Goal: Task Accomplishment & Management: Manage account settings

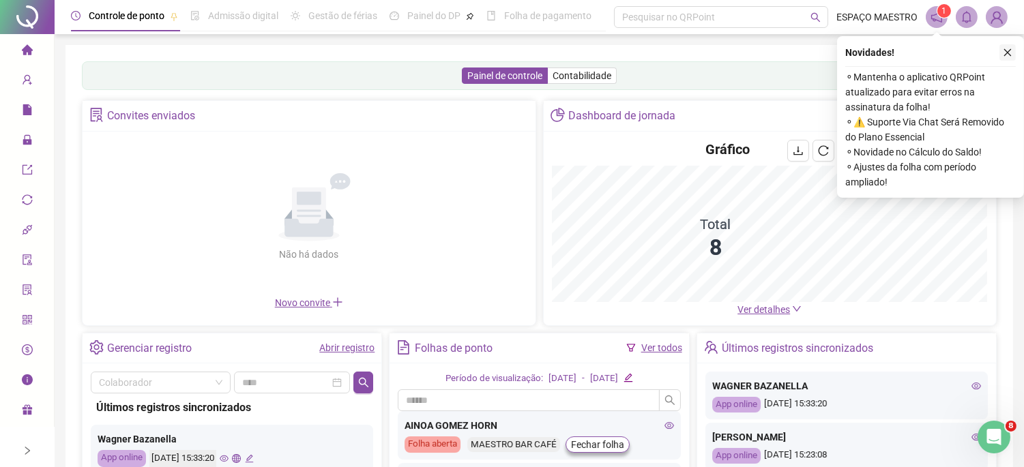
click at [1011, 50] on icon "close" at bounding box center [1008, 53] width 8 height 8
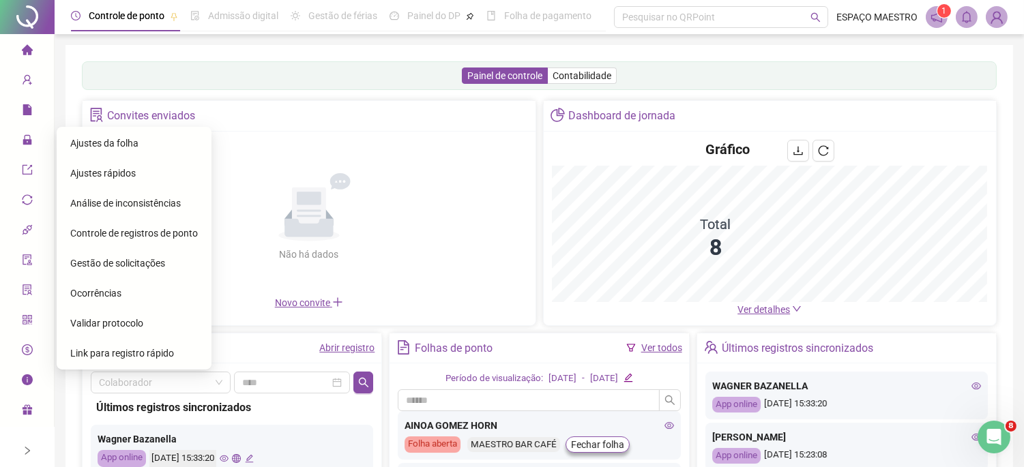
click at [141, 145] on div "Ajustes da folha" at bounding box center [134, 143] width 128 height 27
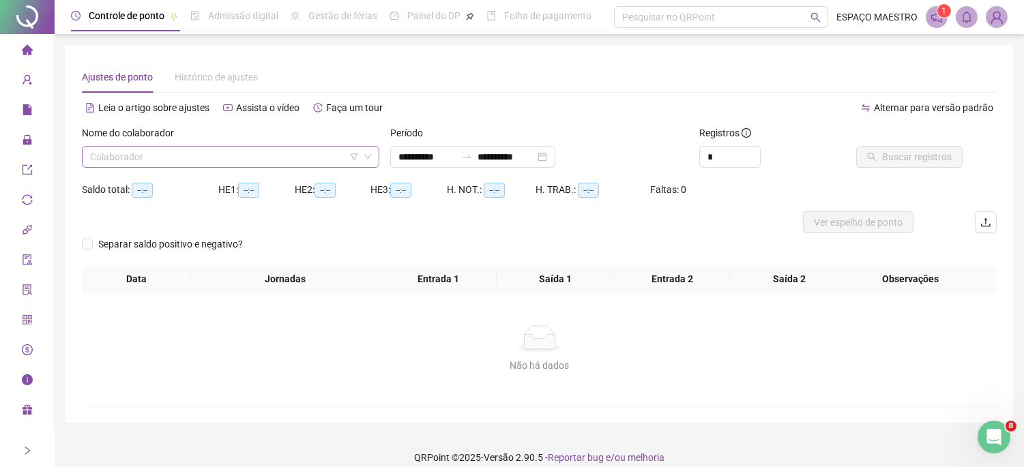
click at [312, 156] on input "search" at bounding box center [224, 157] width 269 height 20
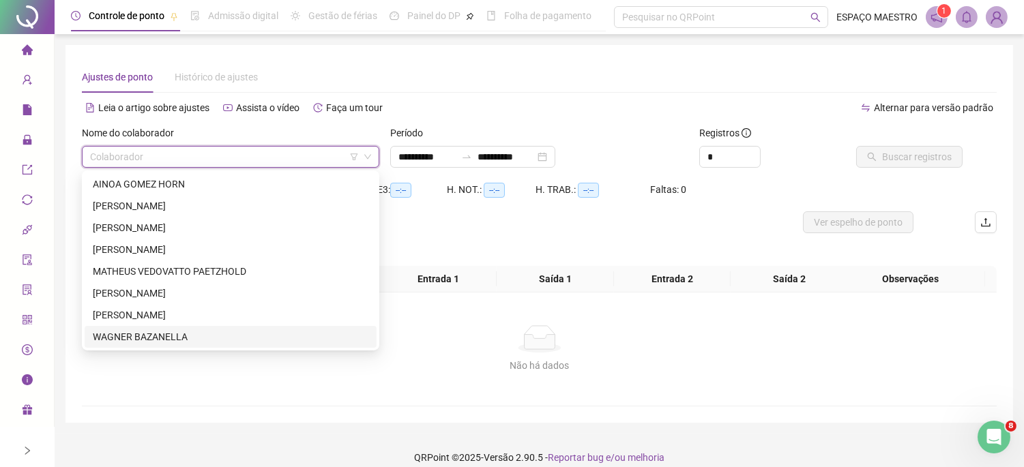
click at [176, 334] on div "WAGNER BAZANELLA" at bounding box center [231, 337] width 276 height 15
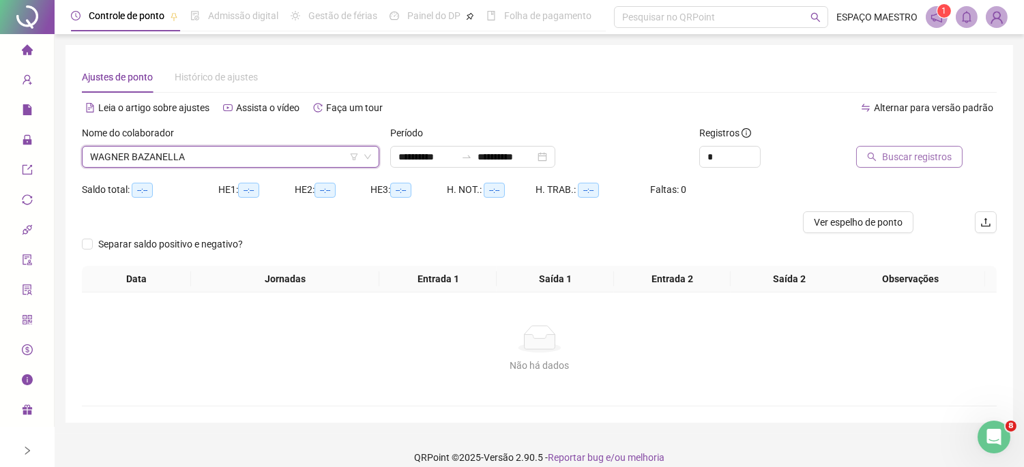
click at [913, 160] on span "Buscar registros" at bounding box center [917, 156] width 70 height 15
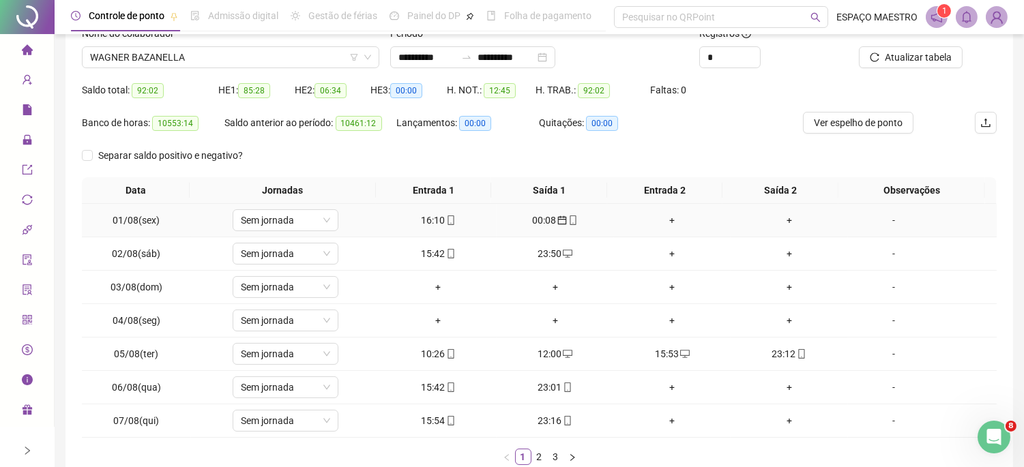
scroll to position [126, 0]
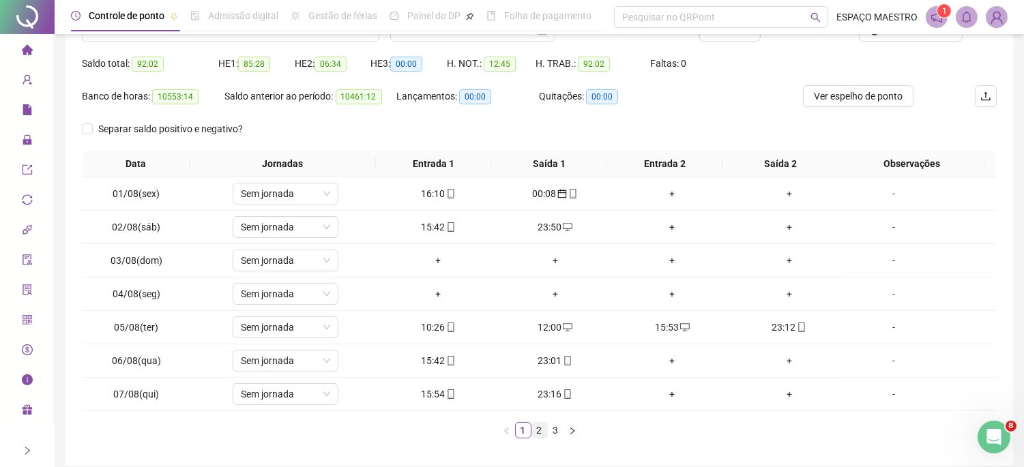
click at [540, 426] on link "2" at bounding box center [539, 430] width 15 height 15
click at [558, 433] on link "3" at bounding box center [556, 430] width 15 height 15
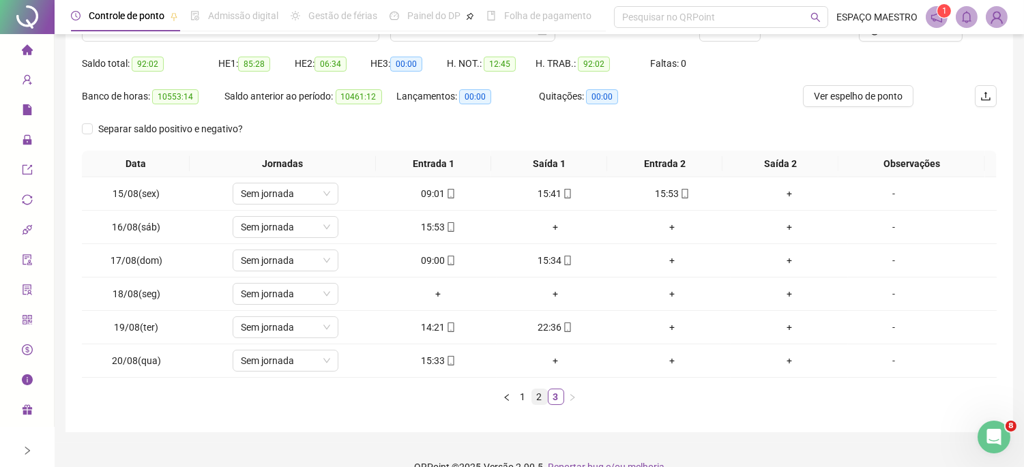
click at [540, 394] on link "2" at bounding box center [539, 397] width 15 height 15
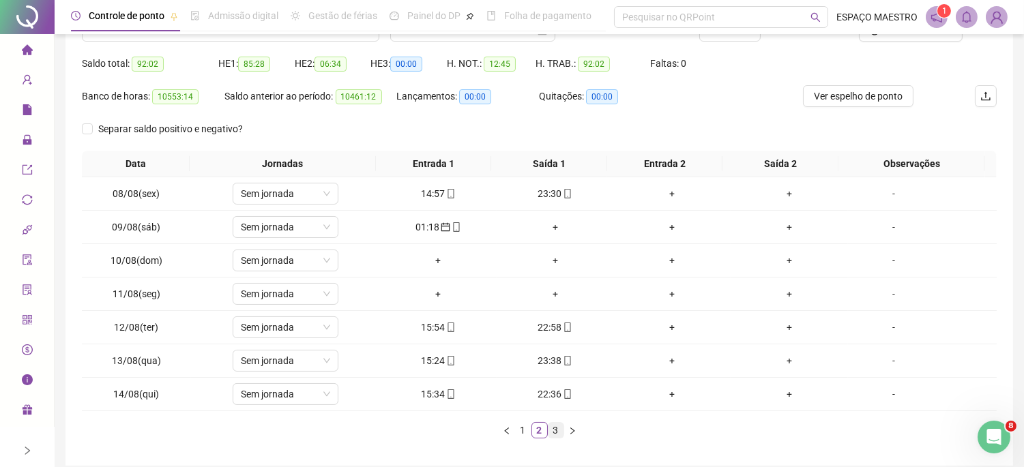
click at [556, 432] on link "3" at bounding box center [556, 430] width 15 height 15
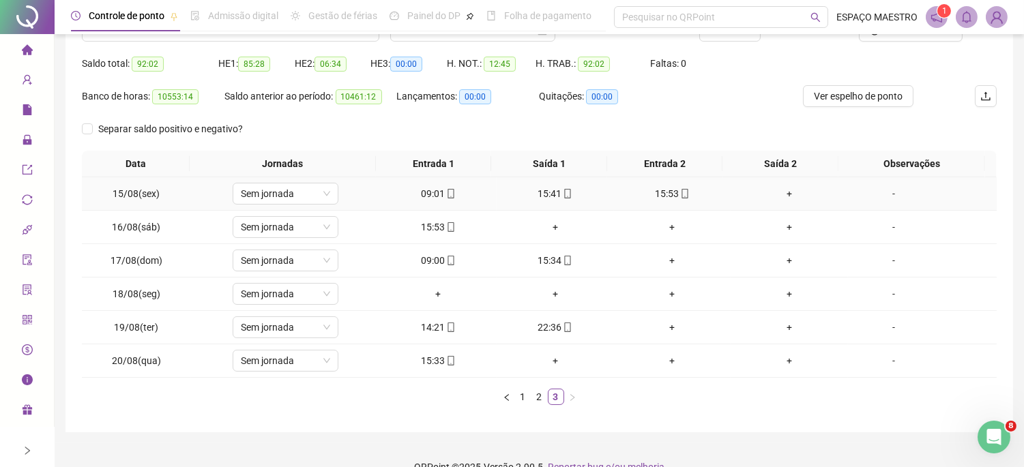
click at [783, 194] on div "+" at bounding box center [789, 193] width 106 height 15
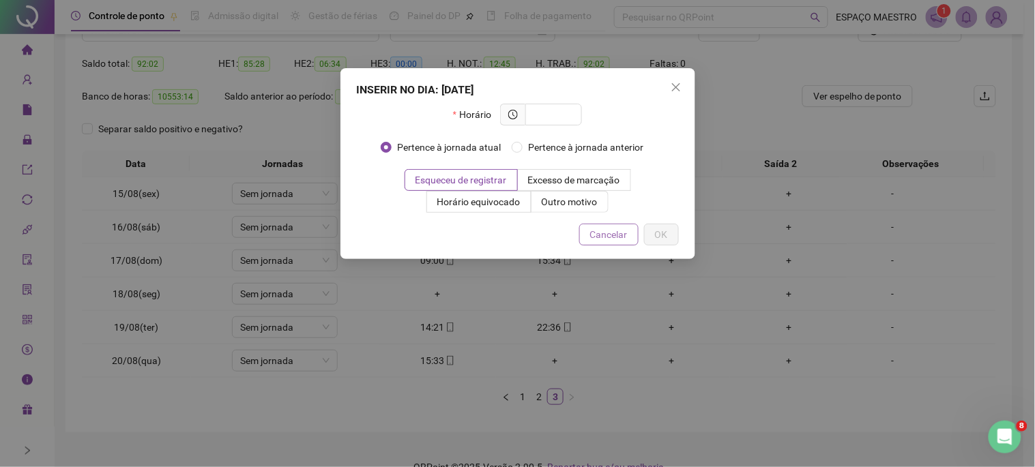
click at [608, 240] on span "Cancelar" at bounding box center [609, 234] width 38 height 15
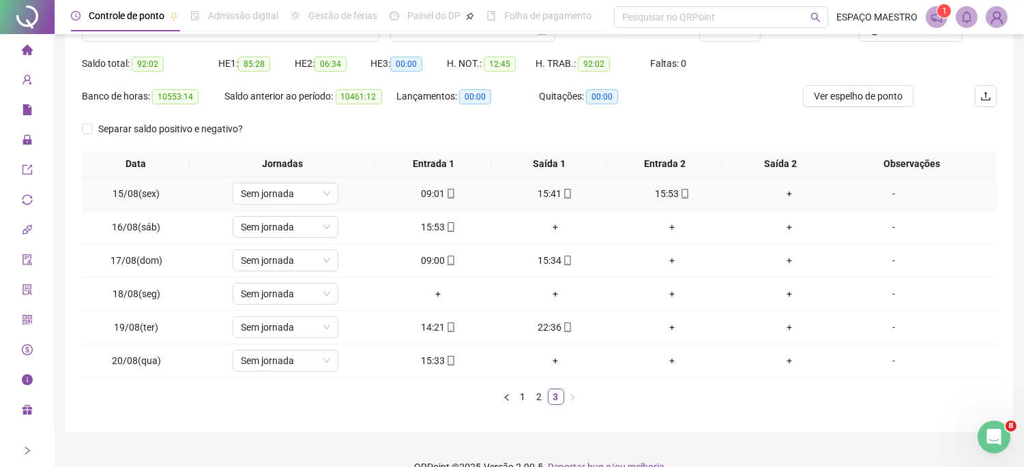
click at [782, 192] on div "+" at bounding box center [789, 193] width 106 height 15
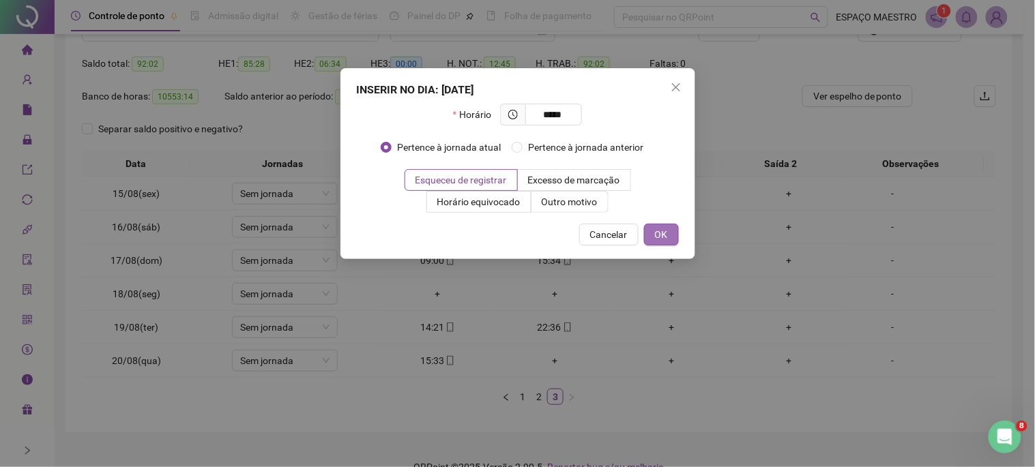
type input "*****"
click at [666, 237] on span "OK" at bounding box center [661, 234] width 13 height 15
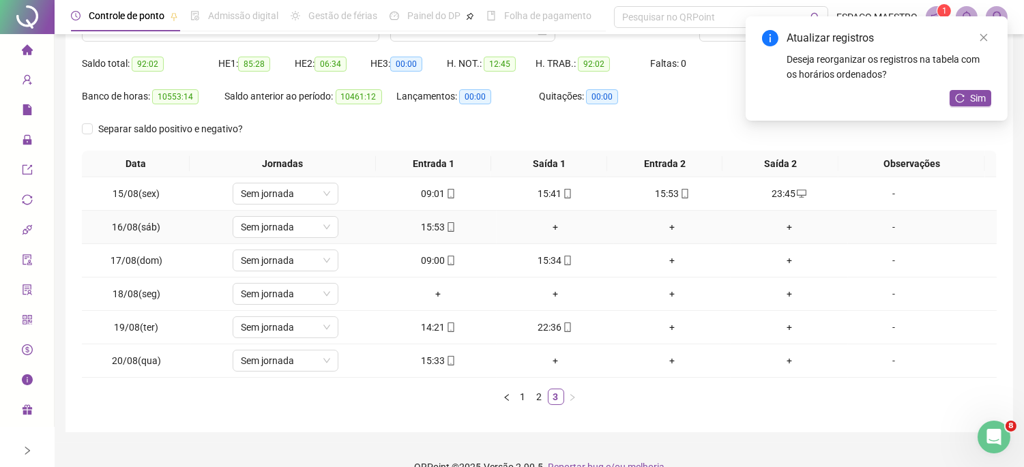
click at [550, 223] on div "+" at bounding box center [555, 227] width 106 height 15
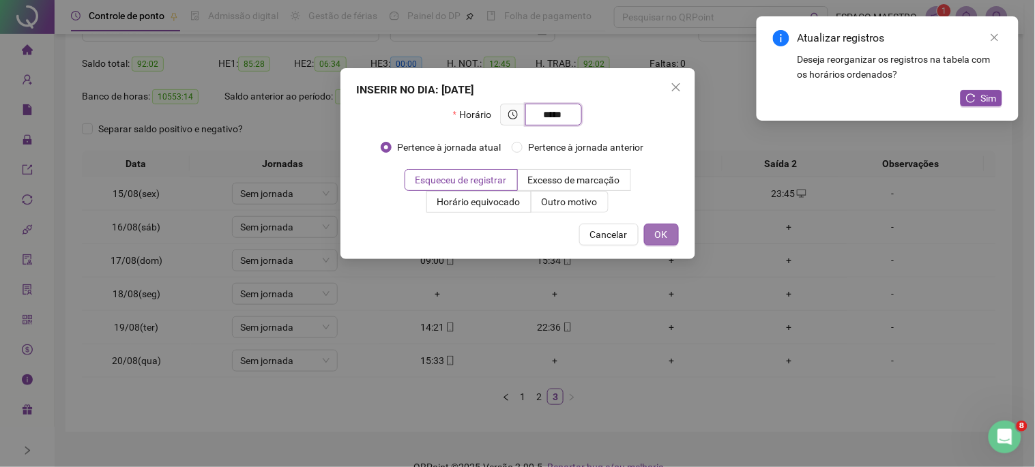
type input "*****"
click at [662, 234] on span "OK" at bounding box center [661, 234] width 13 height 15
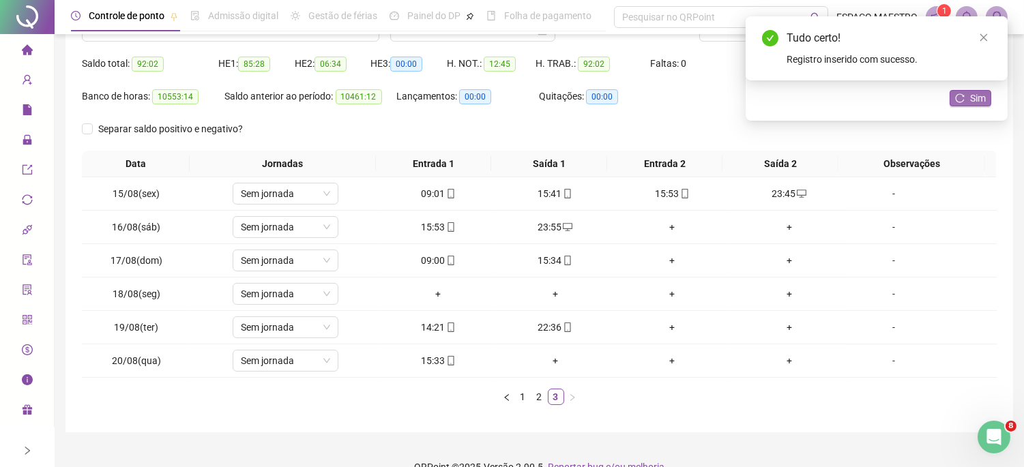
click at [974, 98] on span "Sim" at bounding box center [978, 98] width 16 height 15
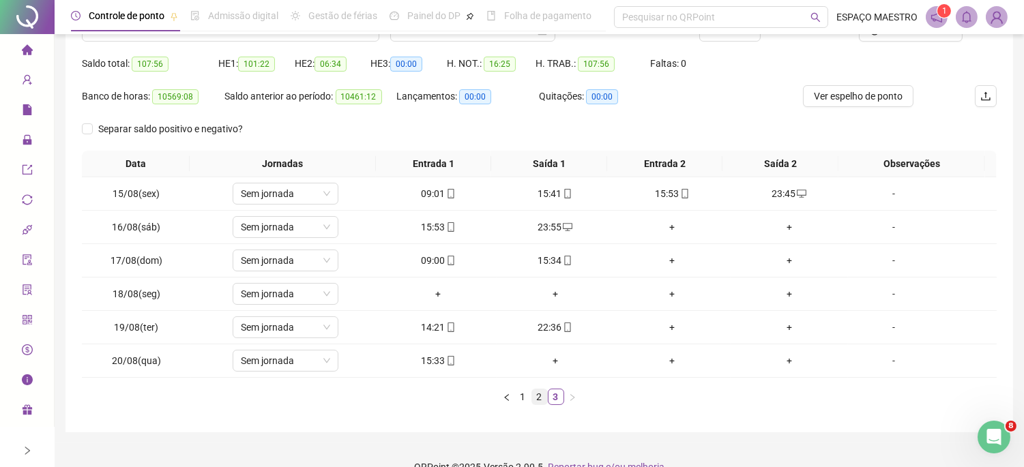
click at [537, 397] on link "2" at bounding box center [539, 397] width 15 height 15
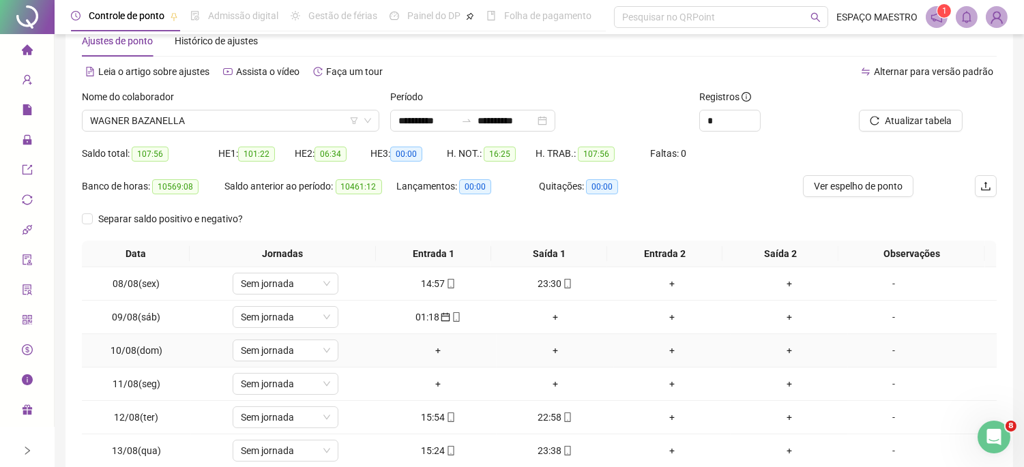
scroll to position [0, 0]
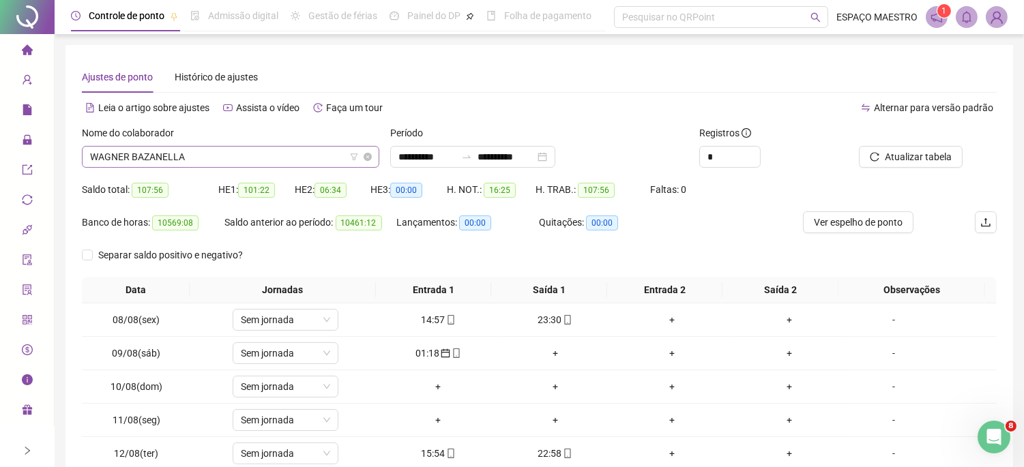
click at [212, 155] on span "WAGNER BAZANELLA" at bounding box center [230, 157] width 281 height 20
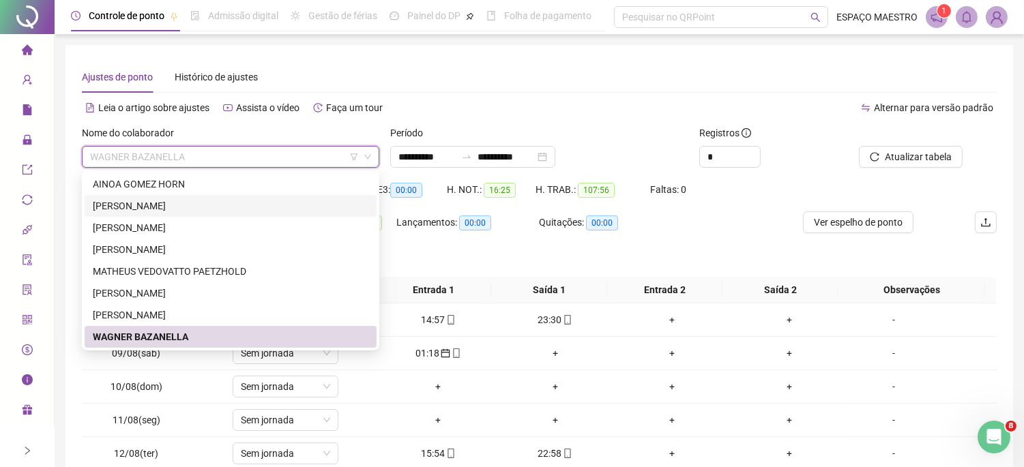
click at [169, 203] on div "[PERSON_NAME]" at bounding box center [231, 206] width 276 height 15
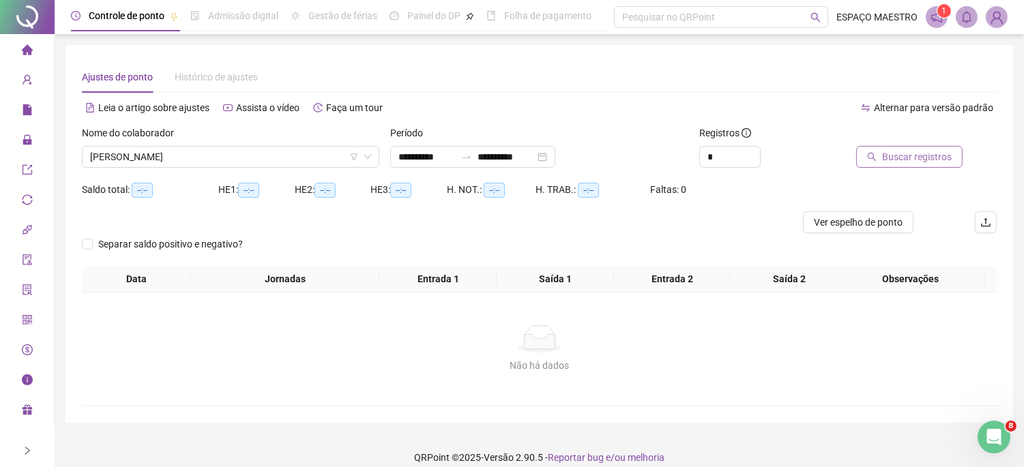
click at [899, 160] on span "Buscar registros" at bounding box center [917, 156] width 70 height 15
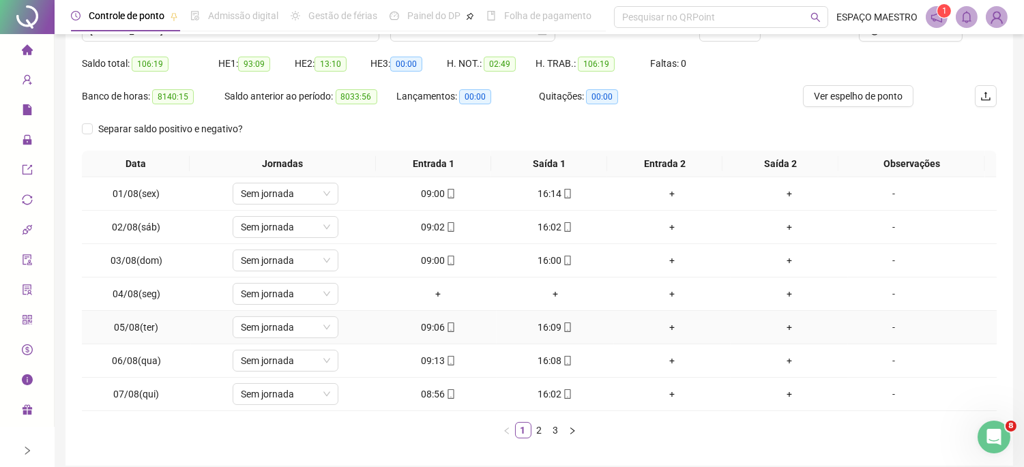
scroll to position [183, 0]
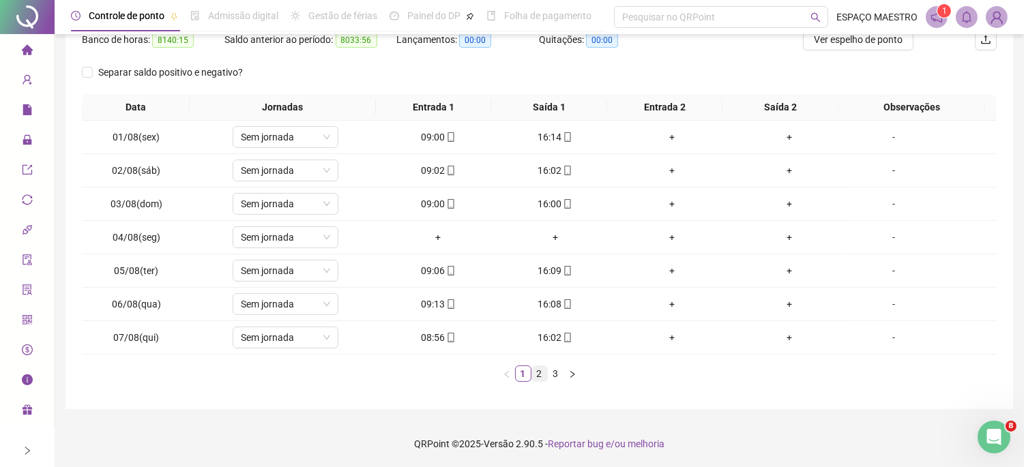
click at [540, 374] on link "2" at bounding box center [539, 373] width 15 height 15
click at [553, 372] on link "3" at bounding box center [556, 373] width 15 height 15
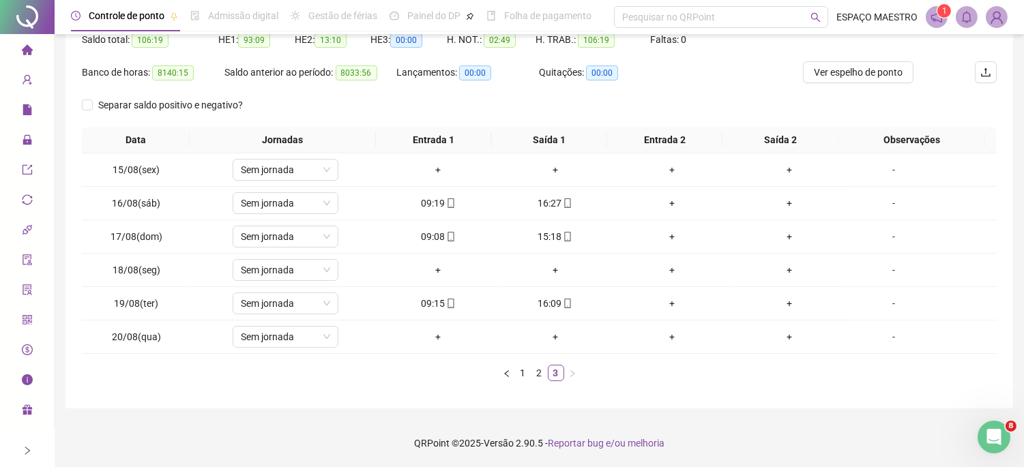
click at [622, 384] on div "Data Jornadas Entrada 1 Saída 1 Entrada 2 Saída 2 Observações 15/08(sex) Sem jo…" at bounding box center [539, 259] width 915 height 265
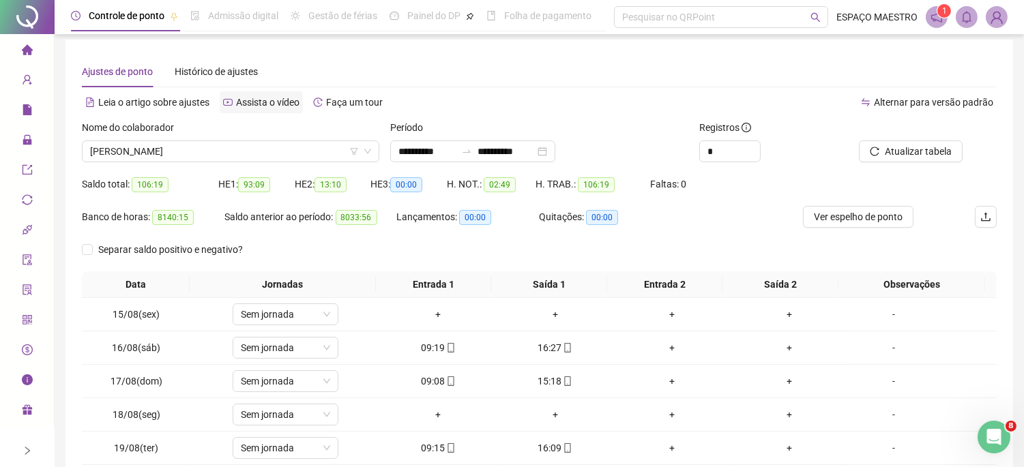
scroll to position [0, 0]
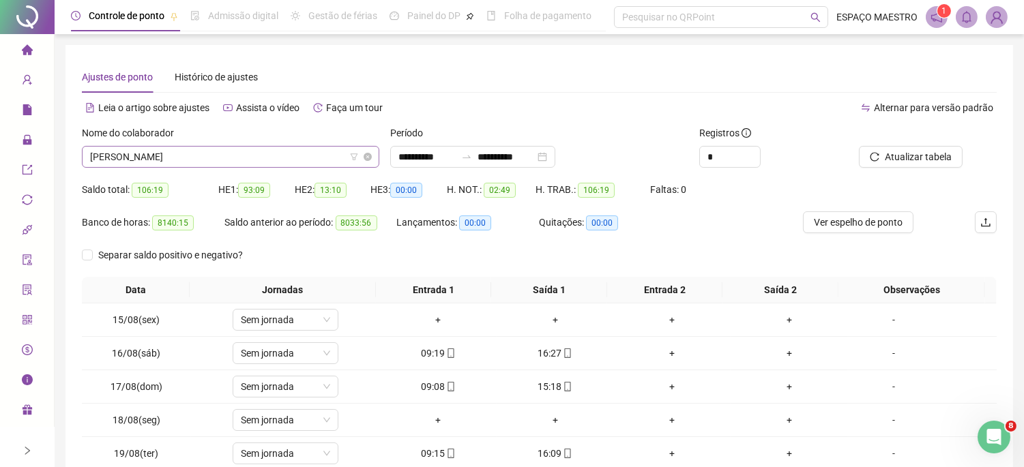
click at [269, 160] on span "[PERSON_NAME]" at bounding box center [230, 157] width 281 height 20
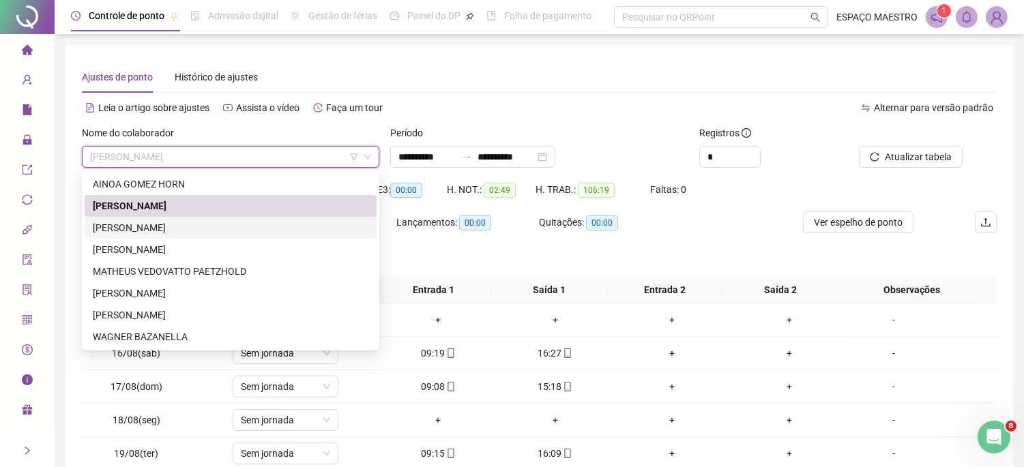
click at [192, 228] on div "[PERSON_NAME]" at bounding box center [231, 227] width 276 height 15
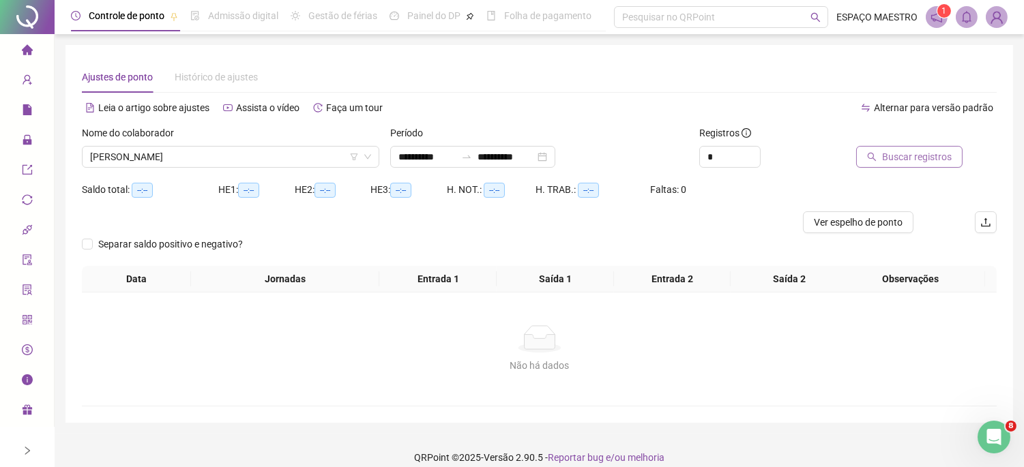
click at [901, 159] on span "Buscar registros" at bounding box center [917, 156] width 70 height 15
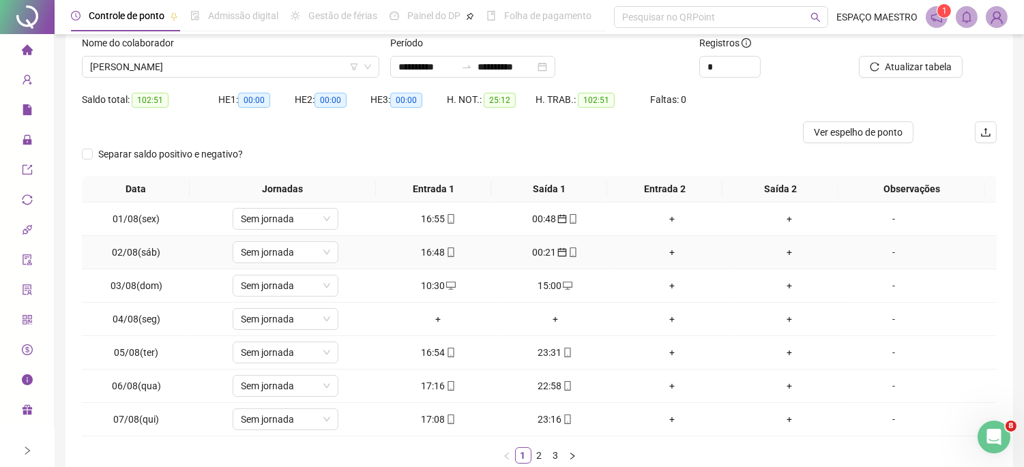
scroll to position [126, 0]
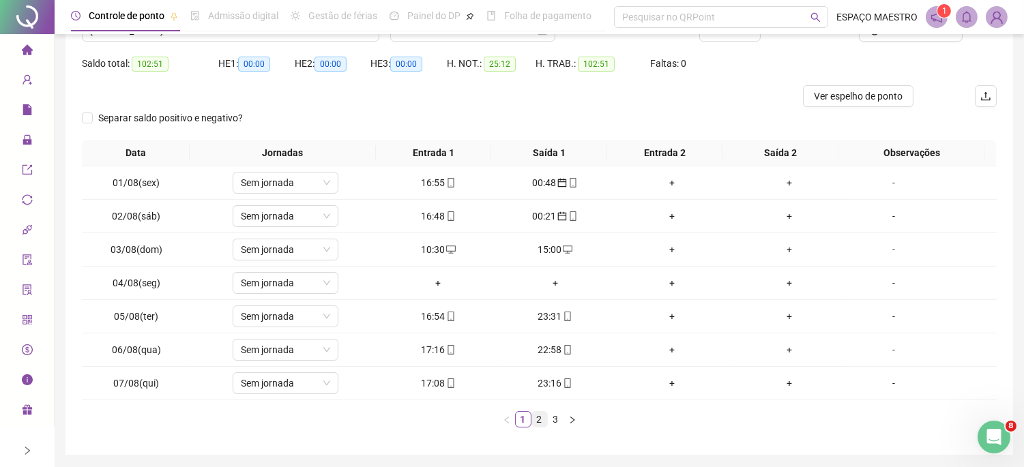
click at [540, 421] on link "2" at bounding box center [539, 419] width 15 height 15
click at [557, 419] on link "3" at bounding box center [556, 419] width 15 height 15
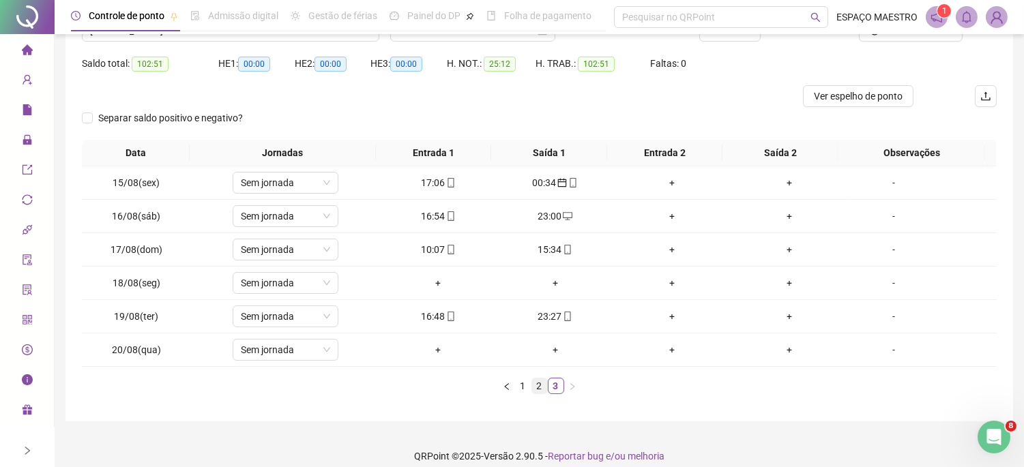
click at [536, 387] on link "2" at bounding box center [539, 386] width 15 height 15
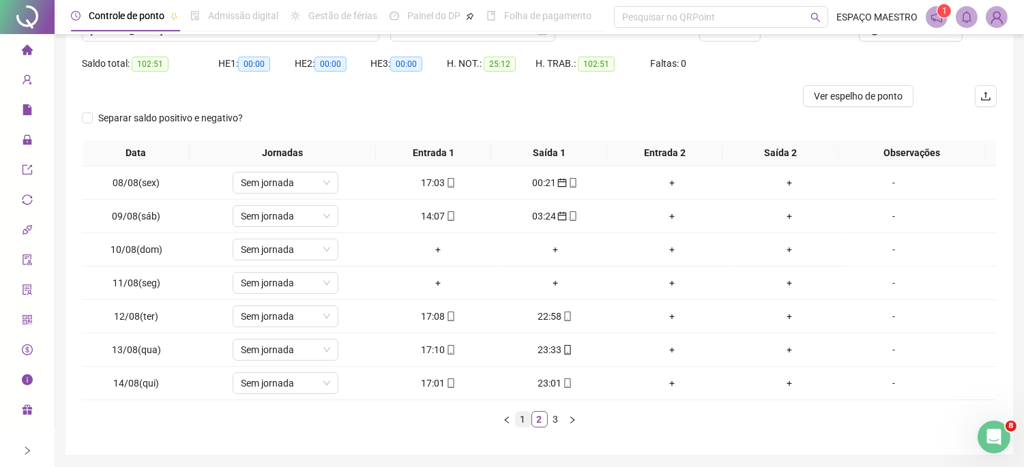
click at [519, 419] on link "1" at bounding box center [523, 419] width 15 height 15
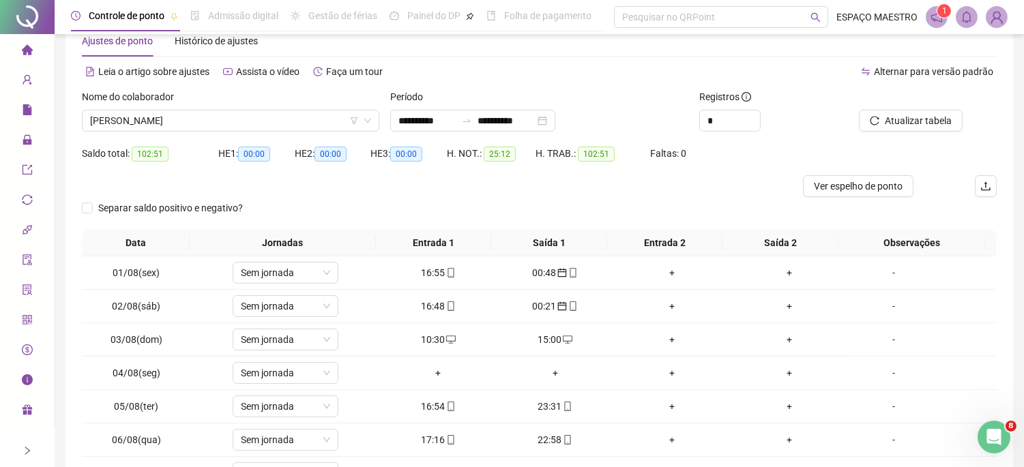
scroll to position [0, 0]
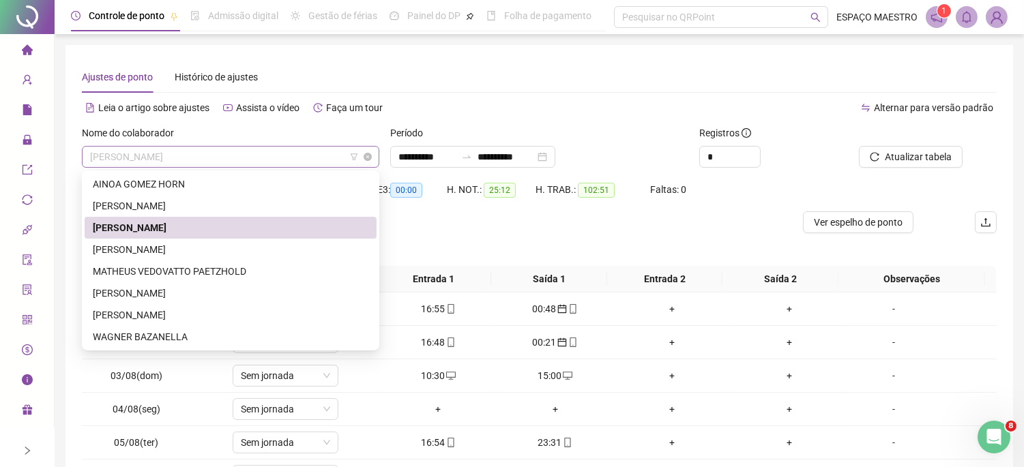
click at [176, 160] on span "[PERSON_NAME]" at bounding box center [230, 157] width 281 height 20
click at [186, 243] on div "[PERSON_NAME]" at bounding box center [231, 249] width 276 height 15
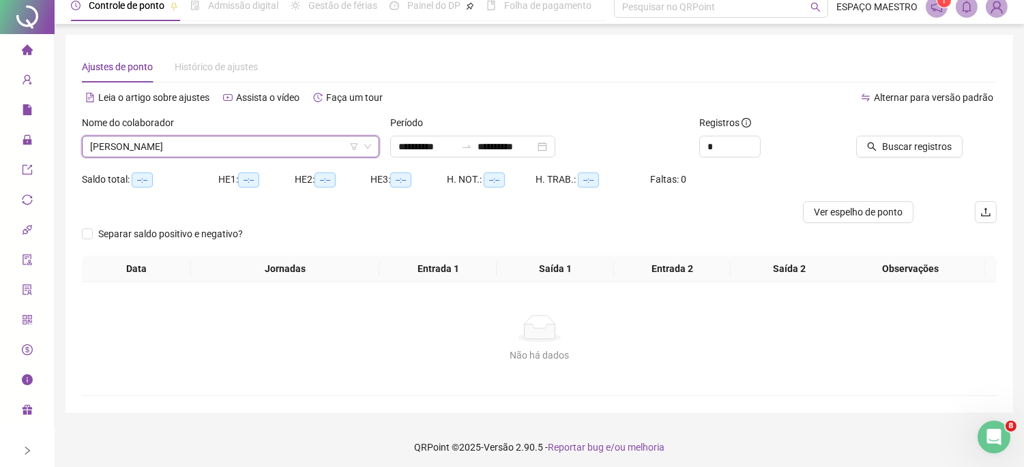
scroll to position [14, 0]
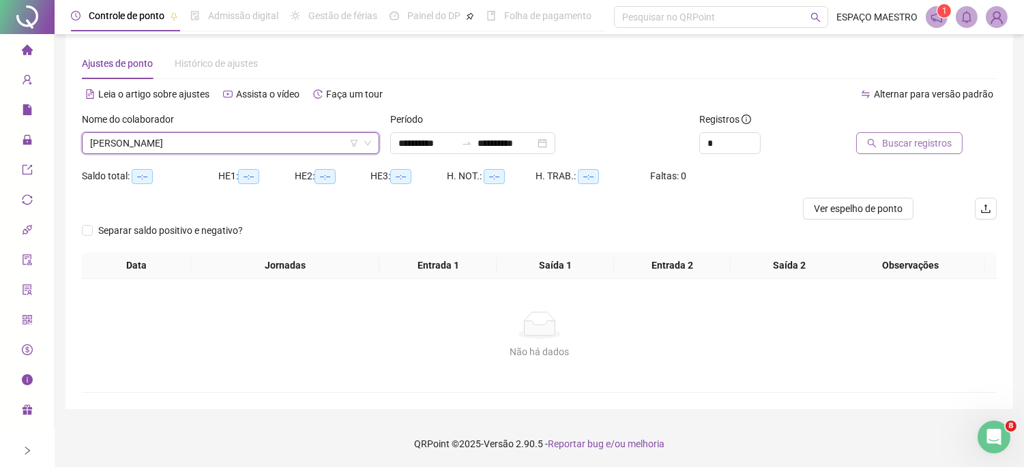
click at [895, 145] on span "Buscar registros" at bounding box center [917, 143] width 70 height 15
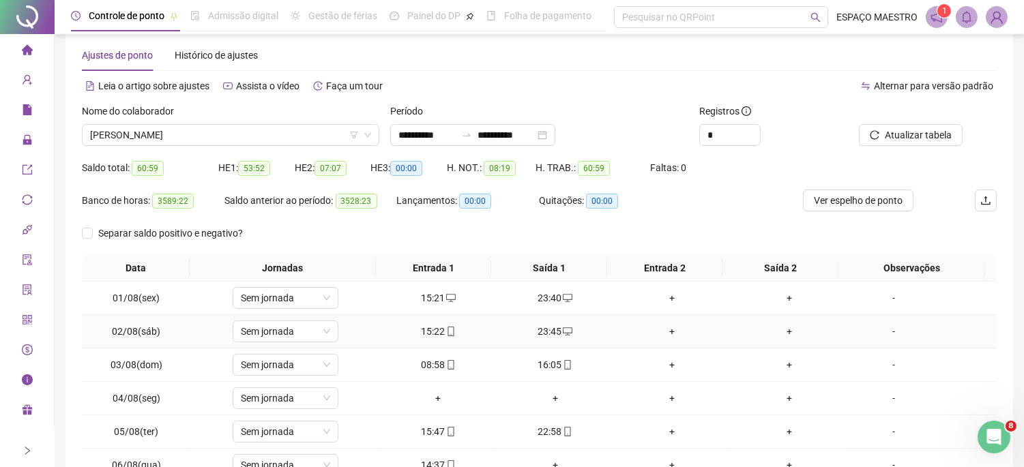
scroll to position [140, 0]
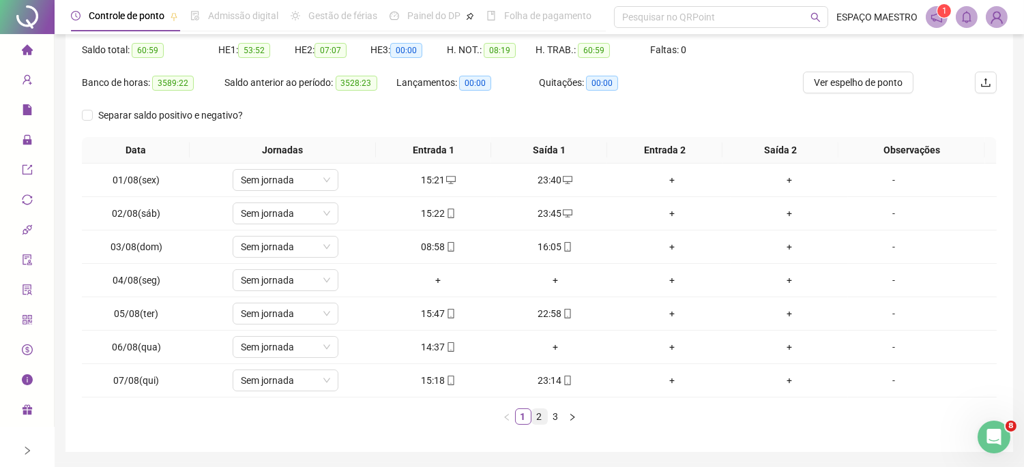
click at [541, 419] on link "2" at bounding box center [539, 416] width 15 height 15
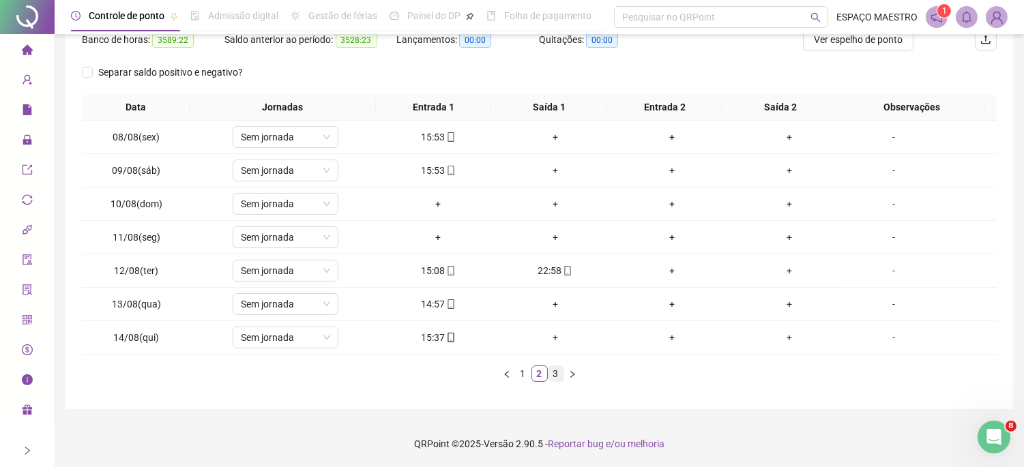
click at [555, 373] on link "3" at bounding box center [556, 373] width 15 height 15
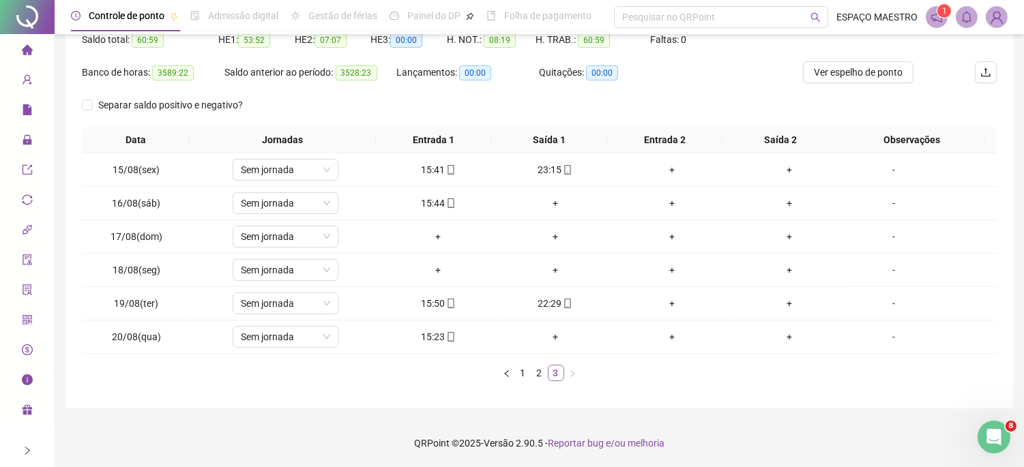
scroll to position [150, 0]
click at [537, 373] on link "2" at bounding box center [539, 373] width 15 height 15
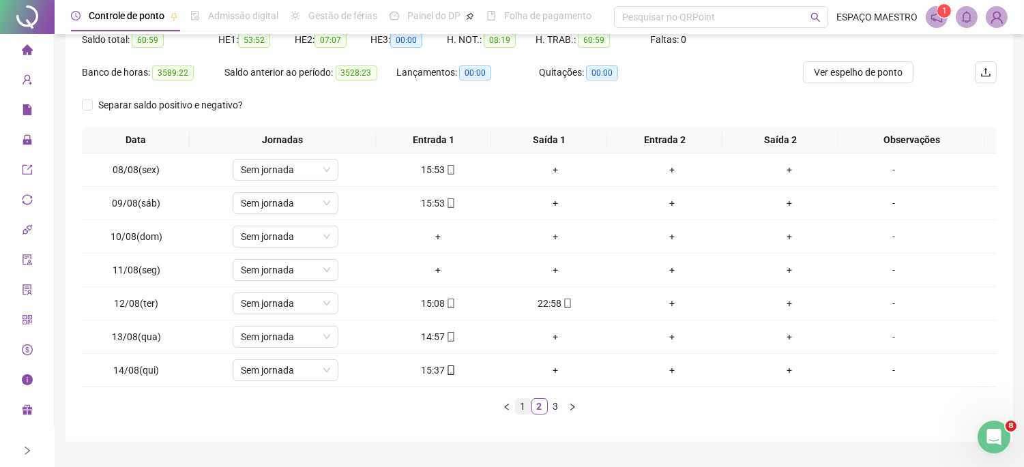
click at [523, 408] on link "1" at bounding box center [523, 406] width 15 height 15
click at [543, 408] on link "2" at bounding box center [539, 406] width 15 height 15
click at [556, 406] on link "3" at bounding box center [556, 406] width 15 height 15
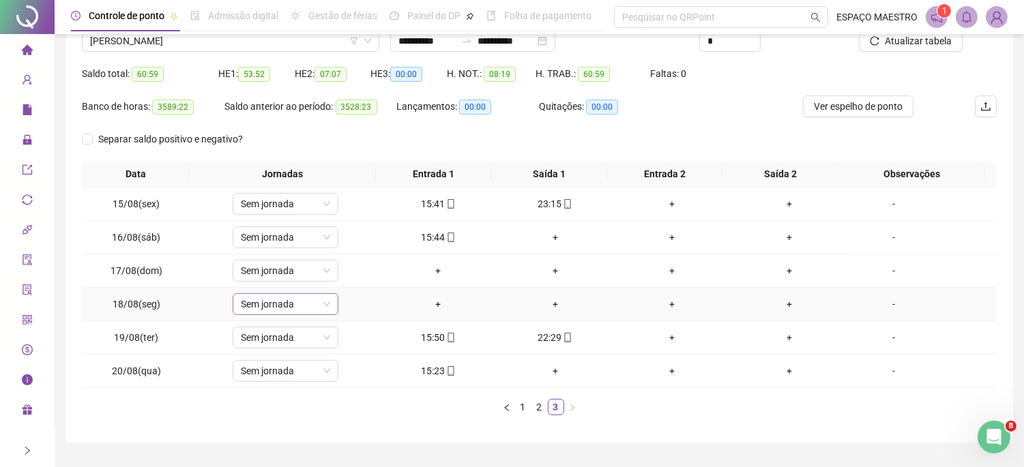
scroll to position [0, 0]
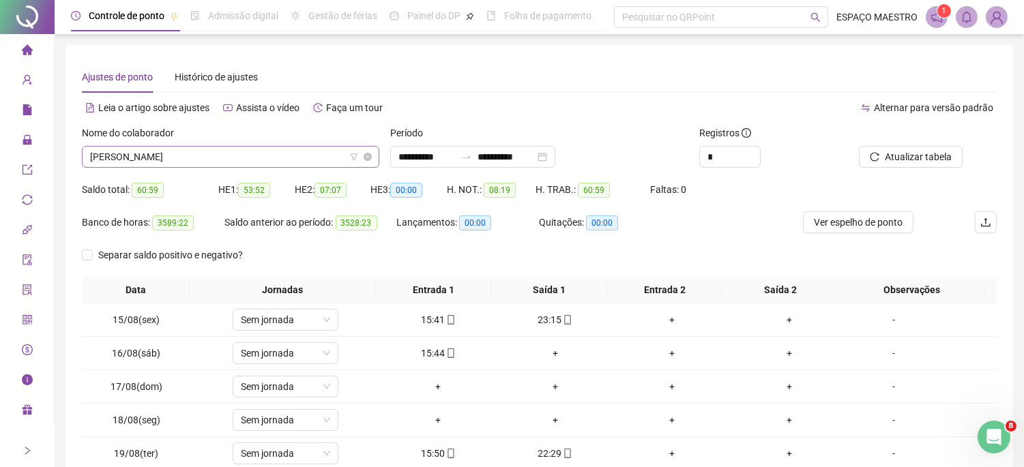
click at [242, 151] on span "[PERSON_NAME]" at bounding box center [230, 157] width 281 height 20
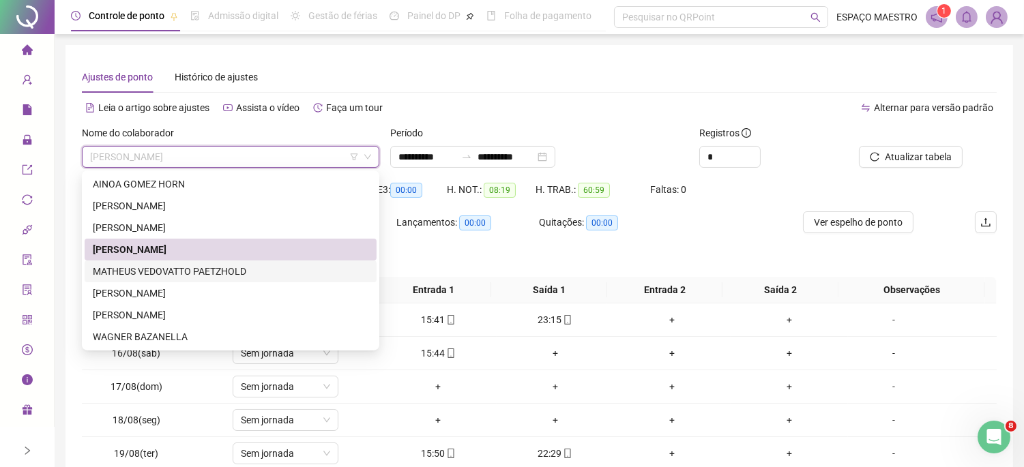
click at [210, 269] on div "MATHEUS VEDOVATTO PAETZHOLD" at bounding box center [231, 271] width 276 height 15
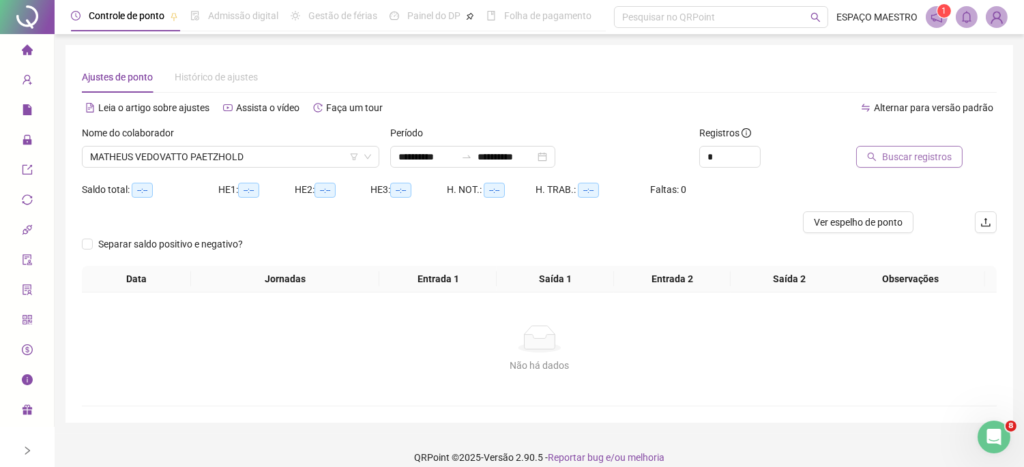
click at [884, 152] on span "Buscar registros" at bounding box center [917, 156] width 70 height 15
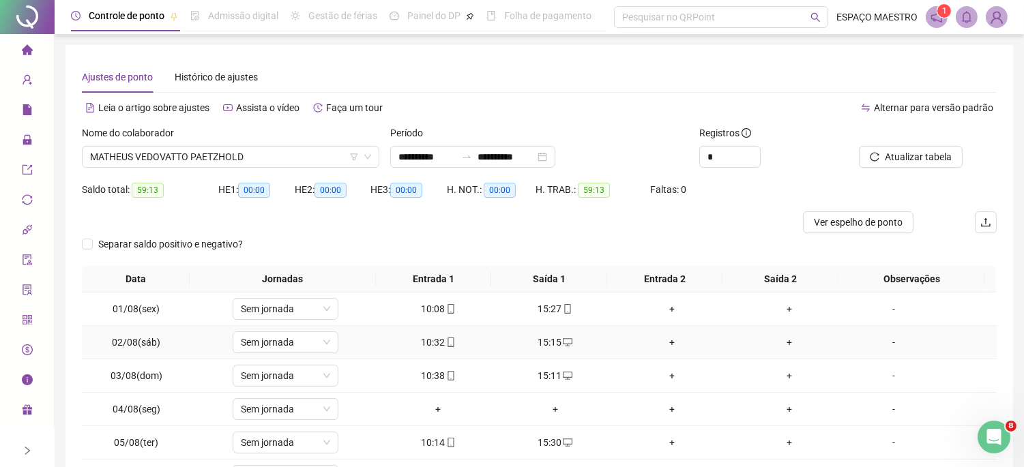
scroll to position [126, 0]
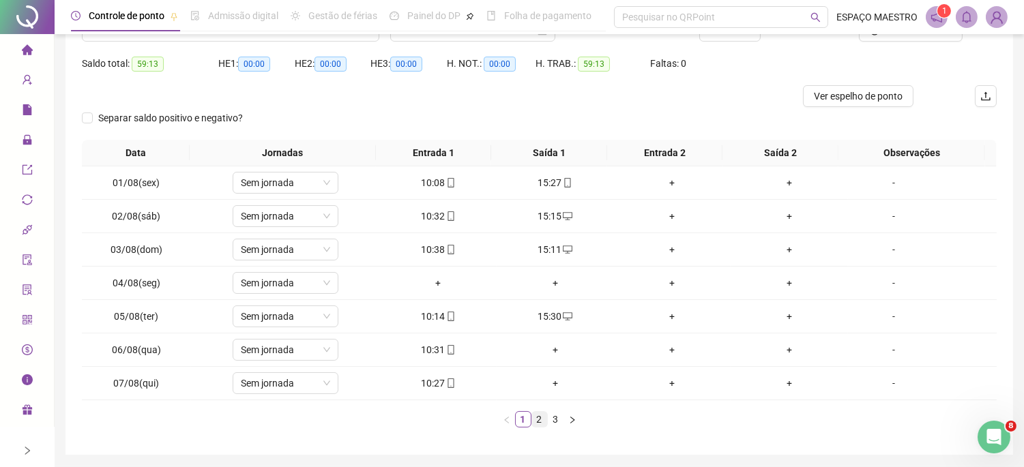
click at [541, 420] on link "2" at bounding box center [539, 419] width 15 height 15
click at [556, 419] on link "3" at bounding box center [556, 419] width 15 height 15
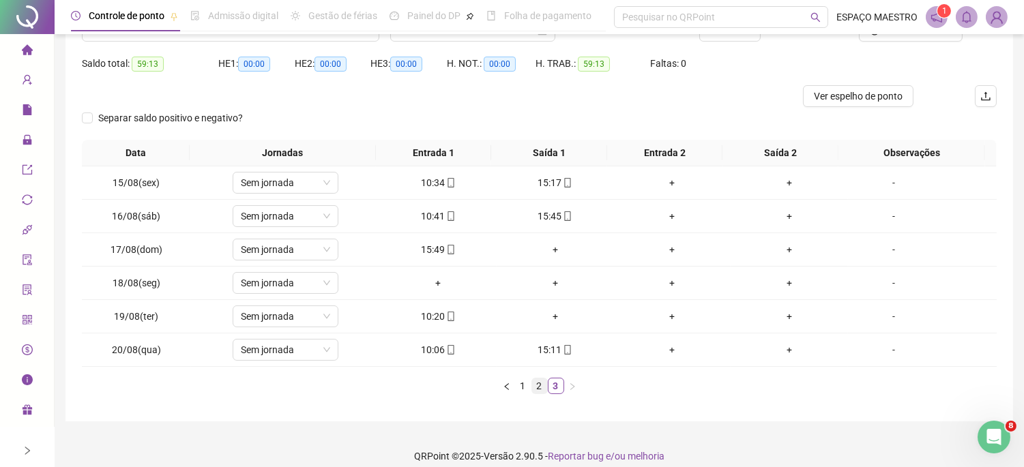
click at [540, 382] on link "2" at bounding box center [539, 386] width 15 height 15
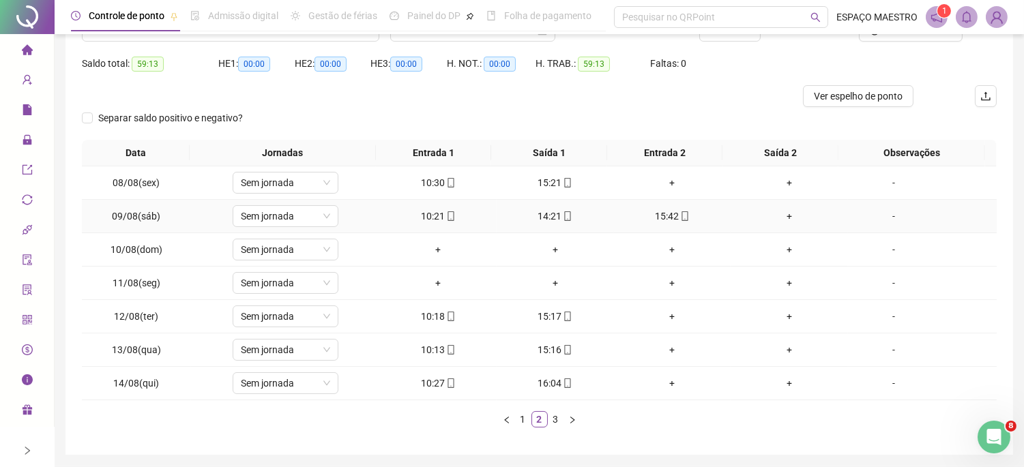
click at [779, 214] on div "+" at bounding box center [789, 216] width 106 height 15
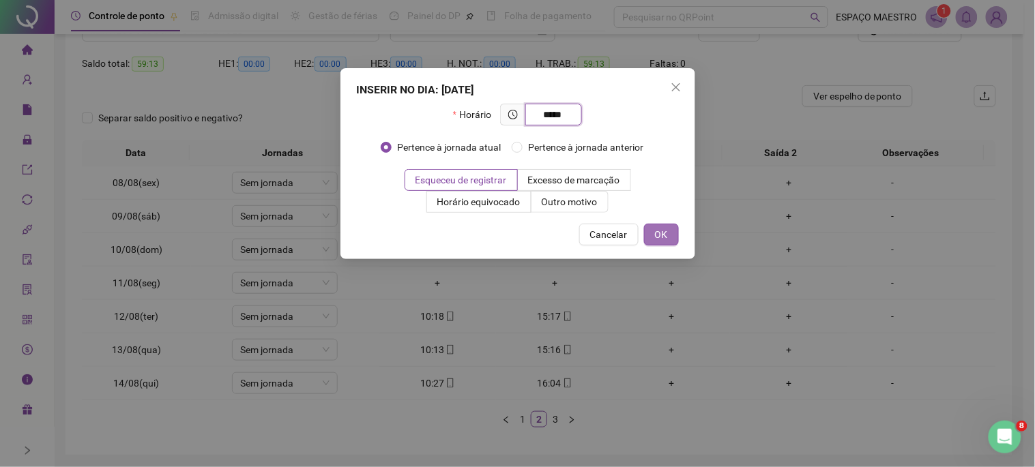
type input "*****"
click at [662, 237] on span "OK" at bounding box center [661, 234] width 13 height 15
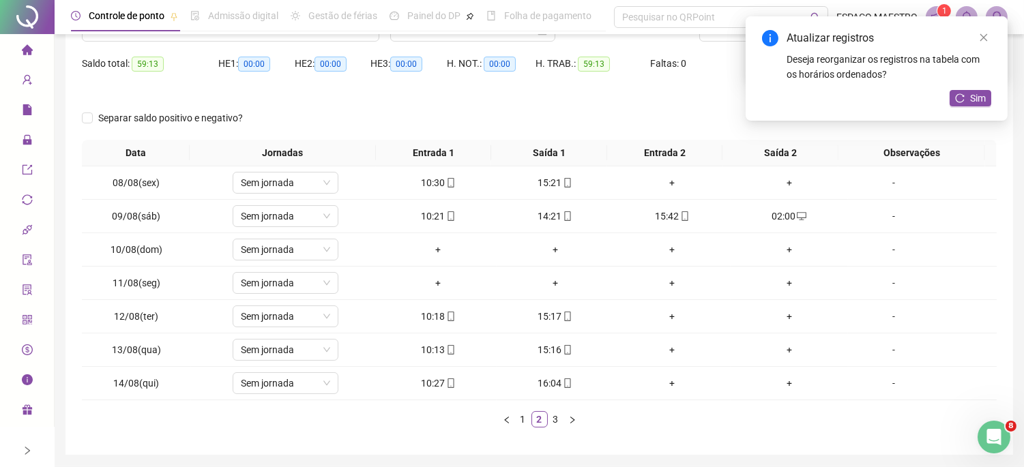
drag, startPoint x: 551, startPoint y: 420, endPoint x: 570, endPoint y: 421, distance: 19.2
click at [553, 421] on link "3" at bounding box center [556, 419] width 15 height 15
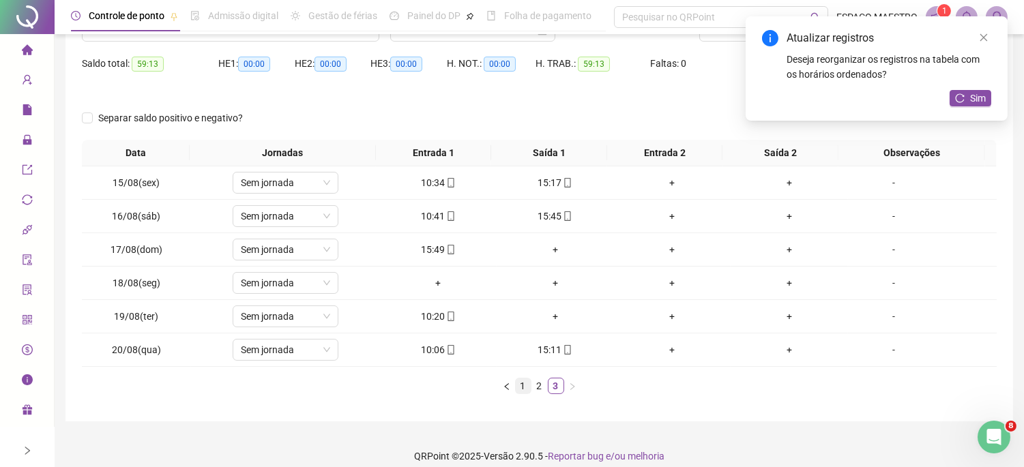
click at [516, 387] on link "1" at bounding box center [523, 386] width 15 height 15
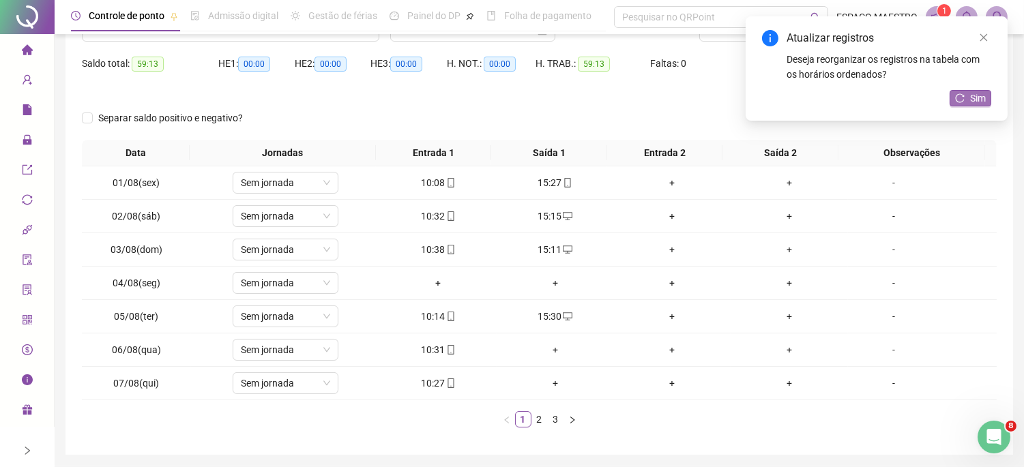
click at [969, 100] on button "Sim" at bounding box center [971, 98] width 42 height 16
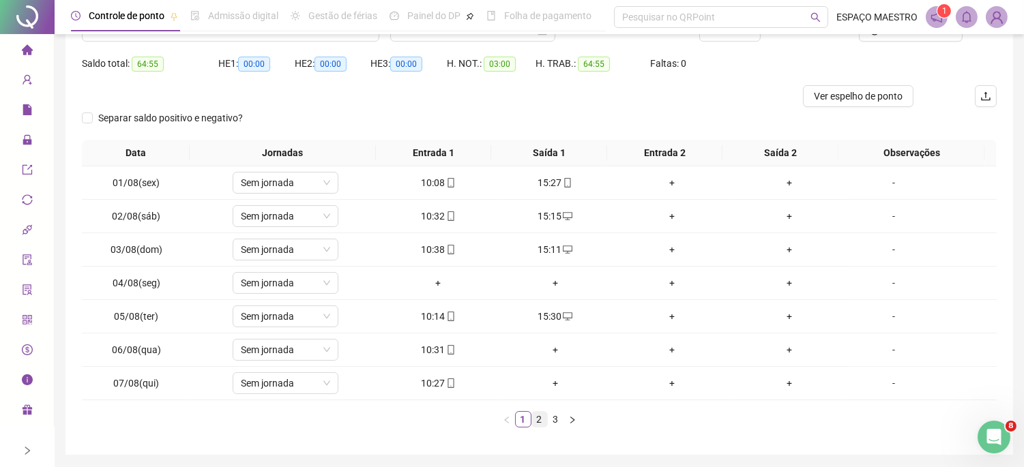
click at [538, 418] on link "2" at bounding box center [539, 419] width 15 height 15
click at [560, 418] on link "3" at bounding box center [556, 419] width 15 height 15
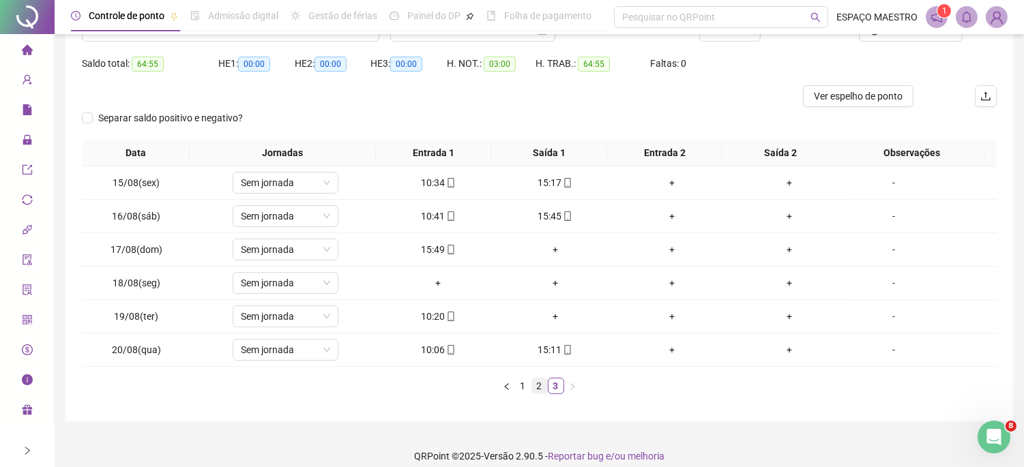
drag, startPoint x: 536, startPoint y: 379, endPoint x: 544, endPoint y: 386, distance: 10.7
click at [544, 386] on link "2" at bounding box center [539, 386] width 15 height 15
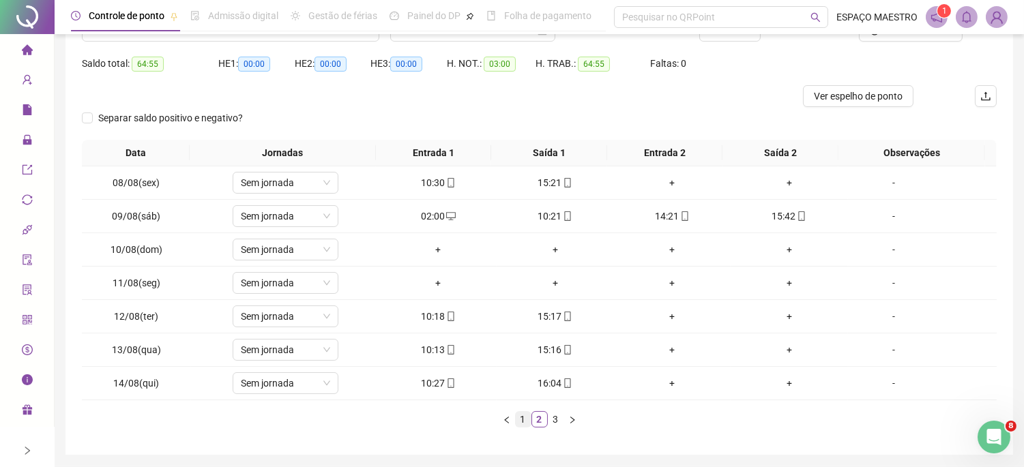
click at [523, 418] on link "1" at bounding box center [523, 419] width 15 height 15
click at [550, 348] on div "+" at bounding box center [555, 350] width 106 height 15
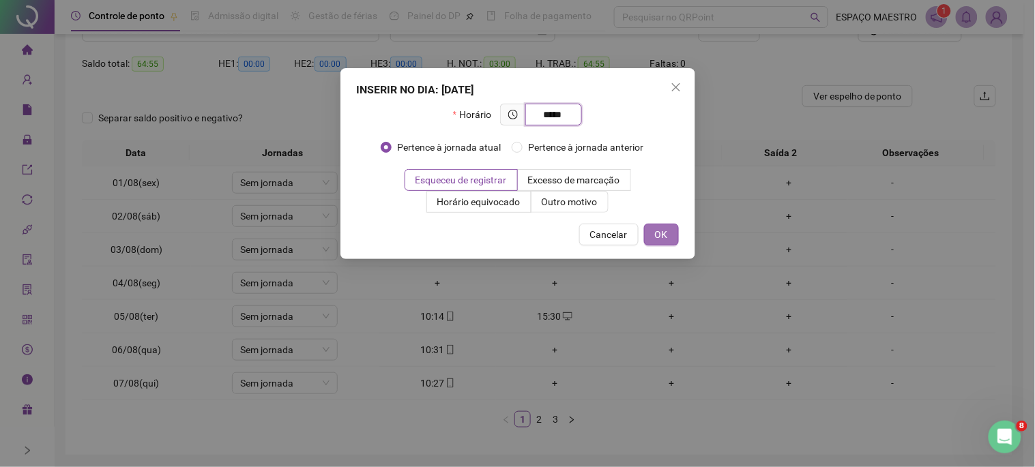
type input "*****"
click at [663, 235] on span "OK" at bounding box center [661, 234] width 13 height 15
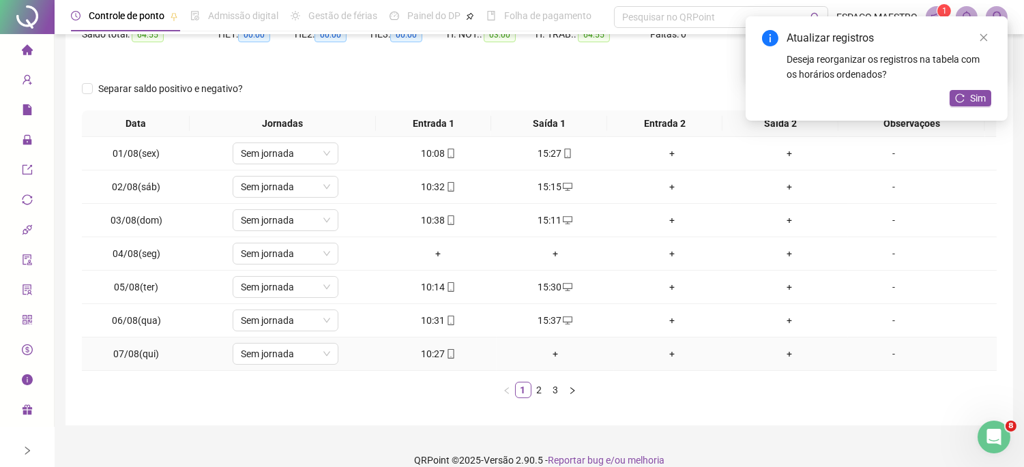
scroll to position [173, 0]
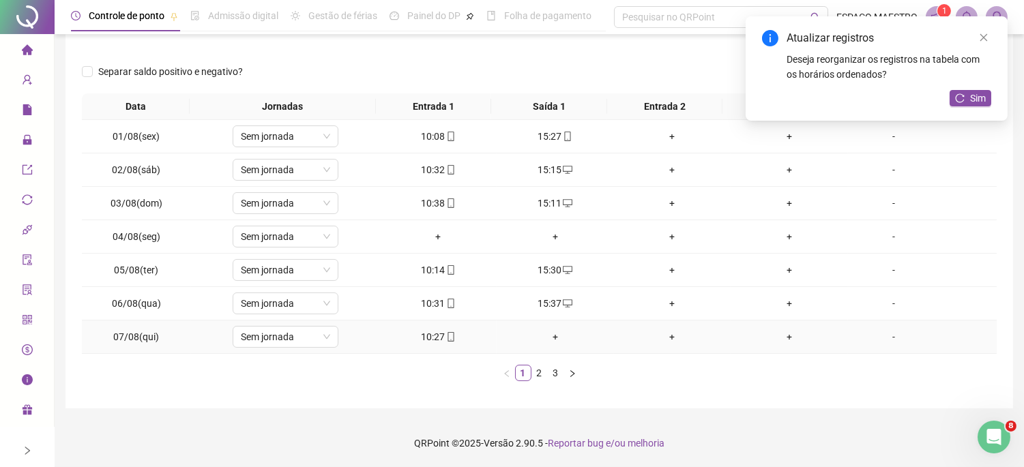
click at [551, 335] on div "+" at bounding box center [555, 337] width 106 height 15
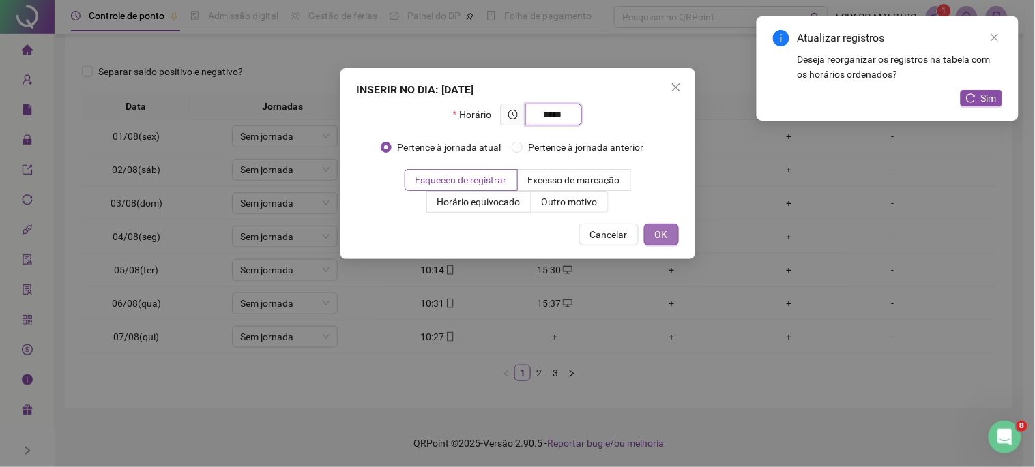
type input "*****"
click at [663, 233] on span "OK" at bounding box center [661, 234] width 13 height 15
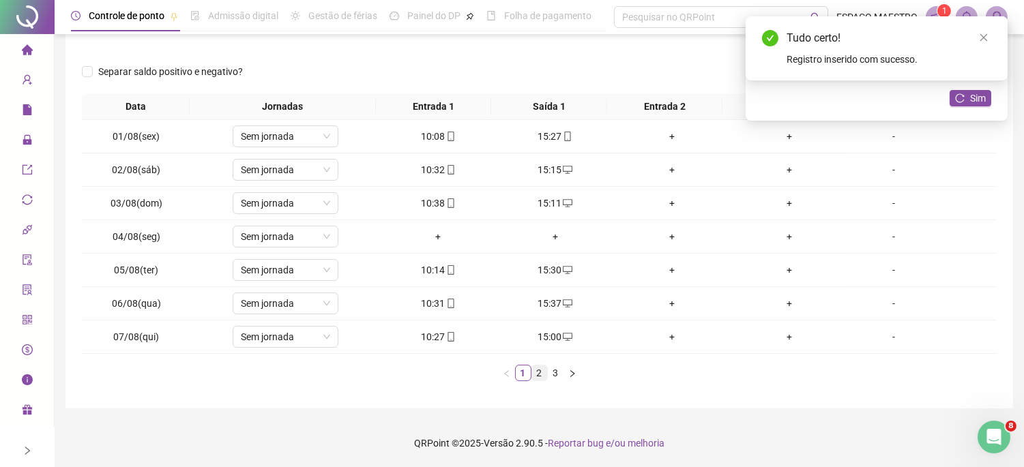
click at [542, 378] on link "2" at bounding box center [539, 373] width 15 height 15
click at [555, 373] on link "3" at bounding box center [556, 373] width 15 height 15
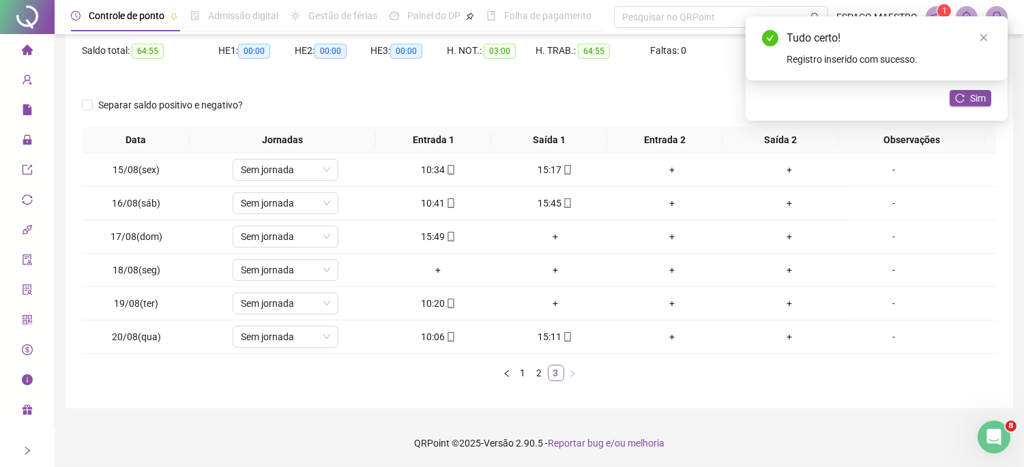
scroll to position [139, 0]
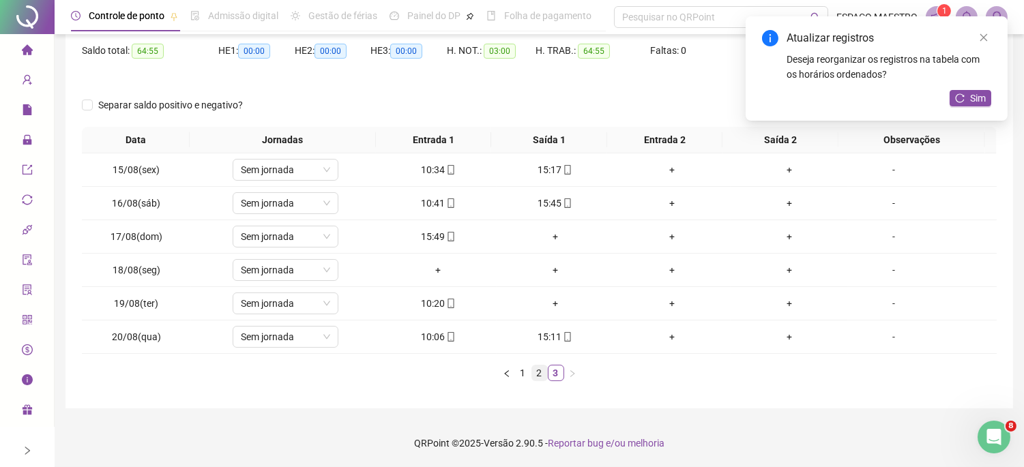
click at [543, 373] on link "2" at bounding box center [539, 373] width 15 height 15
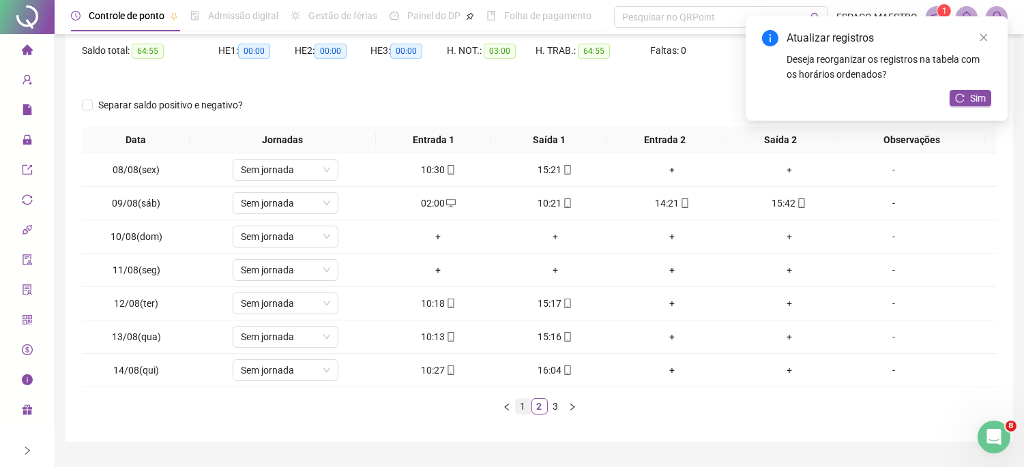
click at [521, 407] on link "1" at bounding box center [523, 406] width 15 height 15
click at [543, 407] on link "2" at bounding box center [539, 406] width 15 height 15
click at [557, 406] on link "3" at bounding box center [556, 406] width 15 height 15
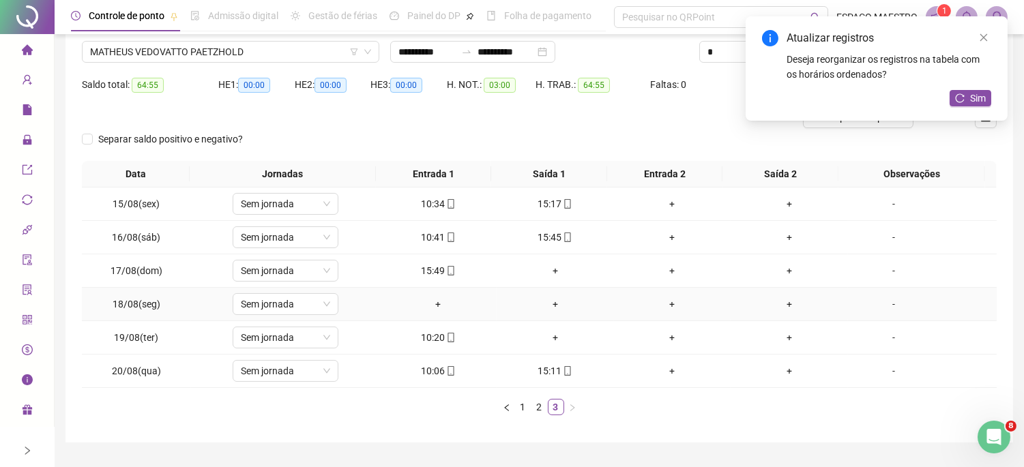
scroll to position [126, 0]
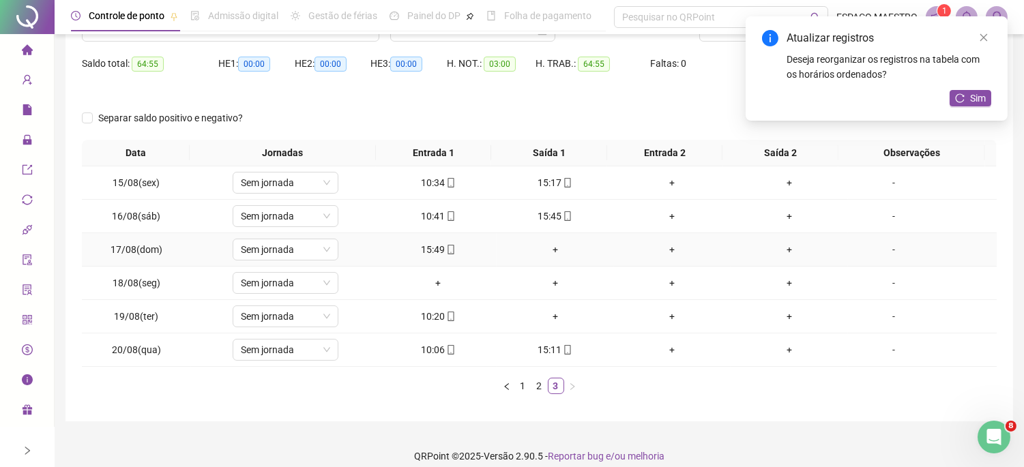
click at [551, 246] on div "+" at bounding box center [555, 249] width 106 height 15
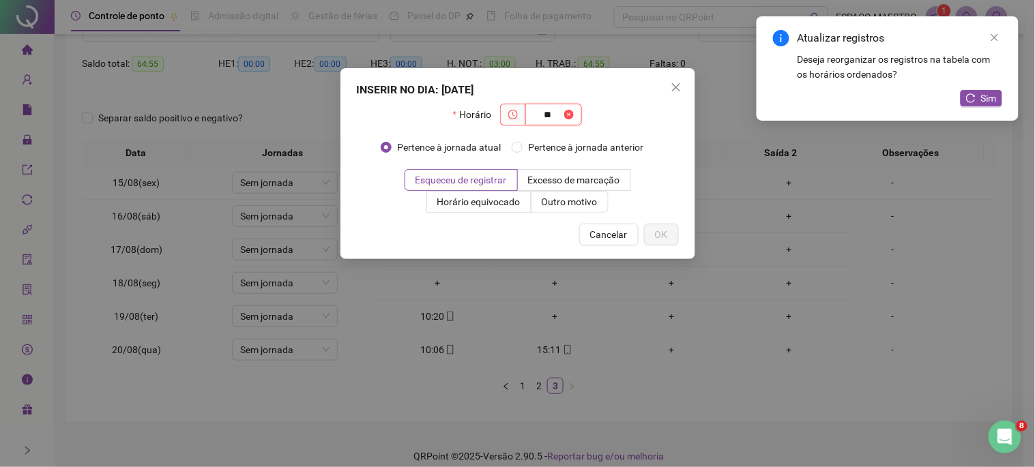
type input "*"
type input "*****"
click at [669, 234] on button "OK" at bounding box center [661, 235] width 35 height 22
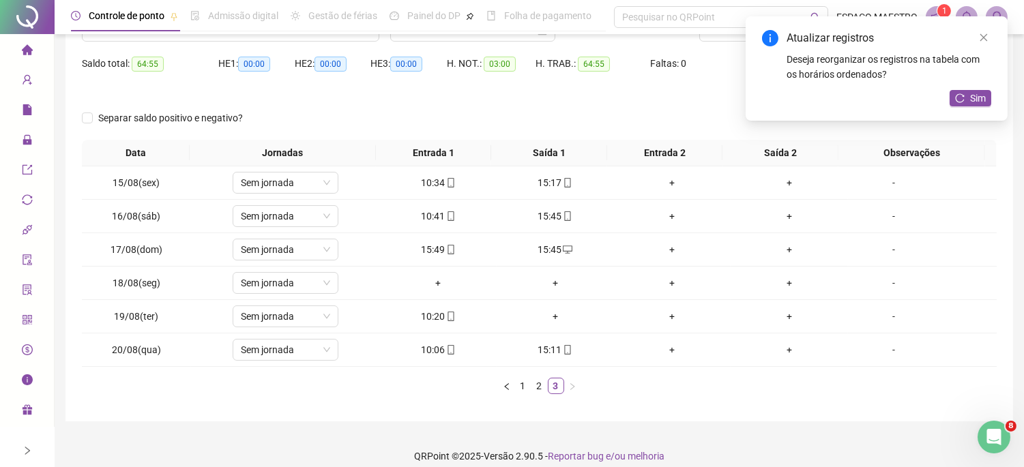
click at [549, 313] on div "+" at bounding box center [555, 316] width 106 height 15
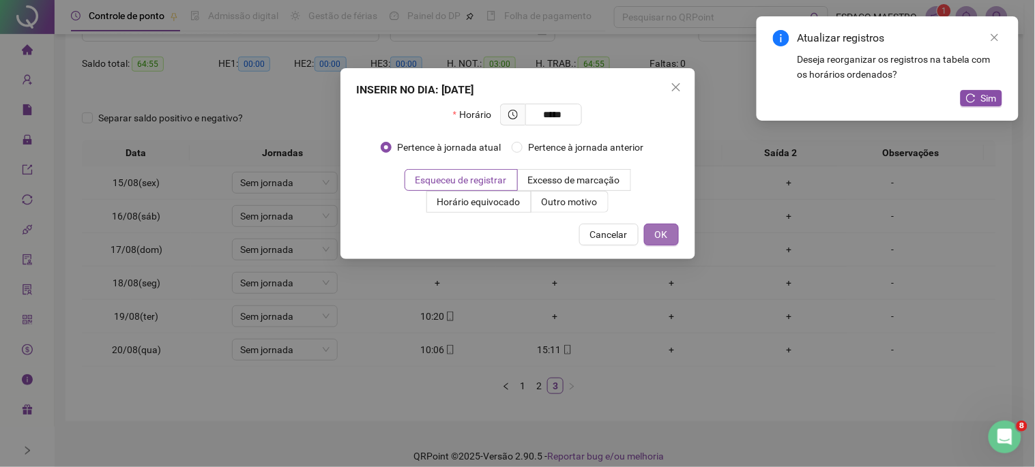
type input "*****"
click at [671, 236] on button "OK" at bounding box center [661, 235] width 35 height 22
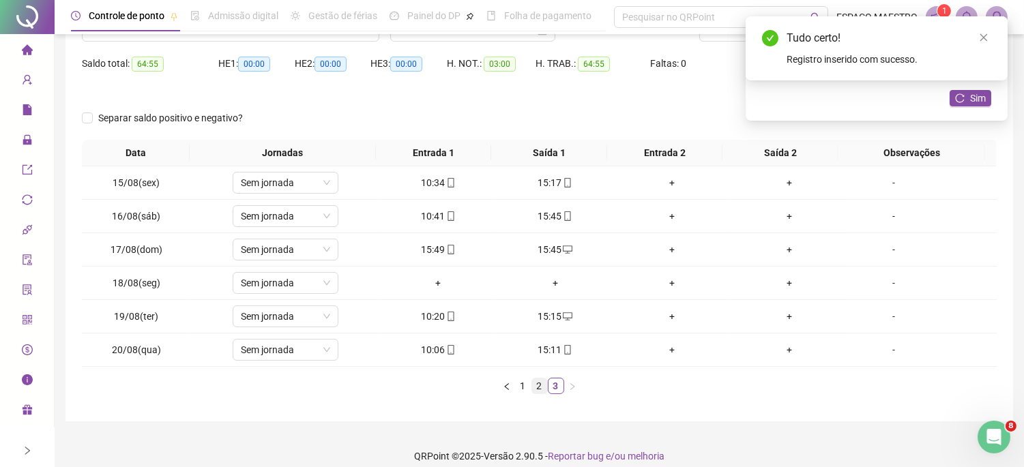
click at [541, 390] on link "2" at bounding box center [539, 386] width 15 height 15
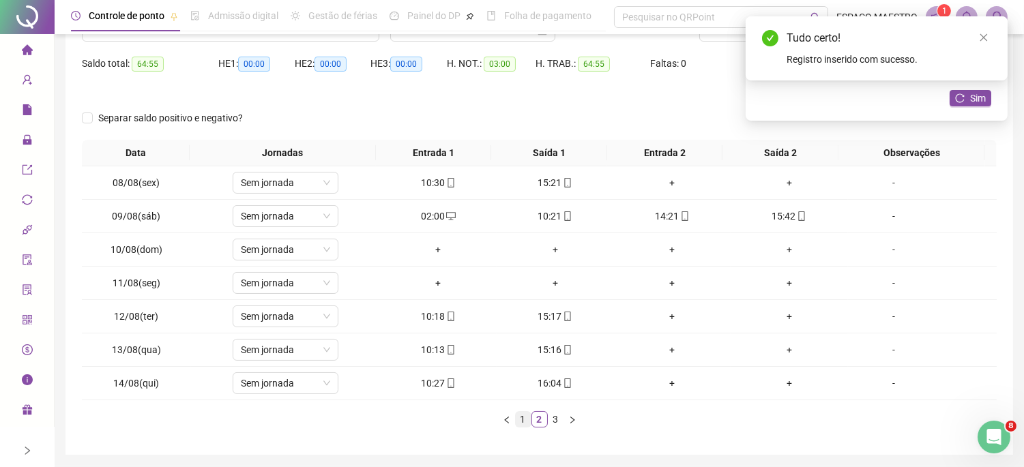
click at [523, 421] on link "1" at bounding box center [523, 419] width 15 height 15
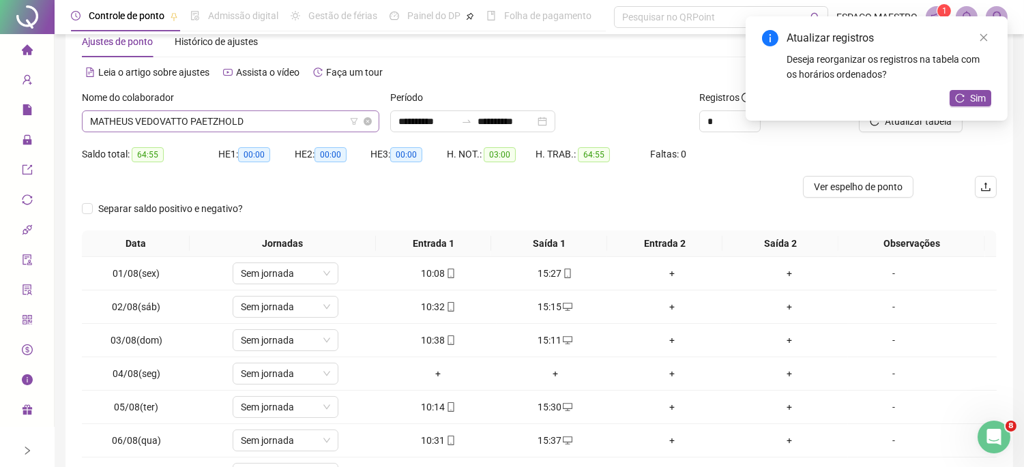
scroll to position [0, 0]
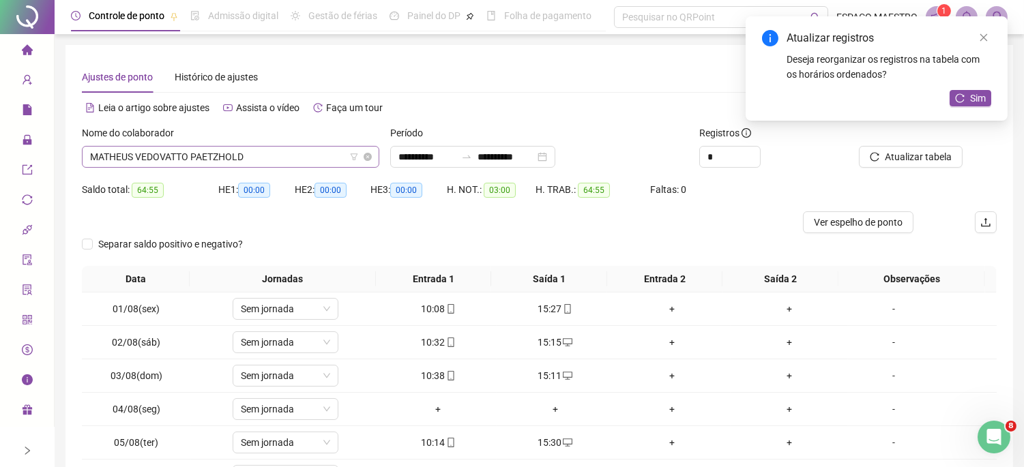
click at [261, 151] on span "MATHEUS VEDOVATTO PAETZHOLD" at bounding box center [230, 157] width 281 height 20
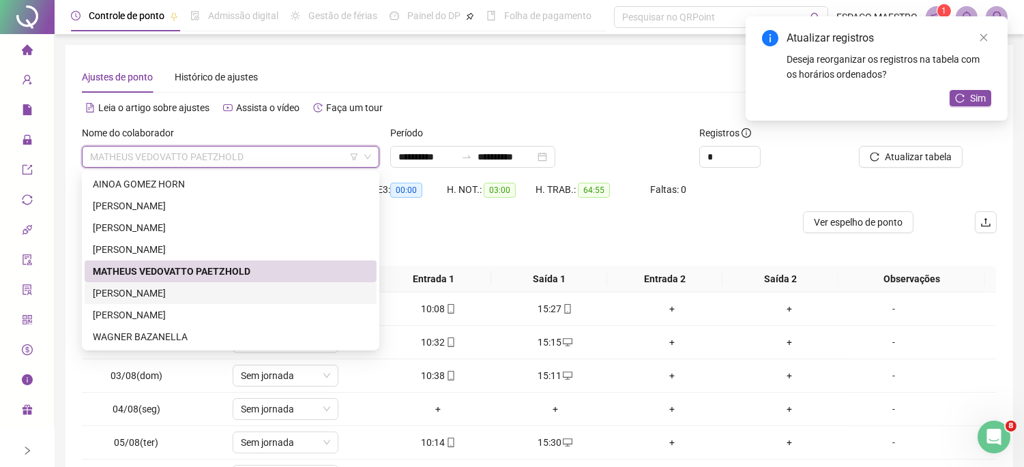
click at [167, 295] on div "[PERSON_NAME]" at bounding box center [231, 293] width 276 height 15
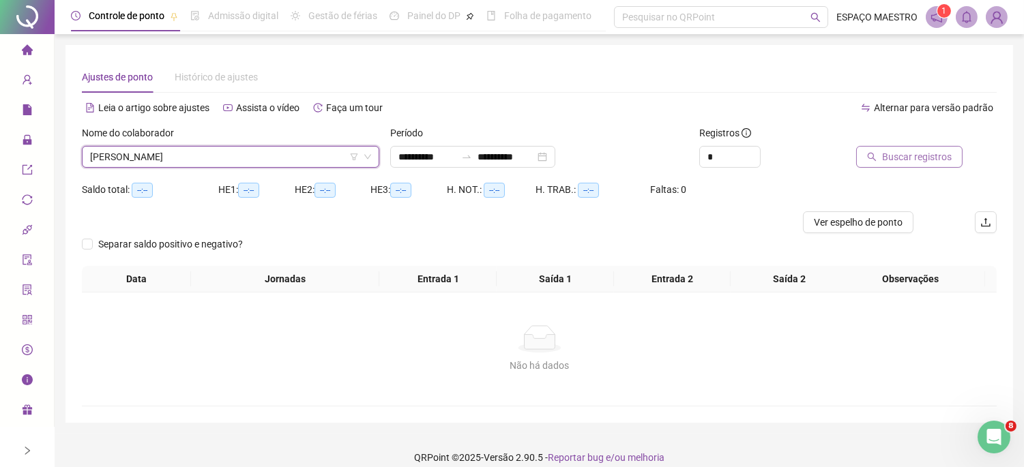
click at [908, 162] on span "Buscar registros" at bounding box center [917, 156] width 70 height 15
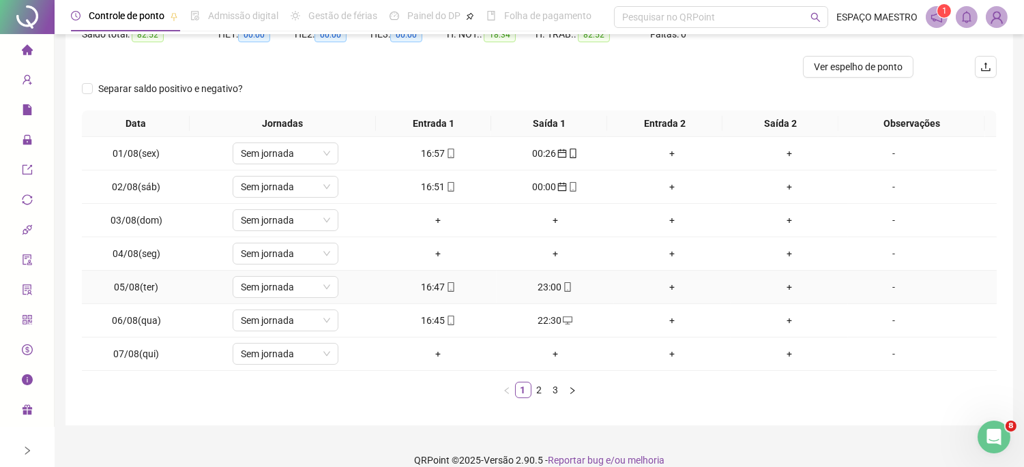
scroll to position [173, 0]
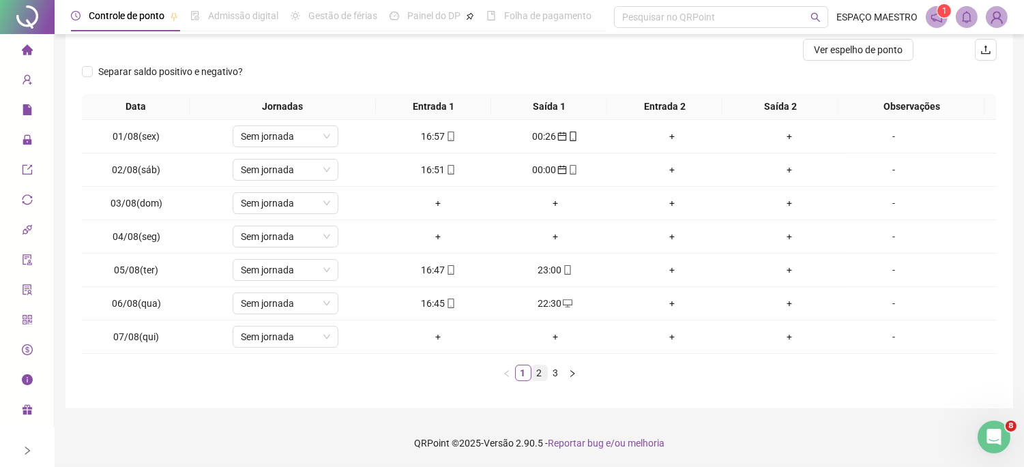
click at [537, 372] on link "2" at bounding box center [539, 373] width 15 height 15
click at [560, 373] on link "3" at bounding box center [556, 373] width 15 height 15
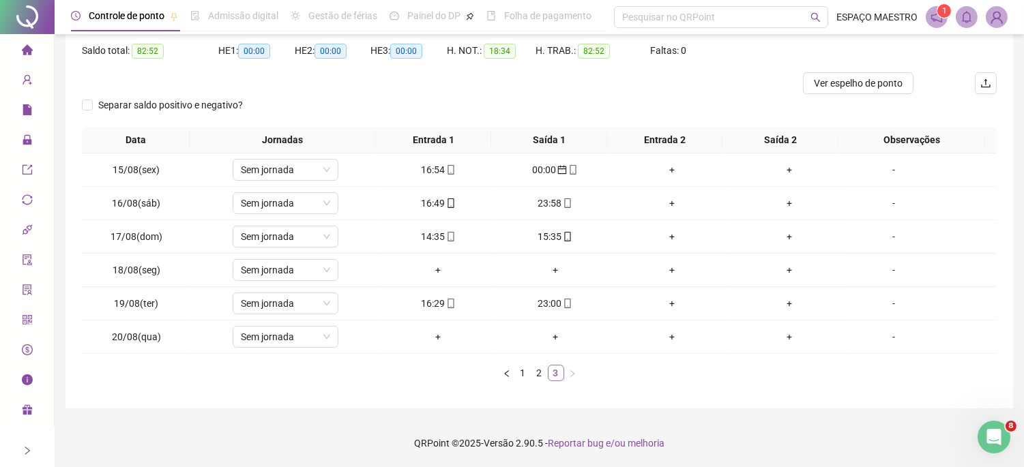
scroll to position [139, 0]
click at [540, 371] on link "2" at bounding box center [539, 373] width 15 height 15
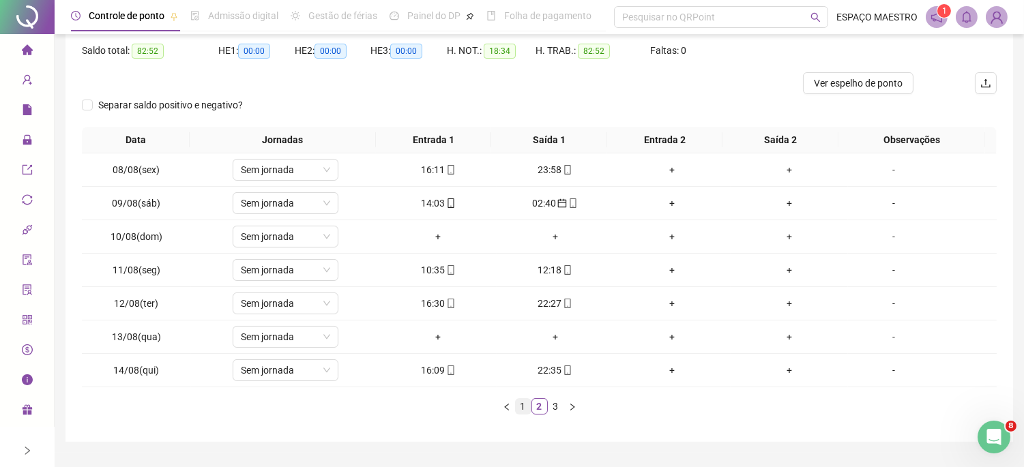
click at [523, 411] on link "1" at bounding box center [523, 406] width 15 height 15
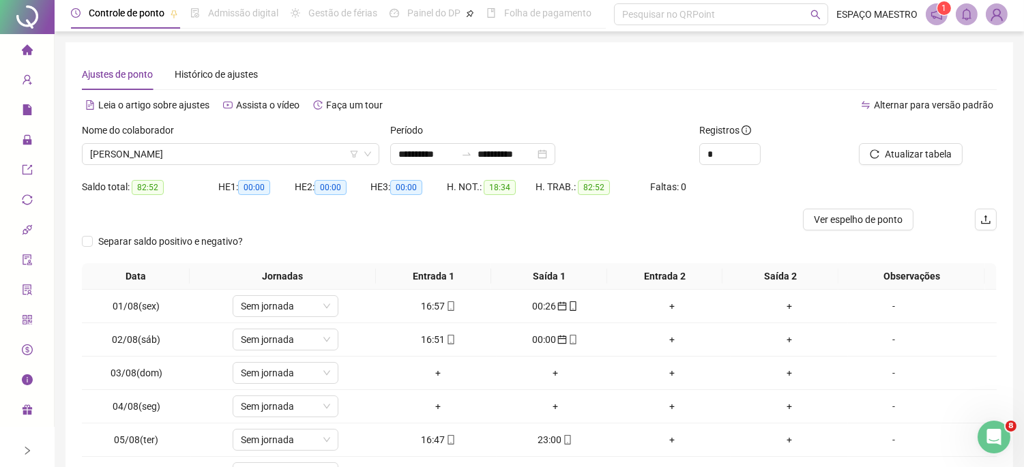
scroll to position [0, 0]
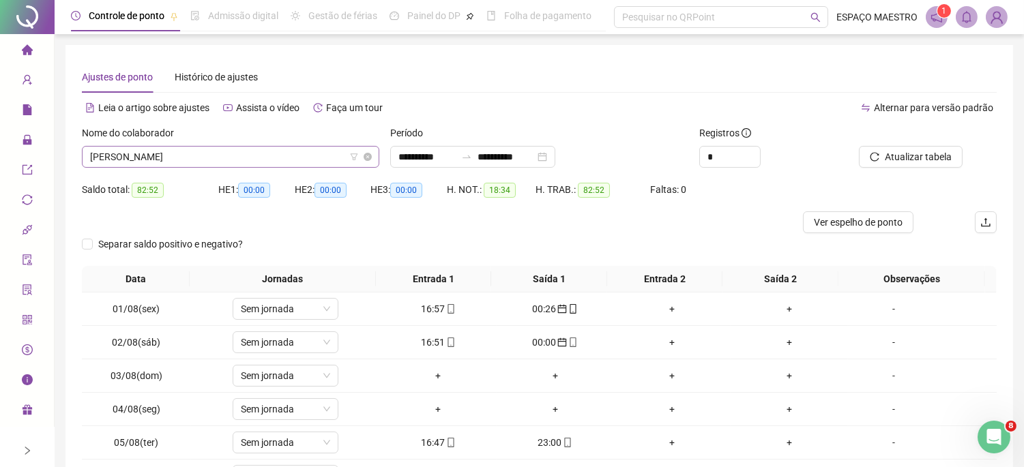
click at [284, 157] on span "[PERSON_NAME]" at bounding box center [230, 157] width 281 height 20
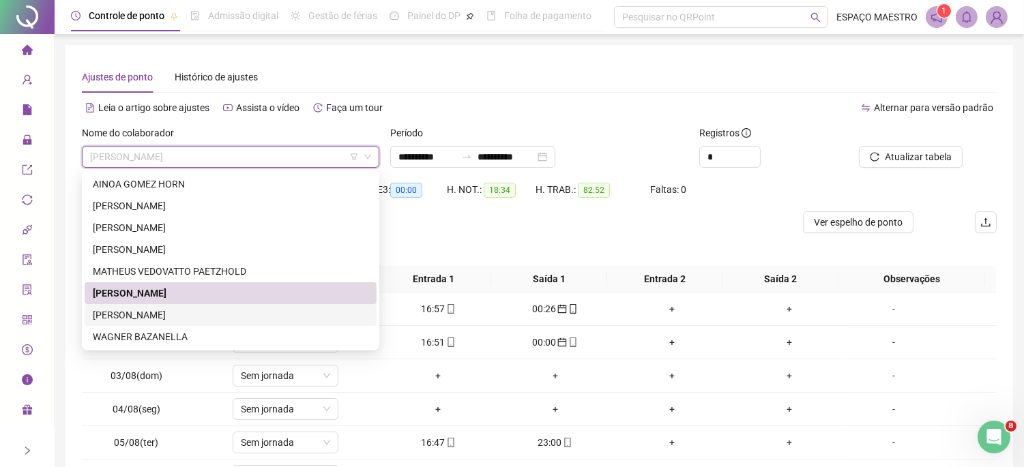
click at [191, 318] on div "[PERSON_NAME]" at bounding box center [231, 315] width 276 height 15
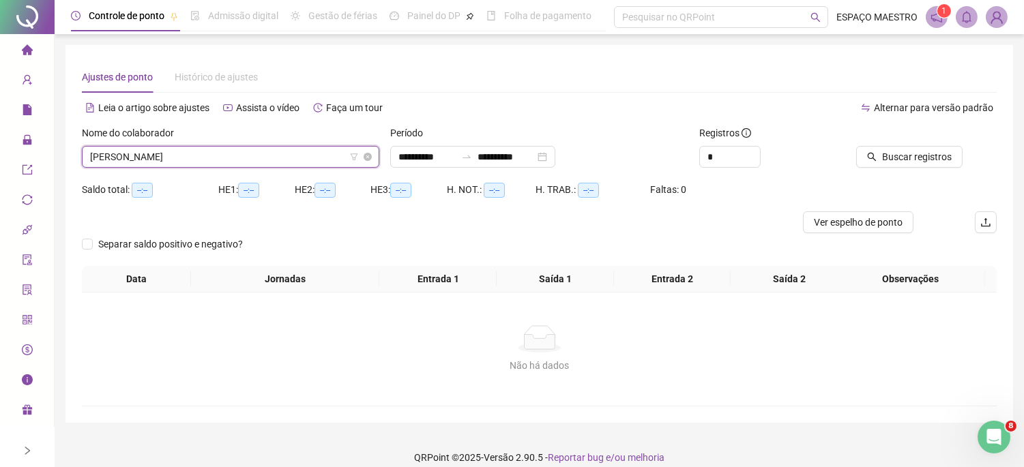
click at [273, 151] on span "[PERSON_NAME]" at bounding box center [230, 157] width 281 height 20
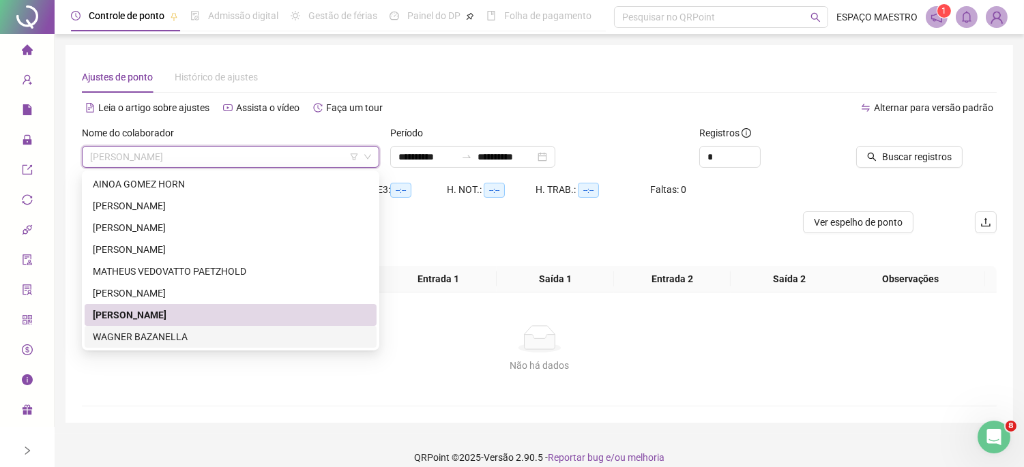
click at [179, 338] on div "WAGNER BAZANELLA" at bounding box center [231, 337] width 276 height 15
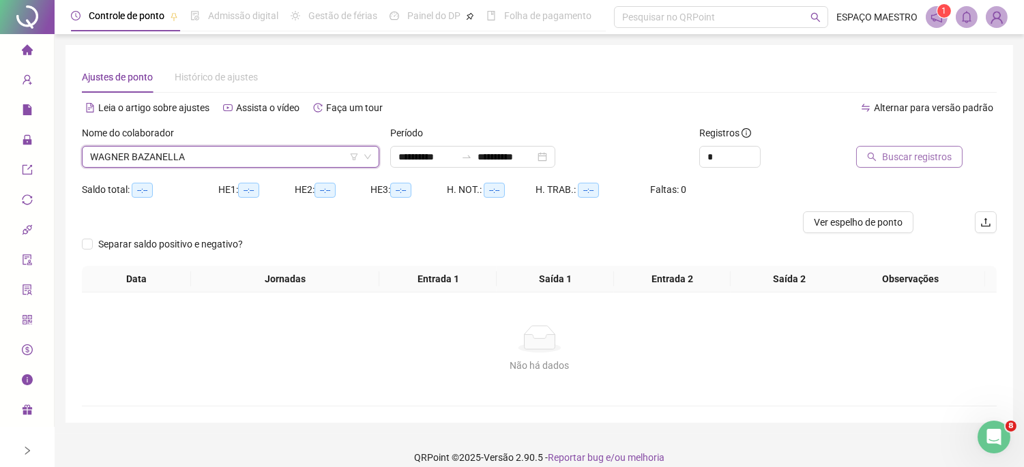
click at [908, 160] on span "Buscar registros" at bounding box center [917, 156] width 70 height 15
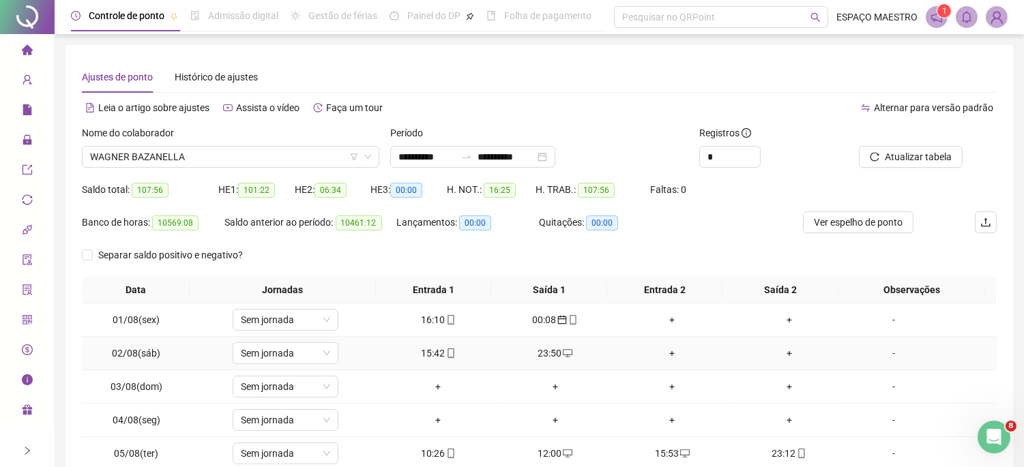
scroll to position [126, 0]
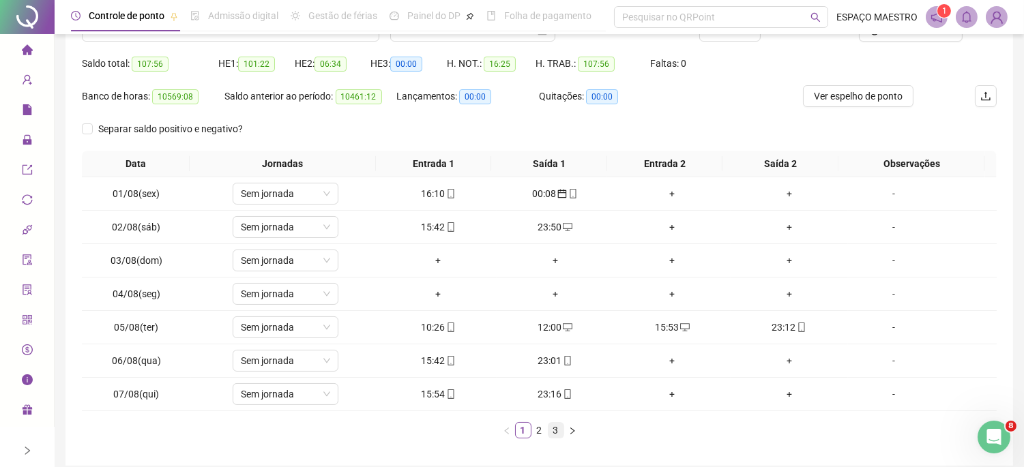
click at [549, 437] on link "3" at bounding box center [556, 430] width 15 height 15
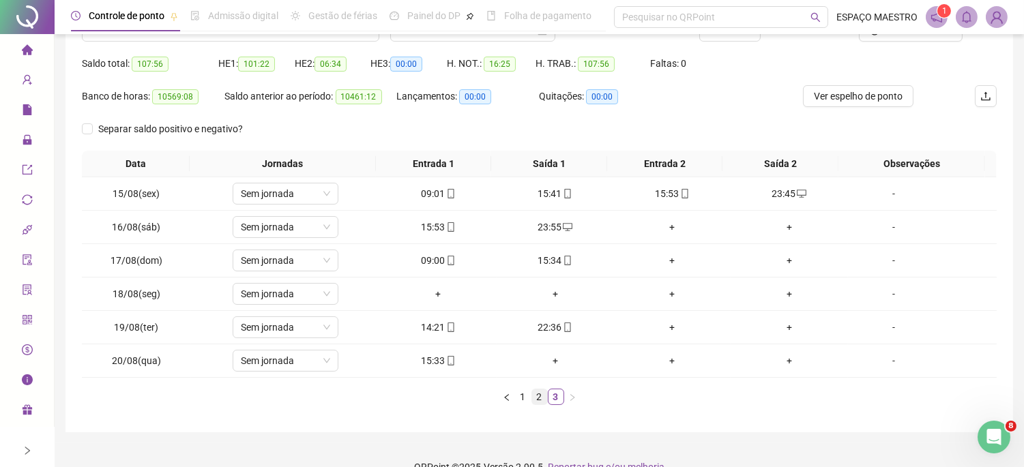
click at [540, 400] on link "2" at bounding box center [539, 397] width 15 height 15
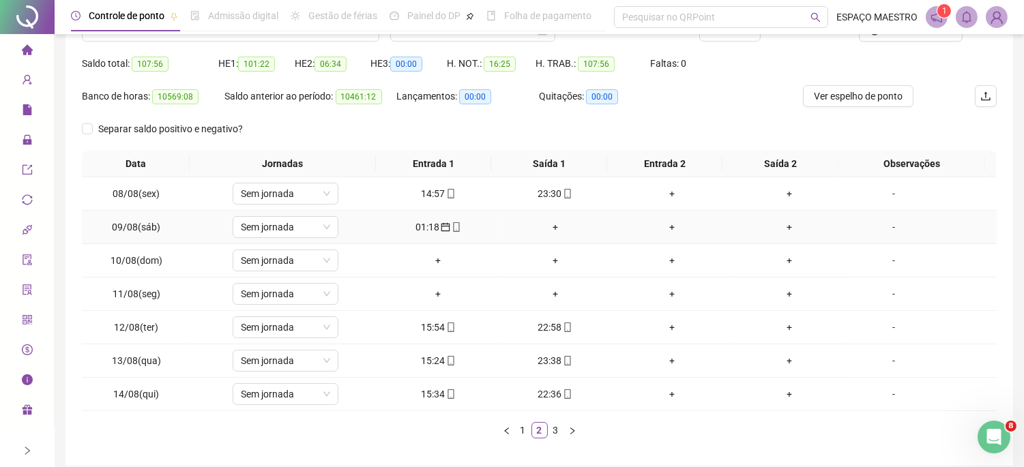
click at [439, 225] on span "calendar" at bounding box center [444, 227] width 11 height 10
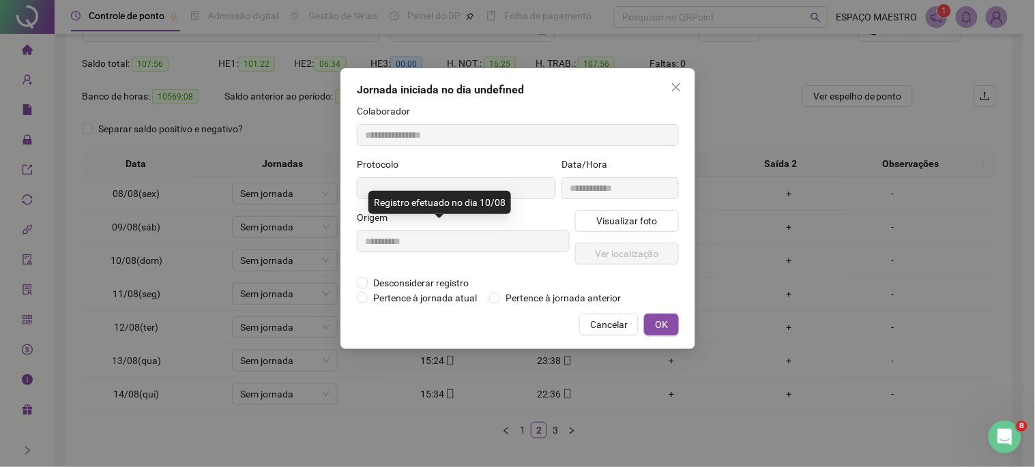
type input "**********"
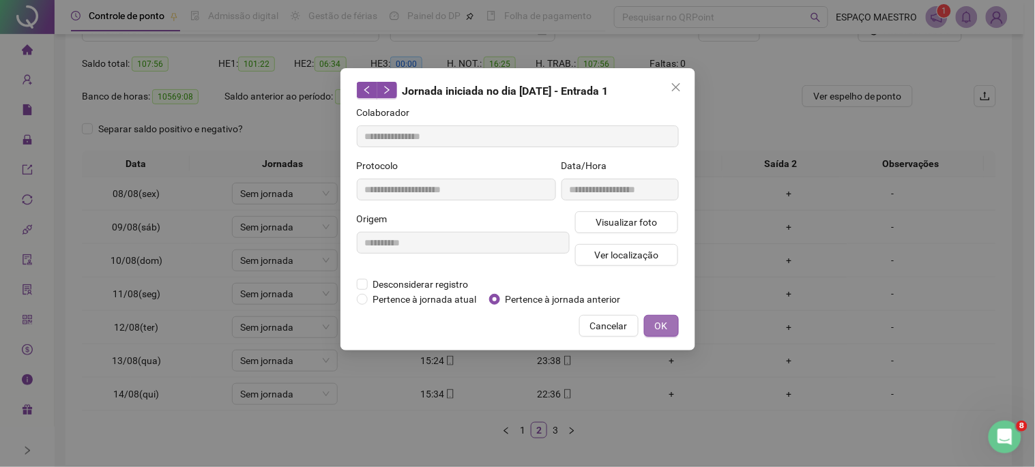
click at [667, 329] on span "OK" at bounding box center [661, 326] width 13 height 15
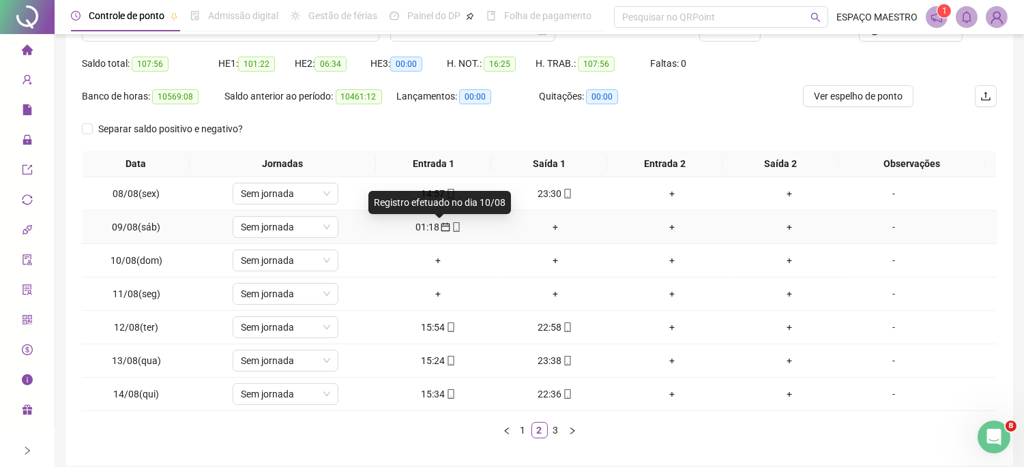
click at [441, 226] on icon "calendar" at bounding box center [446, 227] width 10 height 10
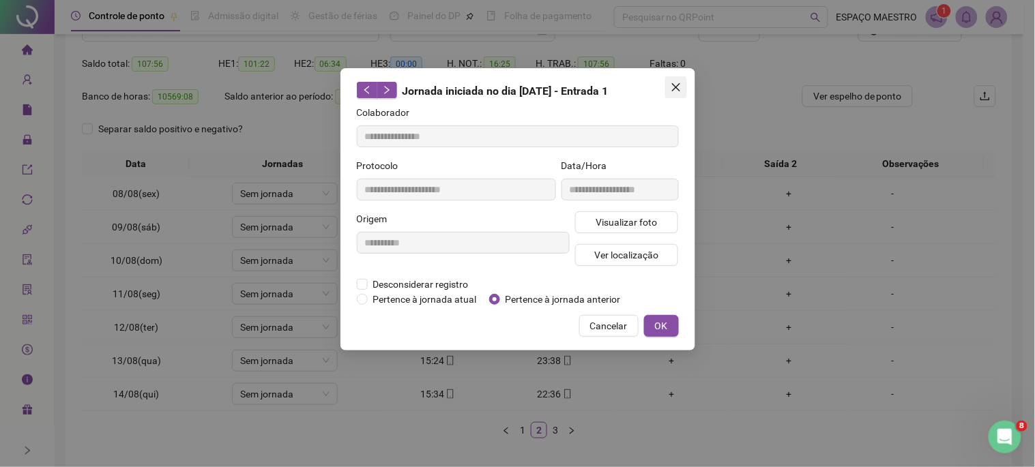
click at [678, 81] on button "Close" at bounding box center [676, 87] width 22 height 22
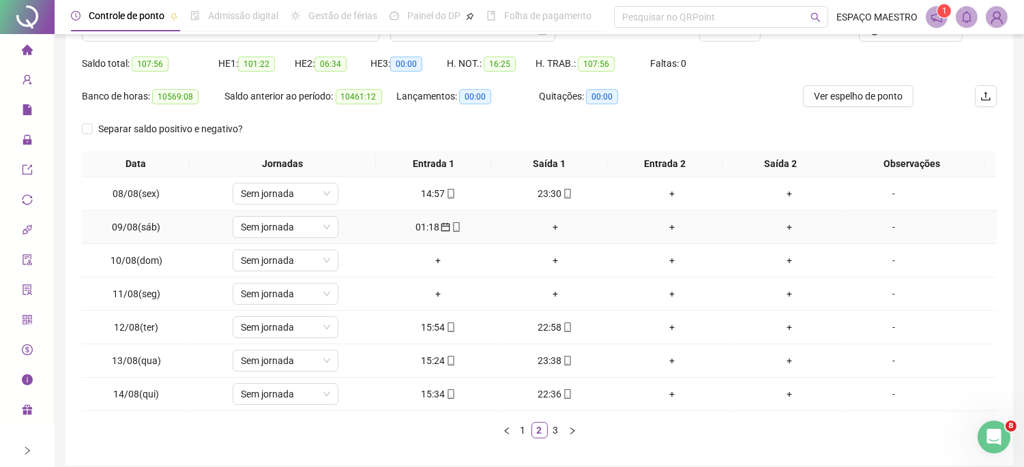
click at [548, 220] on div "+" at bounding box center [555, 227] width 106 height 15
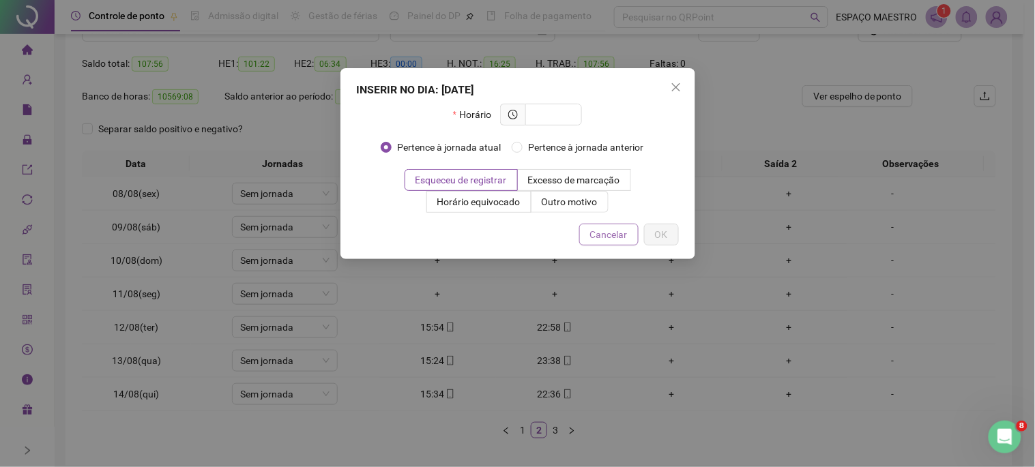
click at [608, 230] on span "Cancelar" at bounding box center [609, 234] width 38 height 15
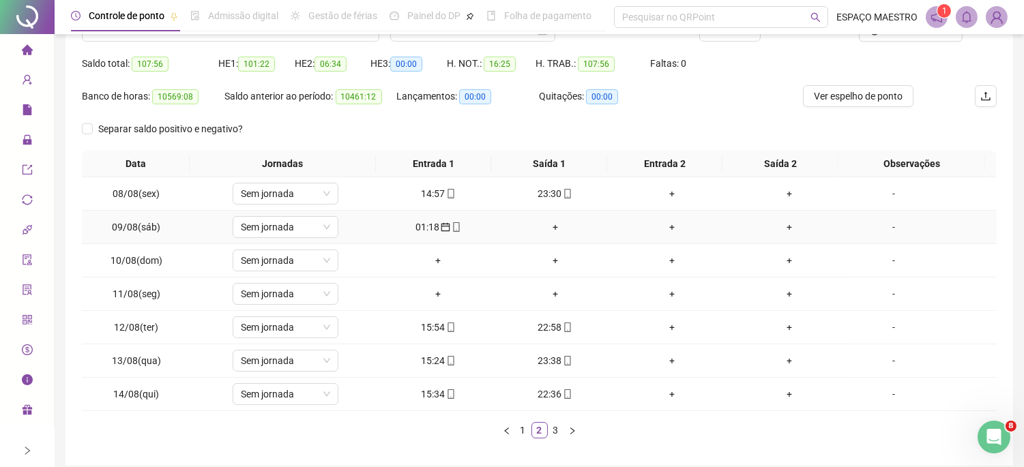
click at [430, 225] on div "01:18" at bounding box center [438, 227] width 106 height 15
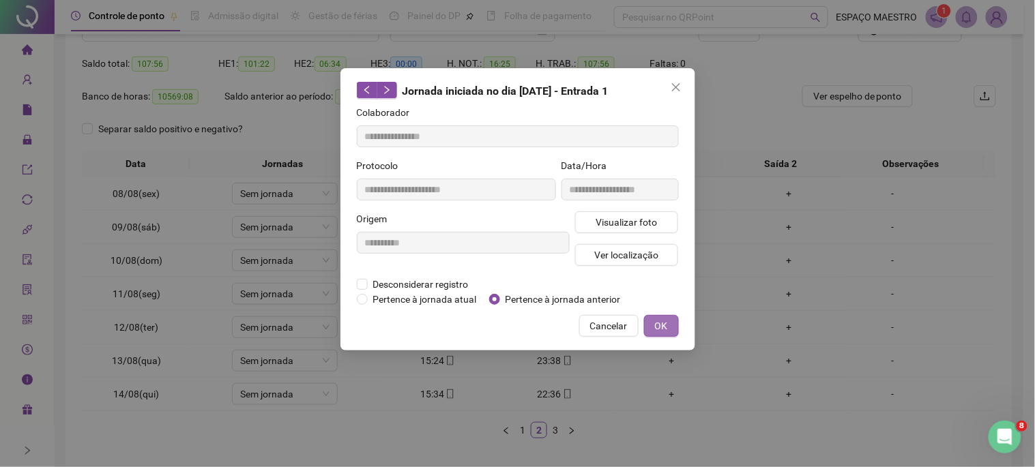
click at [666, 317] on button "OK" at bounding box center [661, 326] width 35 height 22
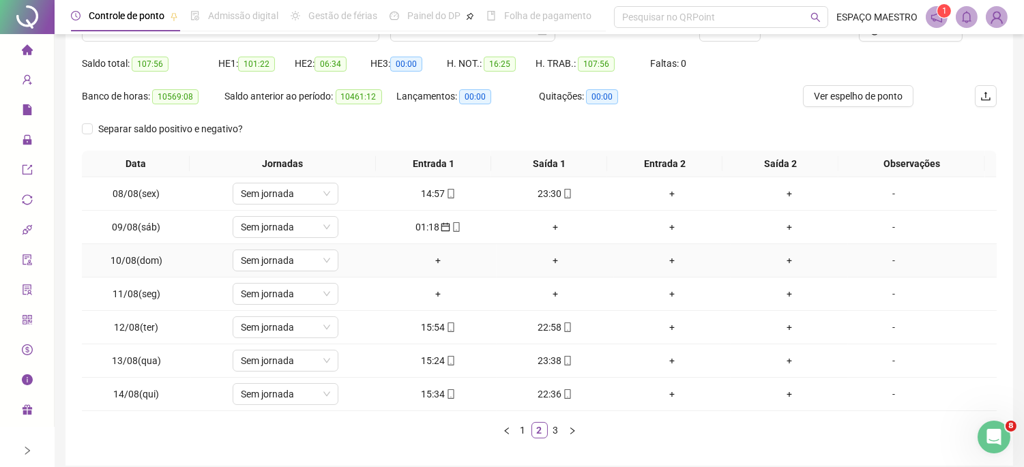
click at [433, 257] on div "+" at bounding box center [438, 260] width 106 height 15
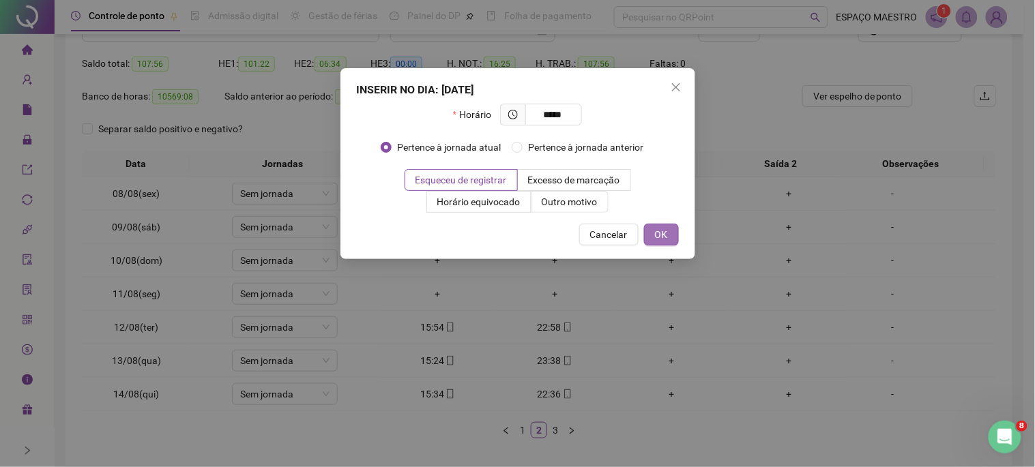
type input "*****"
click at [664, 237] on span "OK" at bounding box center [661, 234] width 13 height 15
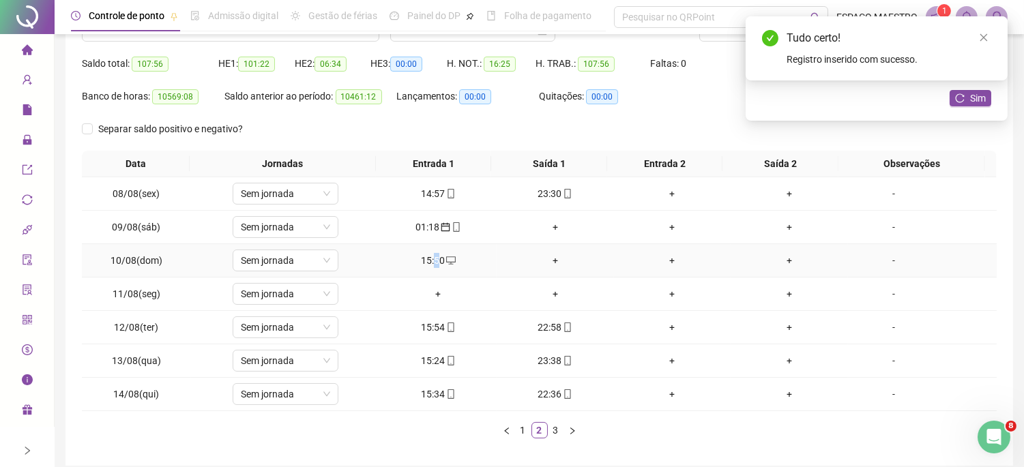
click at [431, 256] on div "15:50" at bounding box center [438, 260] width 106 height 15
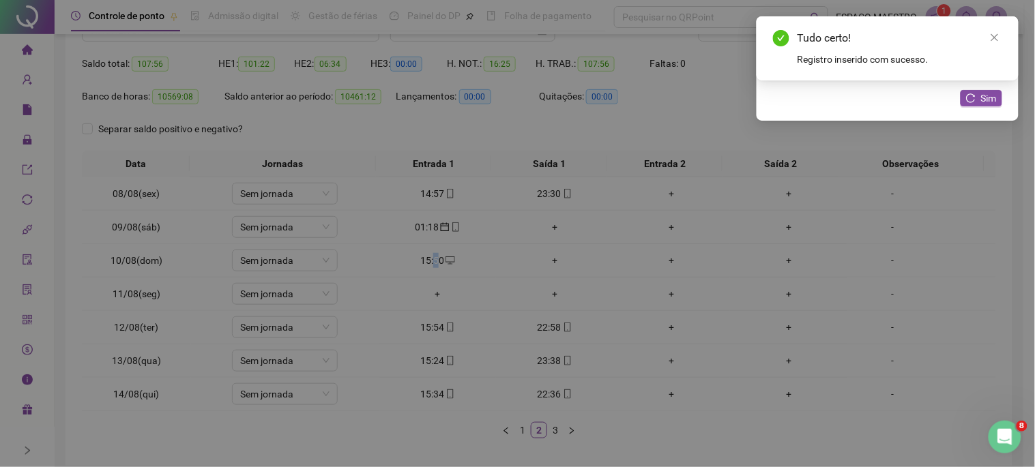
type input "**********"
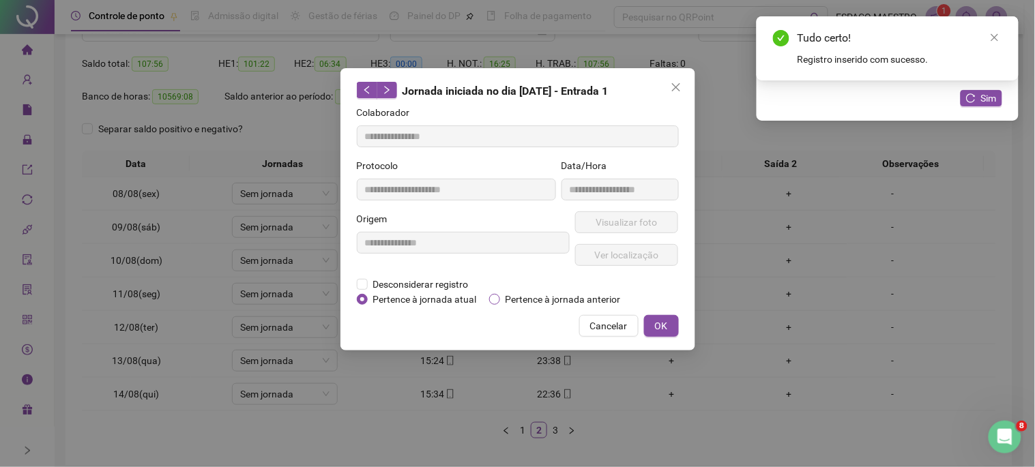
click at [504, 299] on span "Pertence à jornada anterior" at bounding box center [563, 299] width 126 height 15
click at [667, 322] on span "OK" at bounding box center [661, 326] width 13 height 15
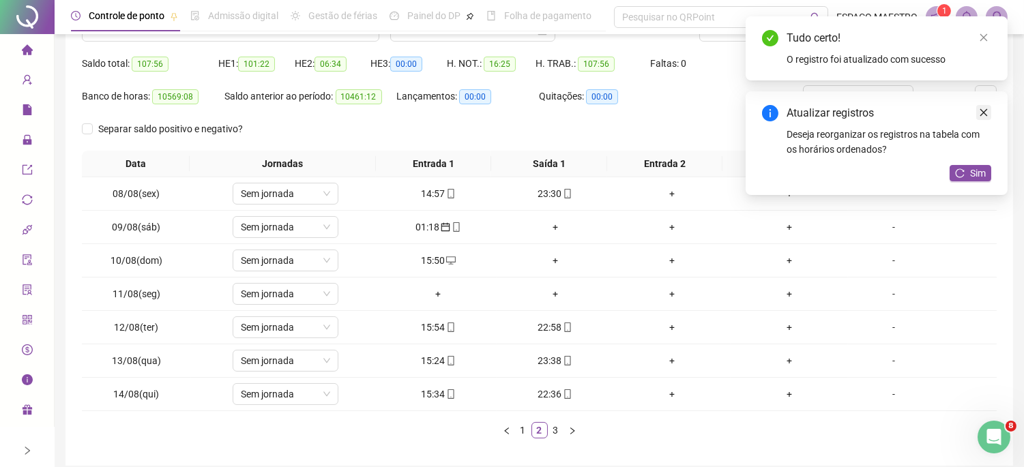
click at [988, 111] on icon "close" at bounding box center [984, 113] width 10 height 10
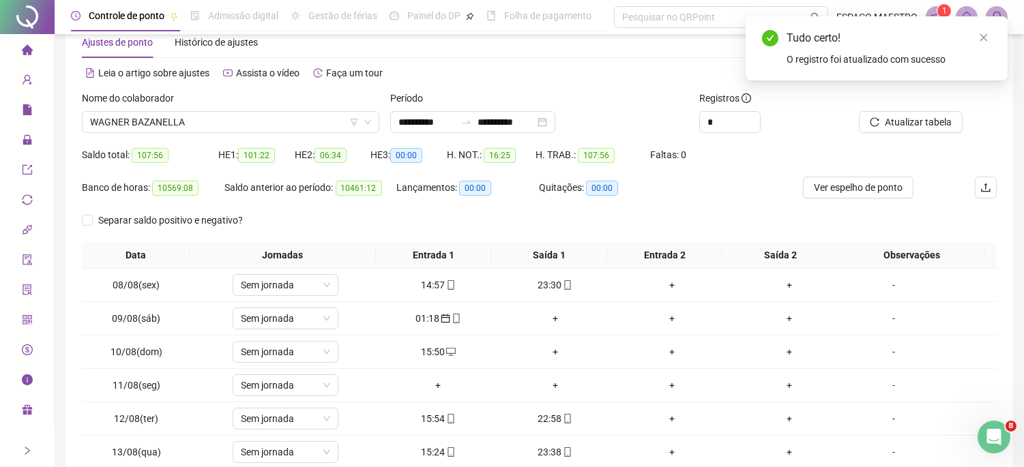
scroll to position [0, 0]
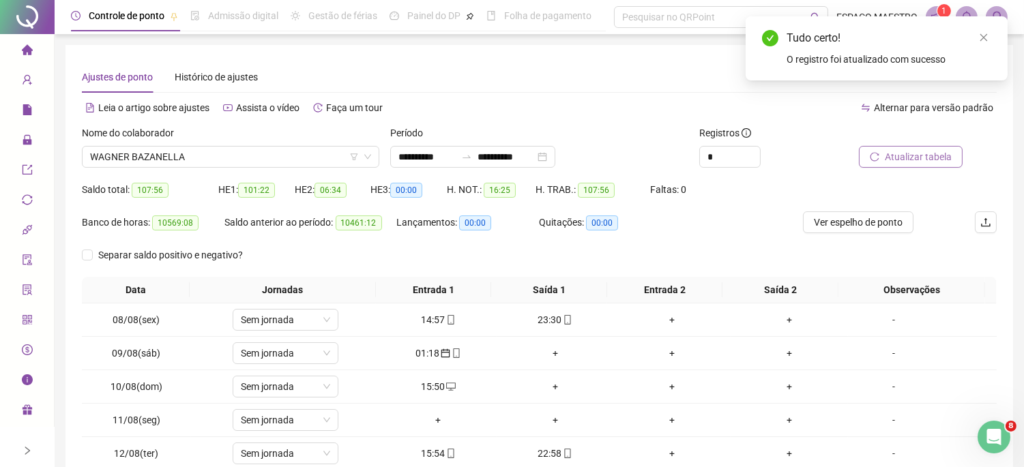
click at [908, 153] on span "Atualizar tabela" at bounding box center [918, 156] width 67 height 15
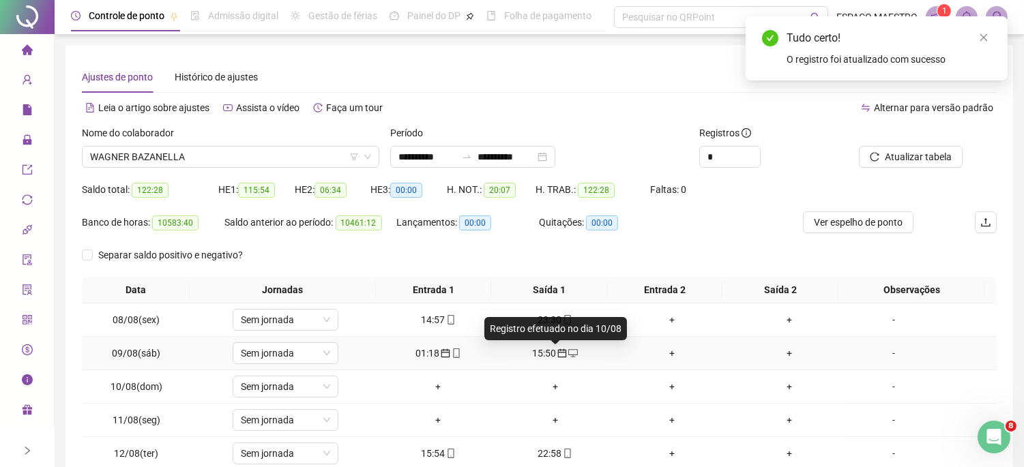
scroll to position [126, 0]
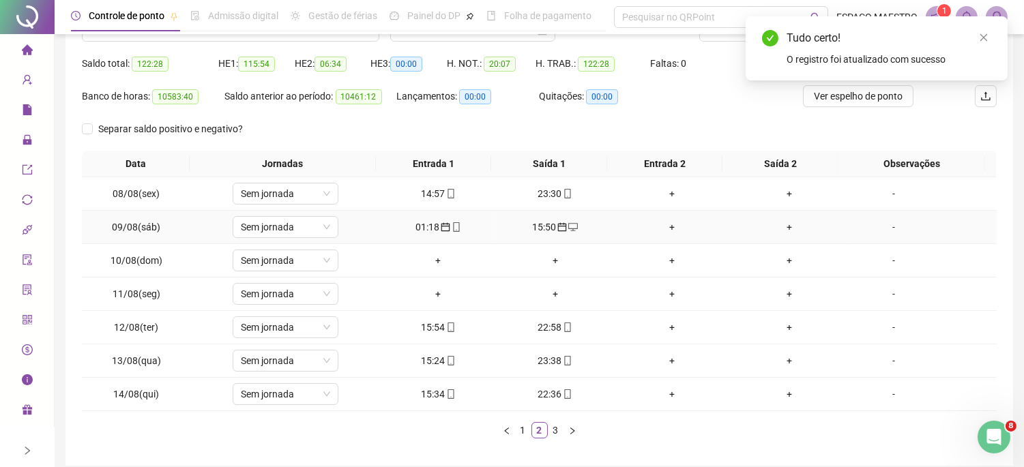
click at [433, 223] on div "01:18" at bounding box center [438, 227] width 106 height 15
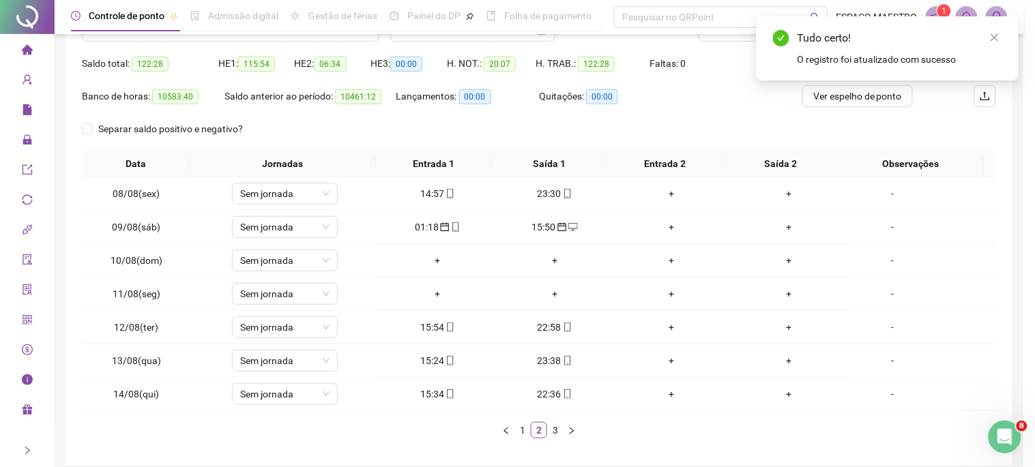
type input "**********"
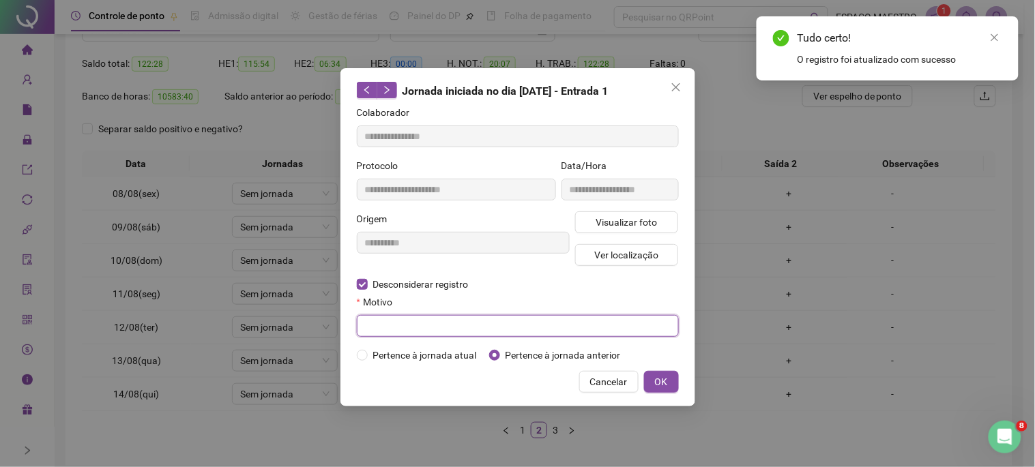
click at [493, 319] on input "text" at bounding box center [518, 326] width 322 height 22
click at [493, 328] on input "text" at bounding box center [518, 326] width 322 height 22
type input "****"
click at [662, 383] on span "OK" at bounding box center [661, 382] width 13 height 15
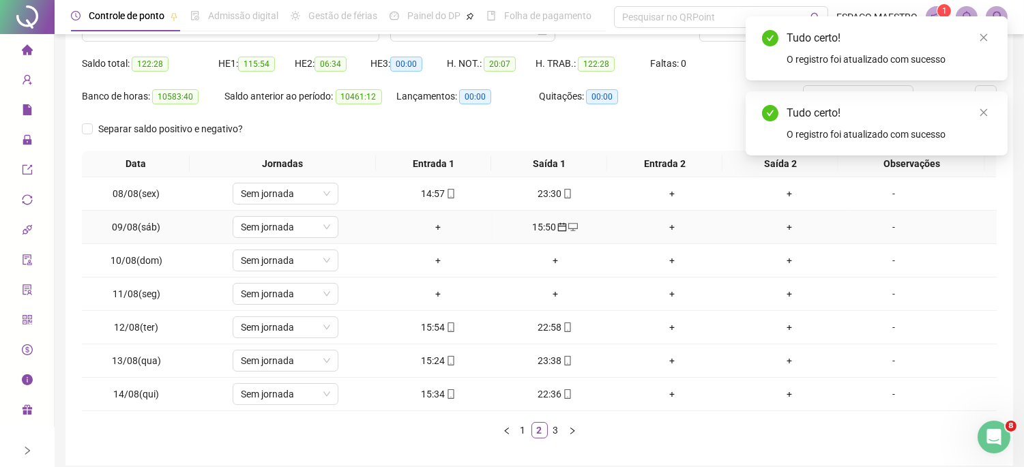
click at [545, 224] on div "15:50" at bounding box center [555, 227] width 106 height 15
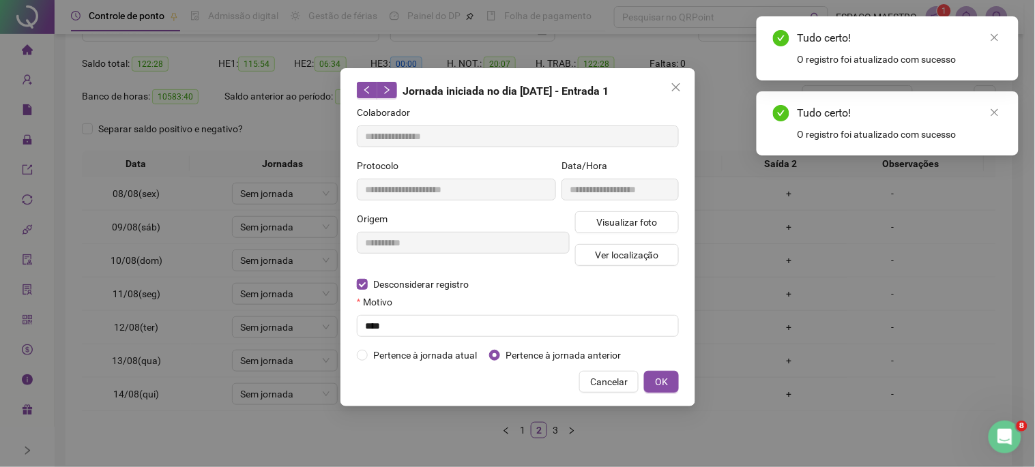
type input "**********"
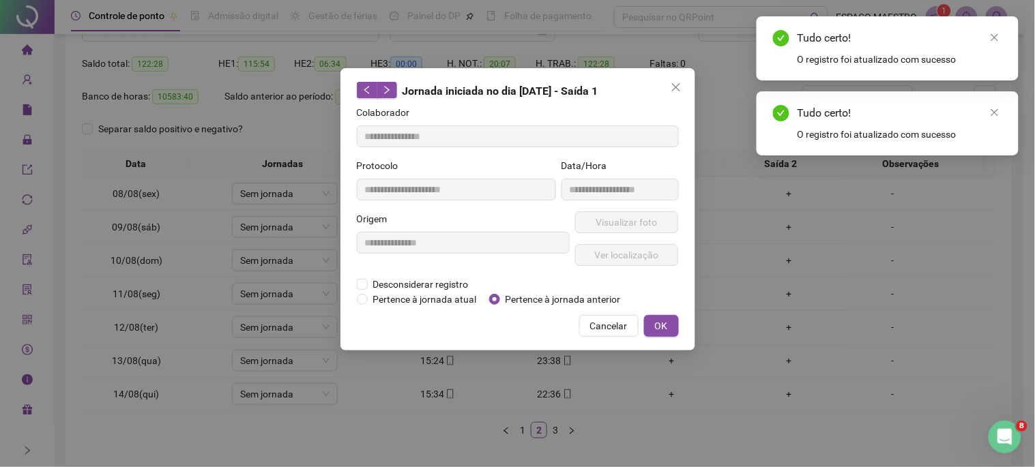
click at [376, 275] on div "**********" at bounding box center [463, 245] width 218 height 66
click at [373, 285] on span "Desconsiderar registro" at bounding box center [421, 284] width 106 height 15
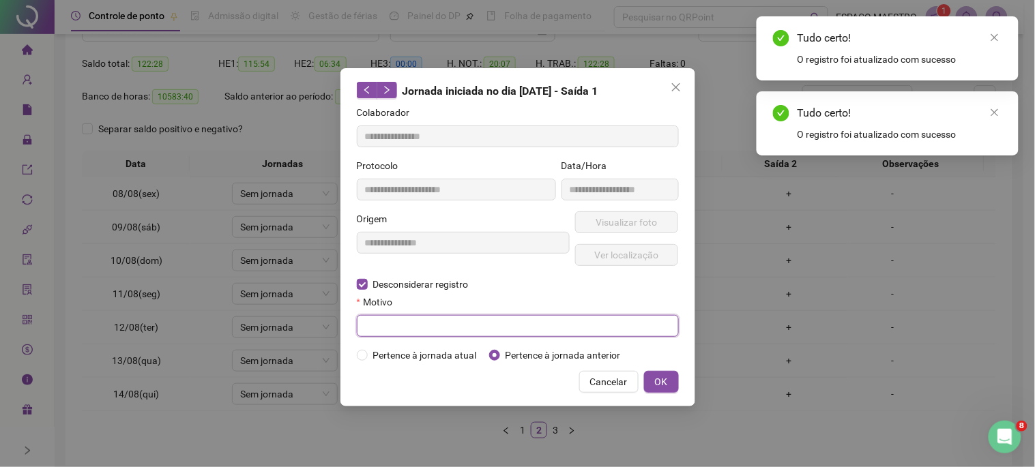
click at [431, 326] on input "text" at bounding box center [518, 326] width 322 height 22
type input "****"
click at [667, 383] on span "OK" at bounding box center [661, 382] width 13 height 15
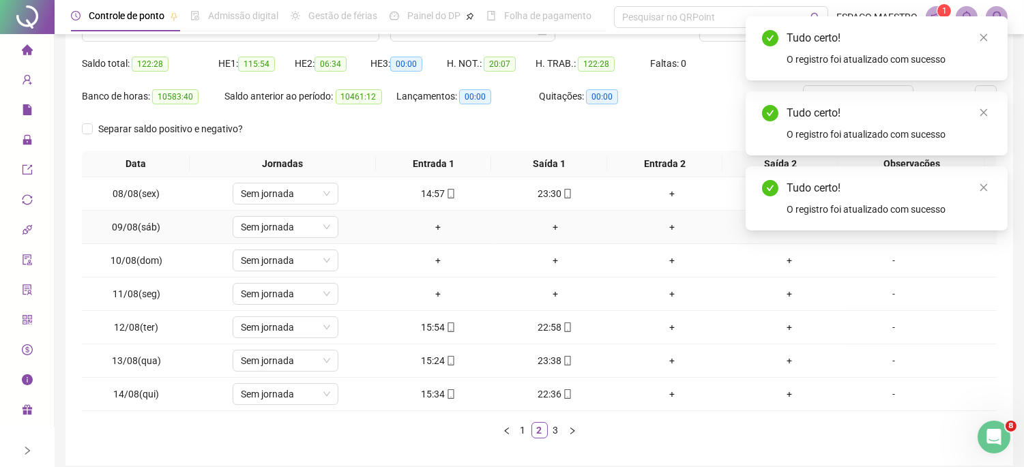
click at [434, 225] on div "+" at bounding box center [438, 227] width 106 height 15
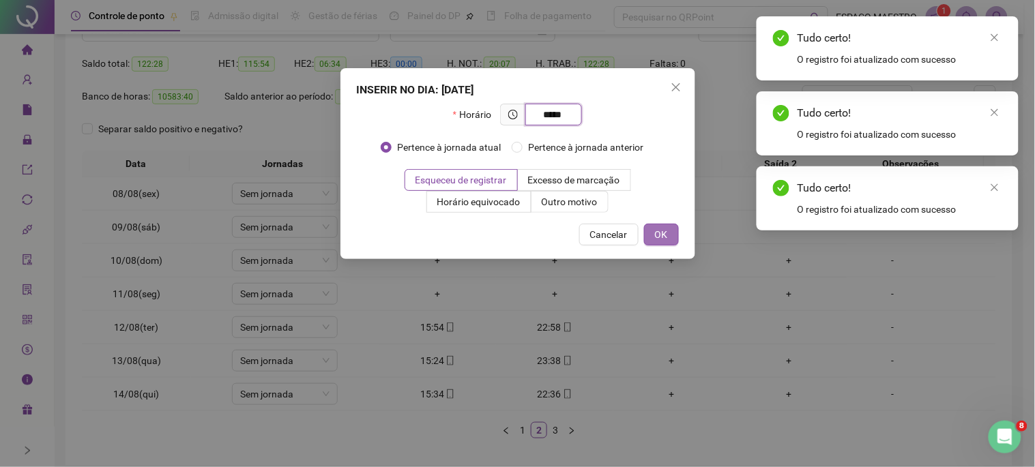
type input "*****"
click at [667, 240] on button "OK" at bounding box center [661, 235] width 35 height 22
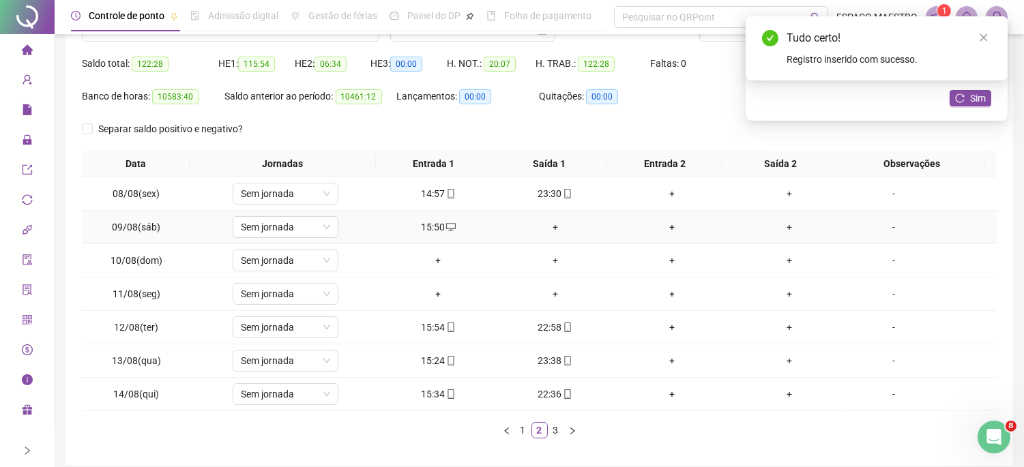
click at [549, 227] on div "+" at bounding box center [555, 227] width 106 height 15
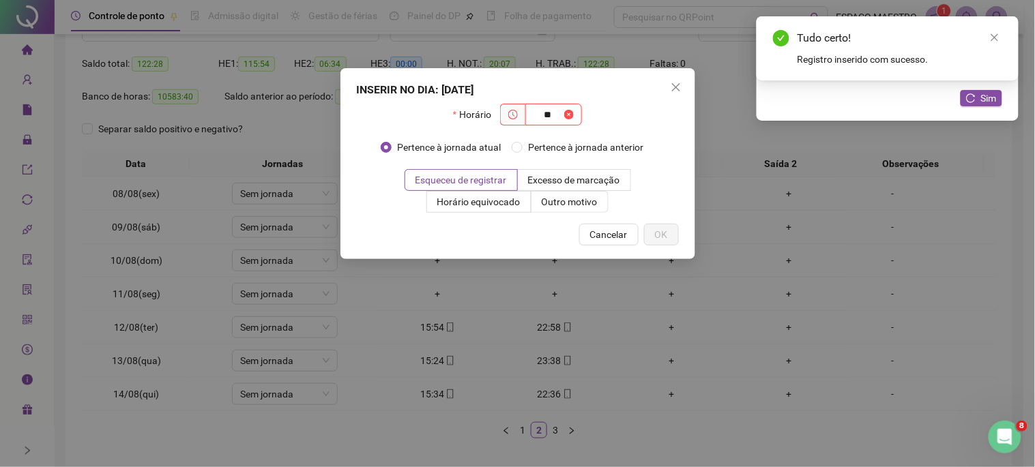
type input "*"
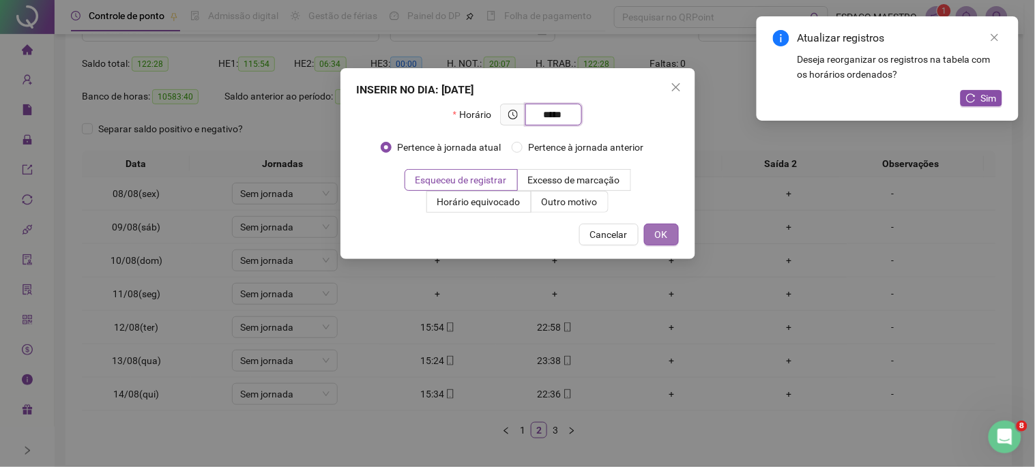
type input "*****"
click at [669, 240] on button "OK" at bounding box center [661, 235] width 35 height 22
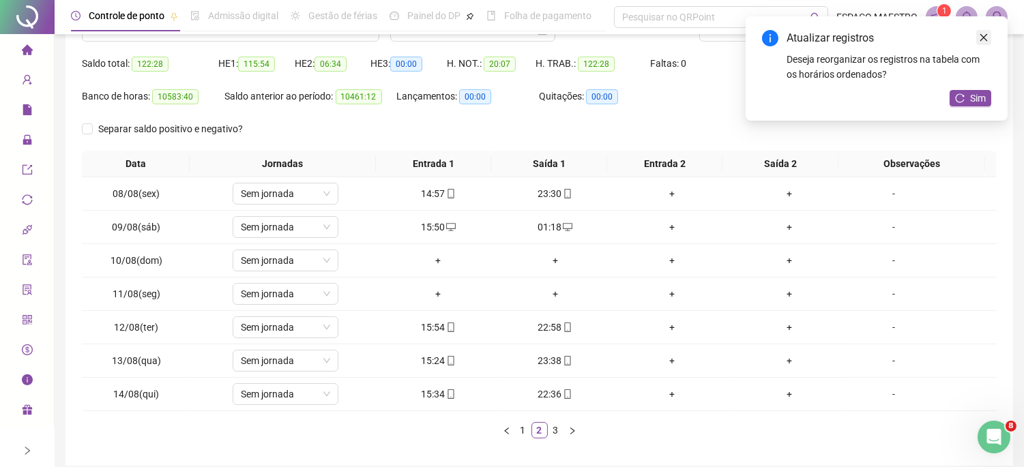
click at [988, 31] on link "Close" at bounding box center [984, 37] width 15 height 15
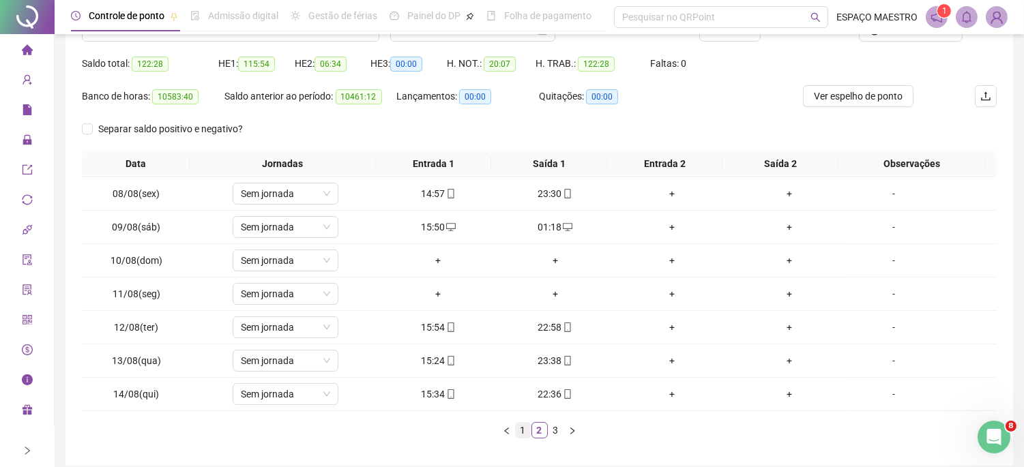
click at [517, 428] on link "1" at bounding box center [523, 430] width 15 height 15
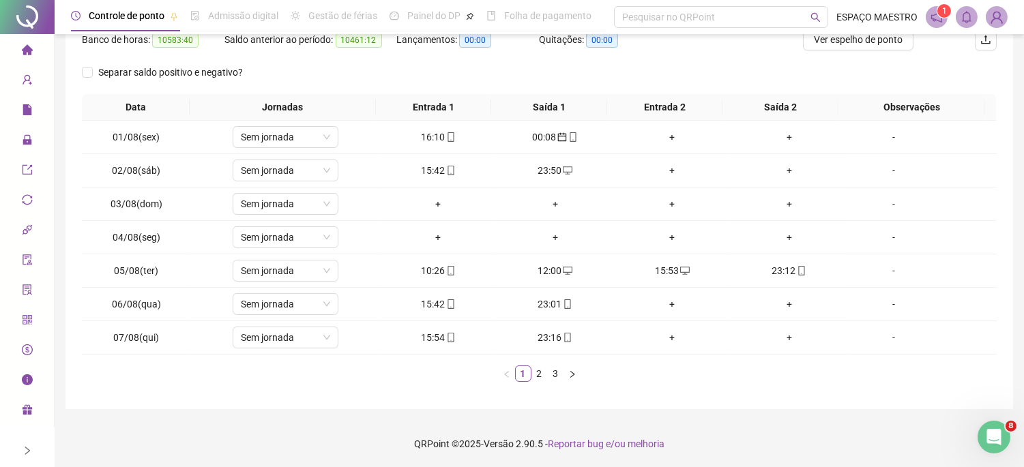
drag, startPoint x: 801, startPoint y: 48, endPoint x: 777, endPoint y: 59, distance: 26.9
click at [799, 50] on div "Ver espelho de ponto" at bounding box center [872, 45] width 153 height 33
click at [538, 374] on link "2" at bounding box center [539, 373] width 15 height 15
drag, startPoint x: 554, startPoint y: 373, endPoint x: 575, endPoint y: 379, distance: 22.2
click at [554, 373] on link "3" at bounding box center [556, 373] width 15 height 15
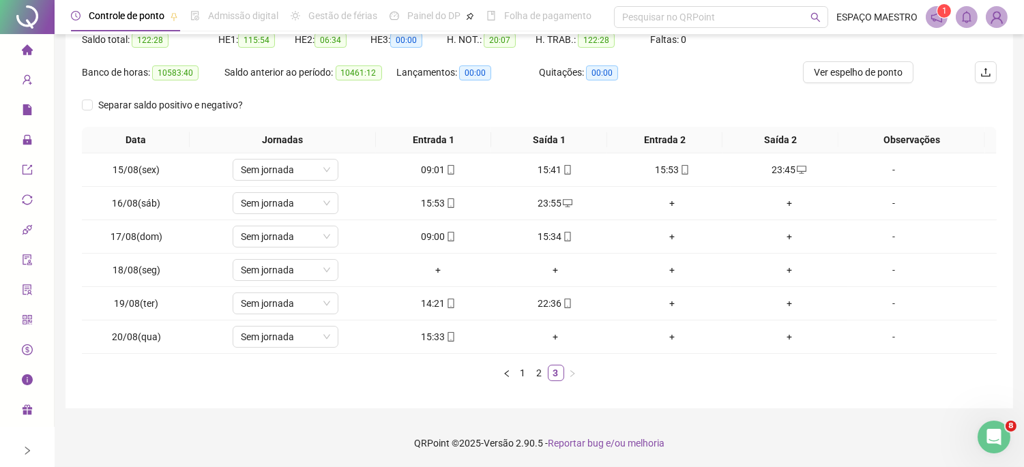
scroll to position [150, 0]
drag, startPoint x: 542, startPoint y: 377, endPoint x: 534, endPoint y: 399, distance: 22.4
click at [542, 377] on link "2" at bounding box center [539, 373] width 15 height 15
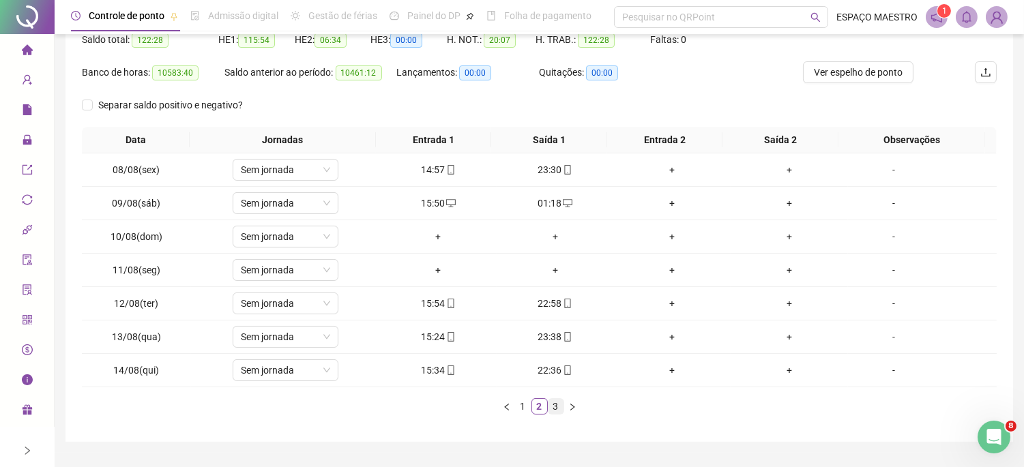
click at [555, 408] on link "3" at bounding box center [556, 406] width 15 height 15
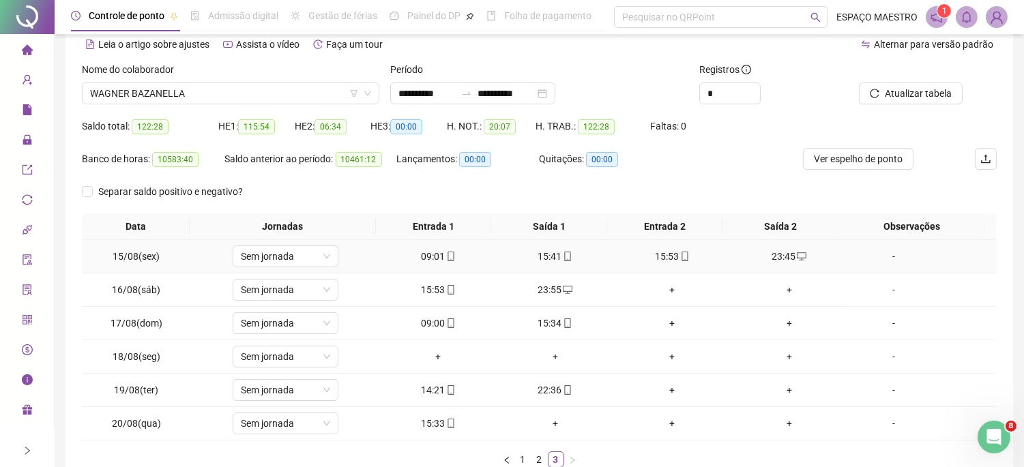
scroll to position [0, 0]
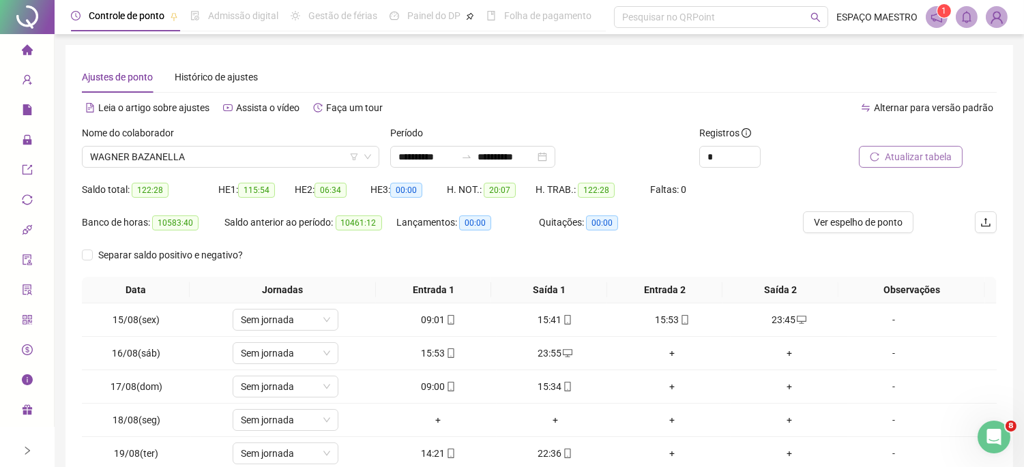
click at [925, 155] on span "Atualizar tabela" at bounding box center [918, 156] width 67 height 15
click at [240, 151] on span "WAGNER BAZANELLA" at bounding box center [230, 157] width 281 height 20
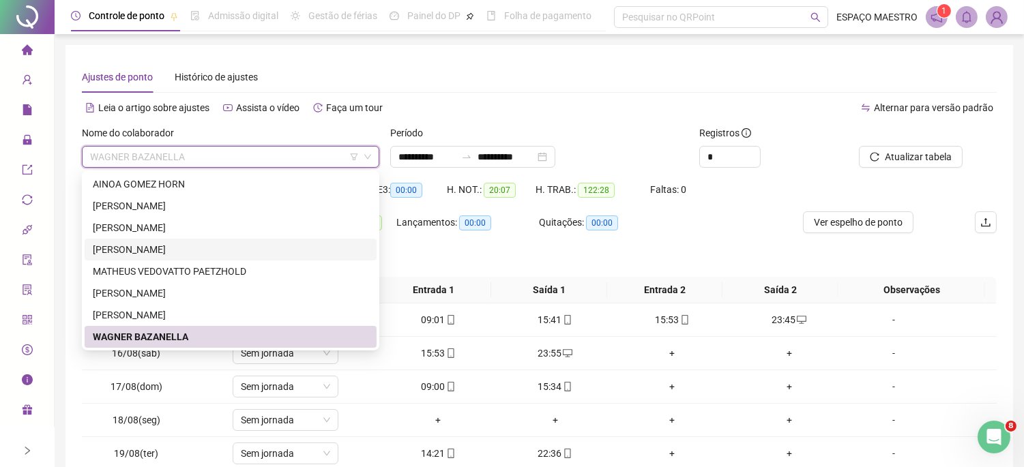
click at [194, 250] on div "[PERSON_NAME]" at bounding box center [231, 249] width 276 height 15
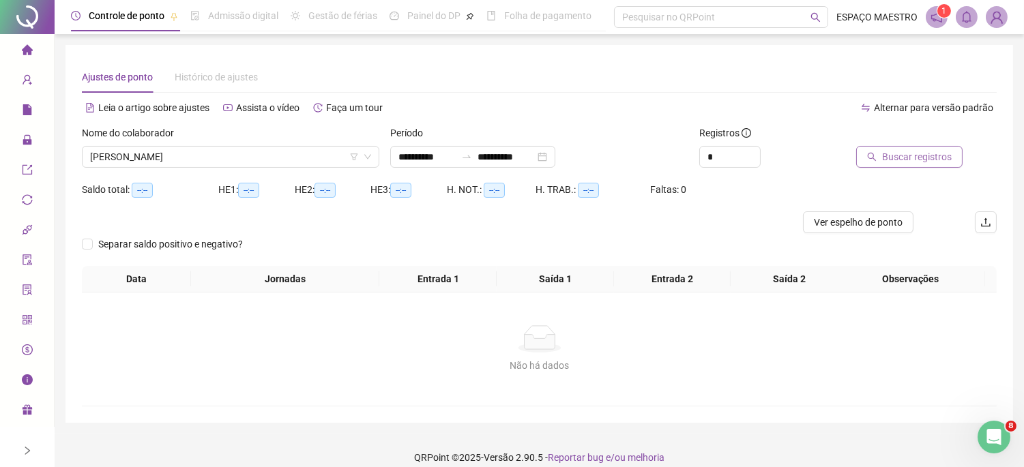
click at [917, 155] on span "Buscar registros" at bounding box center [917, 156] width 70 height 15
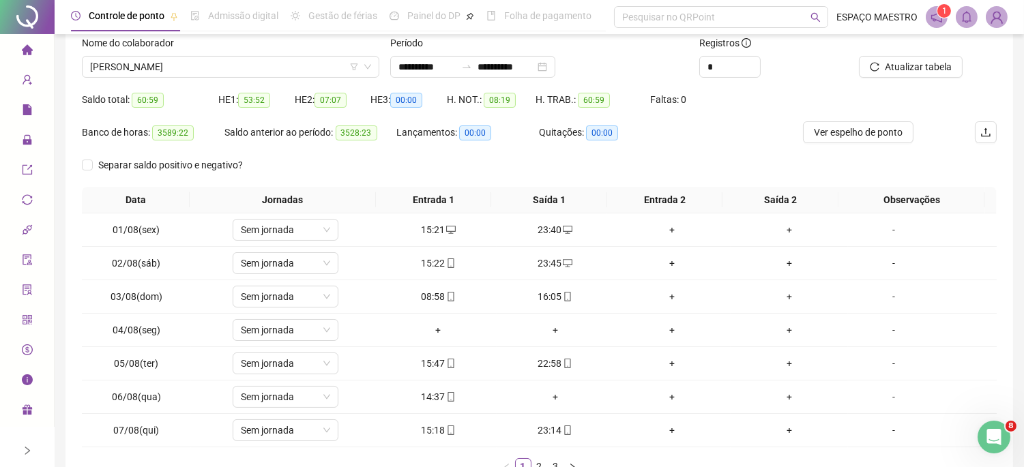
scroll to position [126, 0]
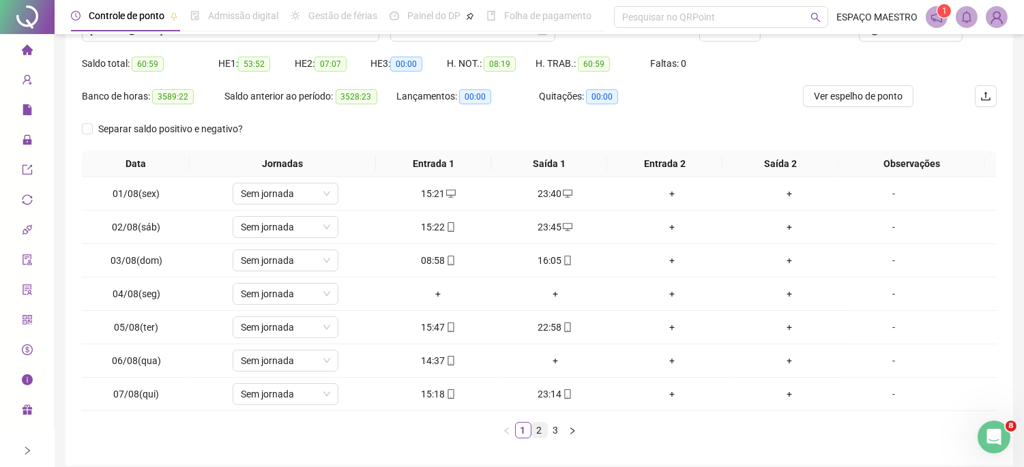
click at [543, 431] on link "2" at bounding box center [539, 430] width 15 height 15
click at [558, 432] on link "3" at bounding box center [556, 430] width 15 height 15
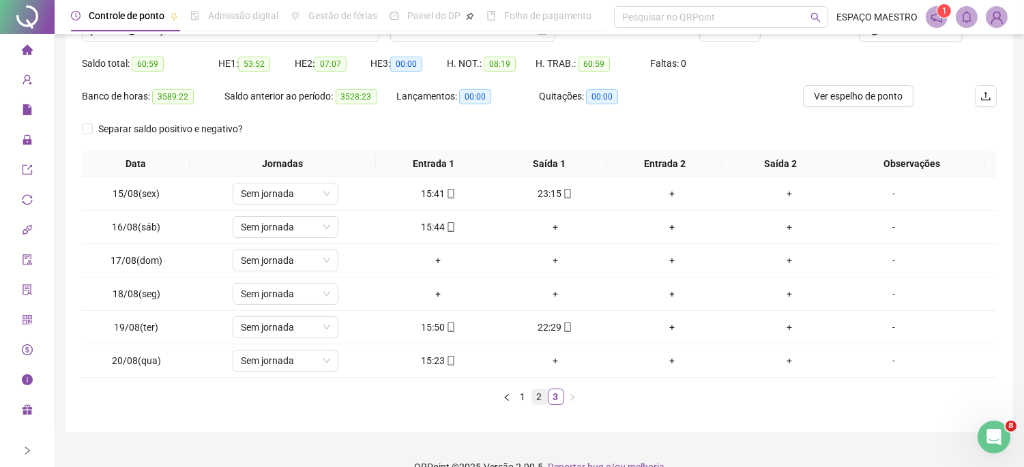
click at [541, 403] on link "2" at bounding box center [539, 397] width 15 height 15
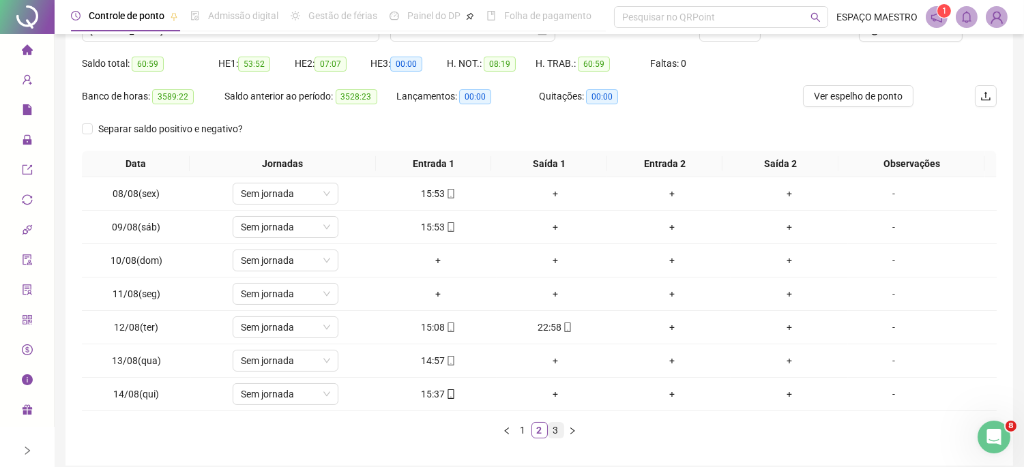
click at [555, 431] on link "3" at bounding box center [556, 430] width 15 height 15
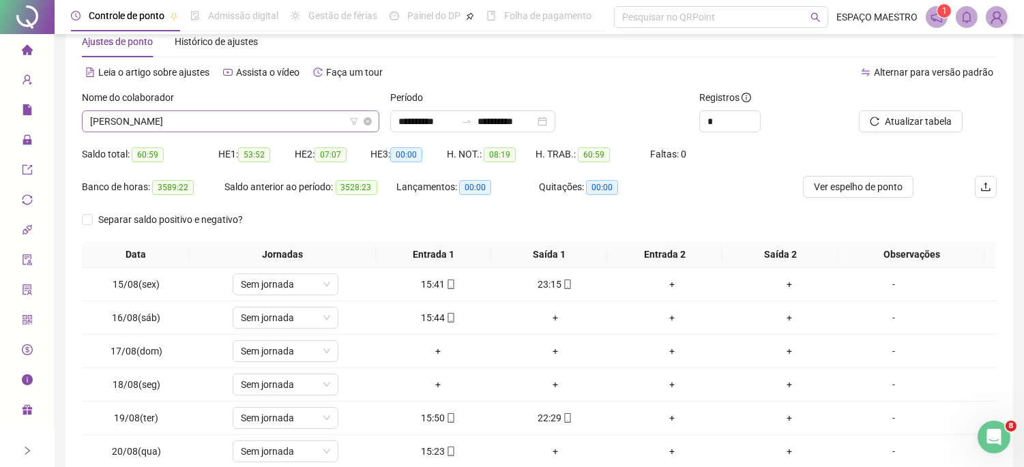
scroll to position [0, 0]
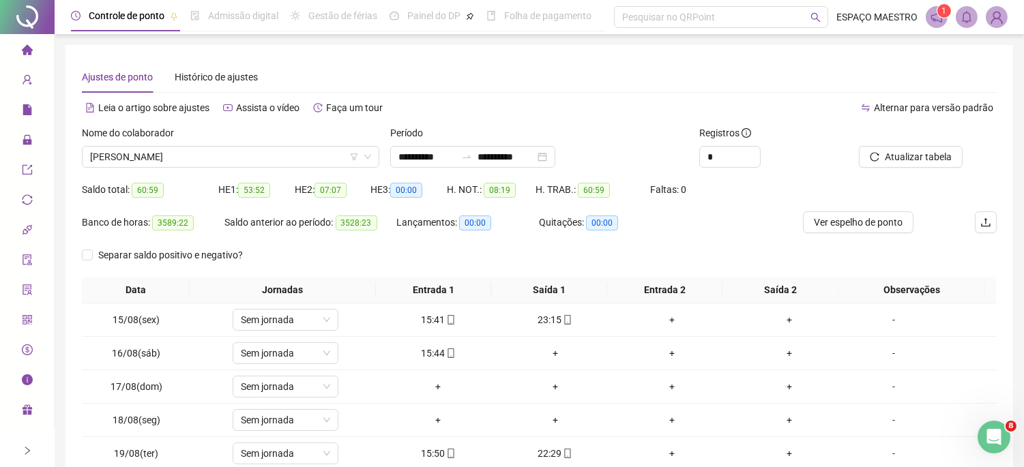
drag, startPoint x: 227, startPoint y: 154, endPoint x: 225, endPoint y: 168, distance: 14.4
click at [227, 154] on span "[PERSON_NAME]" at bounding box center [230, 157] width 281 height 20
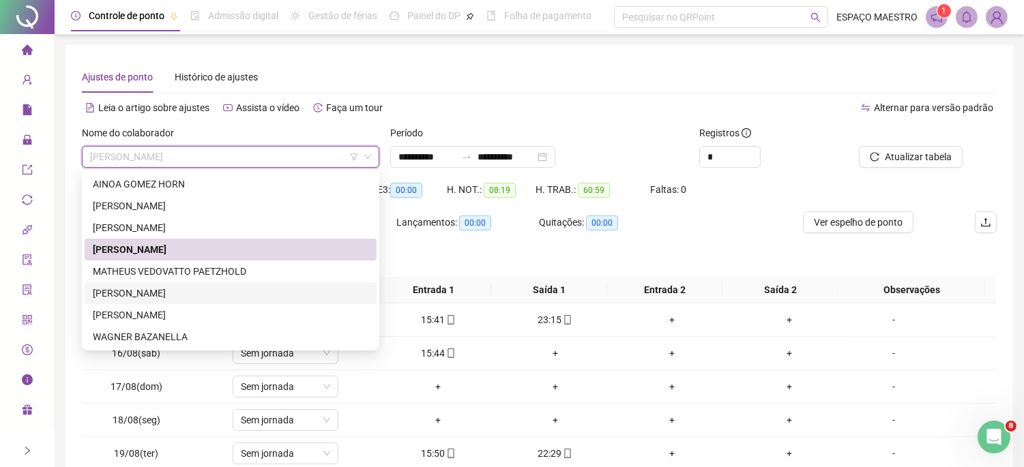
click at [141, 293] on div "[PERSON_NAME]" at bounding box center [231, 293] width 276 height 15
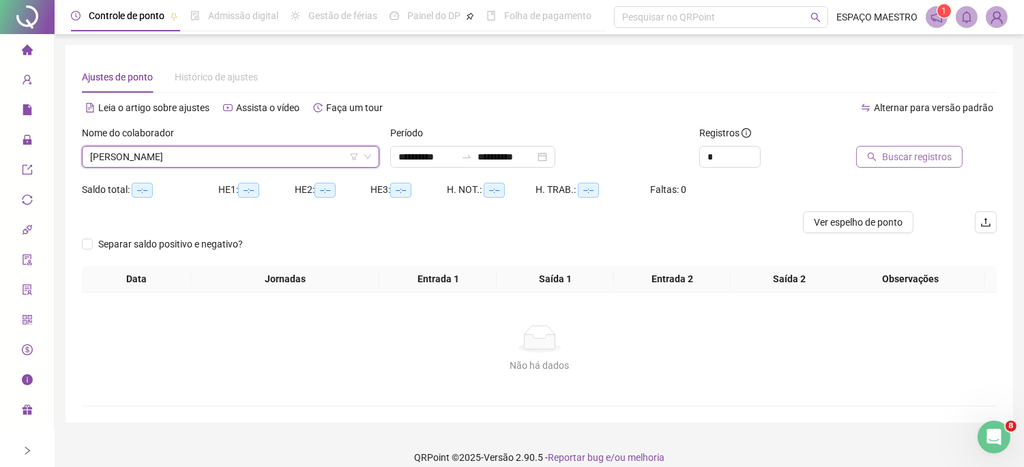
click at [895, 153] on span "Buscar registros" at bounding box center [917, 156] width 70 height 15
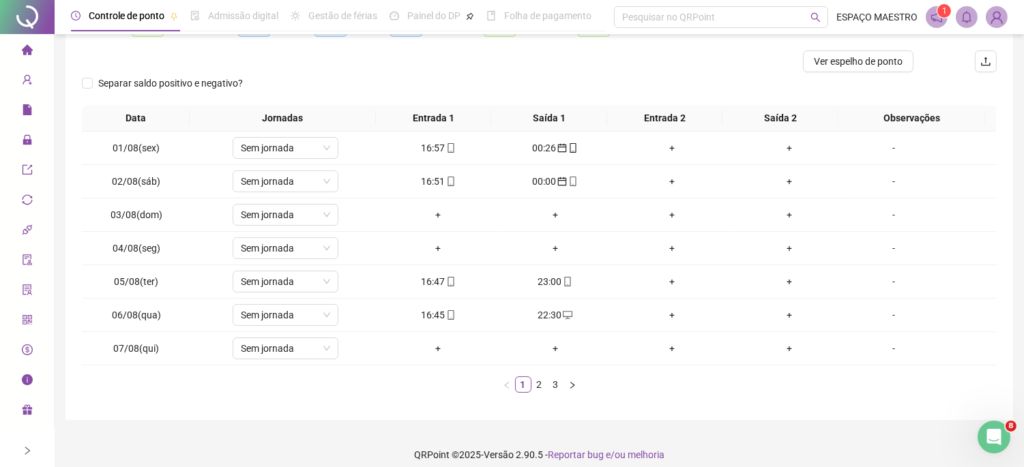
scroll to position [173, 0]
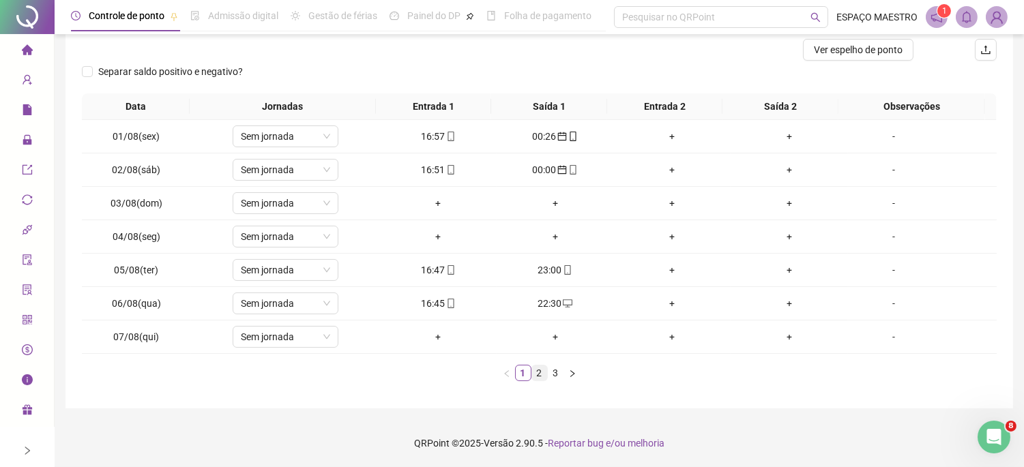
click at [540, 373] on link "2" at bounding box center [539, 373] width 15 height 15
click at [555, 372] on link "3" at bounding box center [556, 373] width 15 height 15
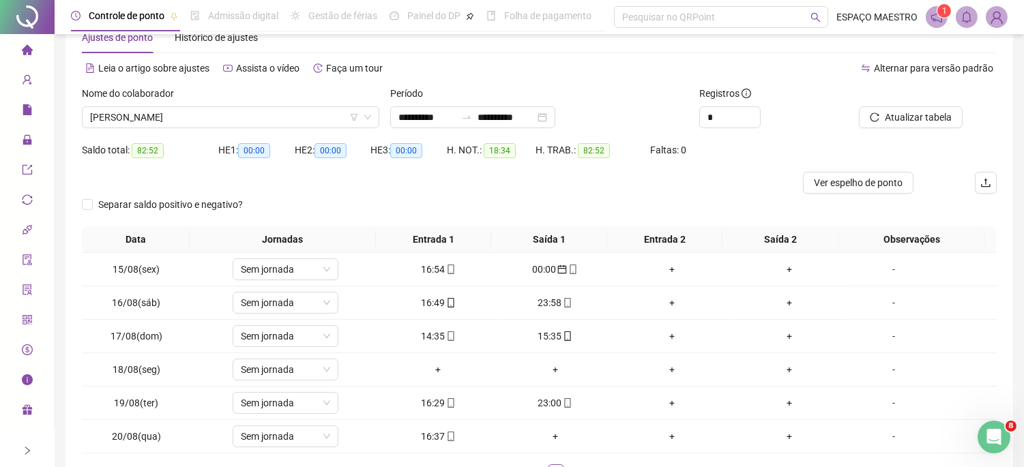
scroll to position [0, 0]
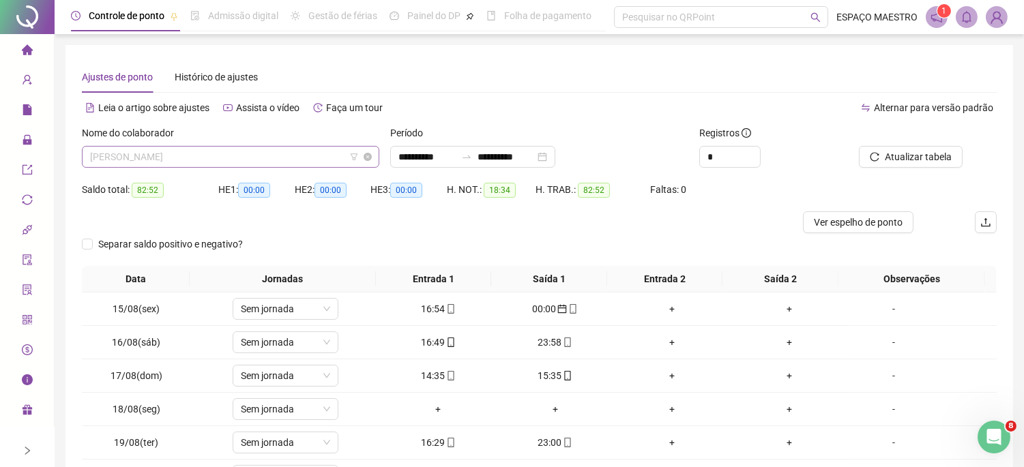
click at [304, 155] on span "[PERSON_NAME]" at bounding box center [230, 157] width 281 height 20
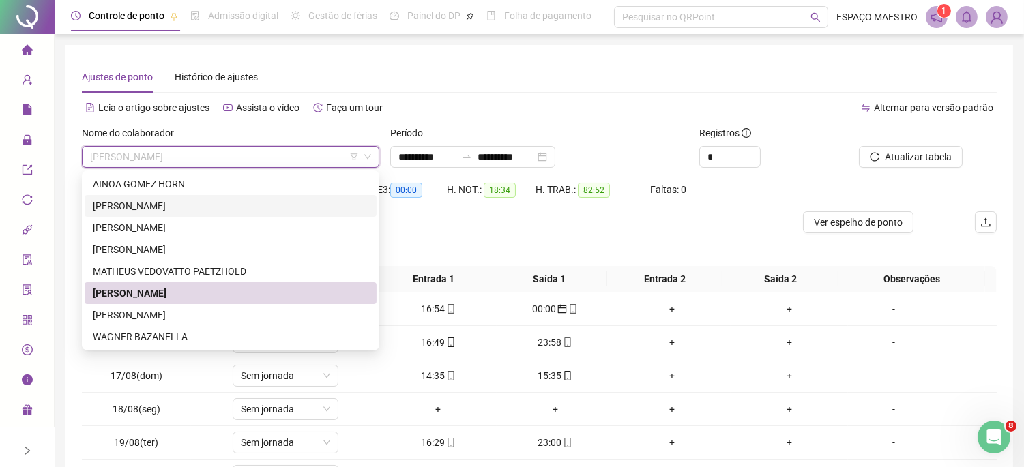
click at [166, 207] on div "[PERSON_NAME]" at bounding box center [231, 206] width 276 height 15
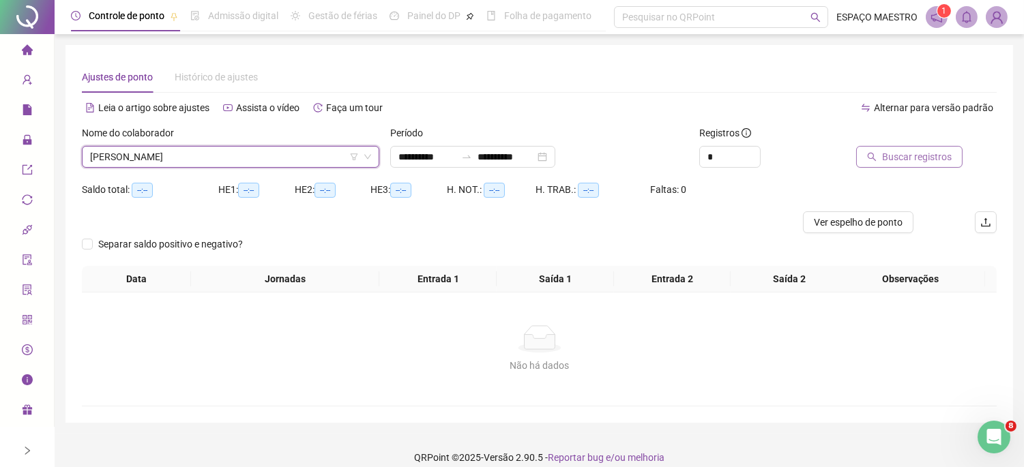
click at [912, 158] on span "Buscar registros" at bounding box center [917, 156] width 70 height 15
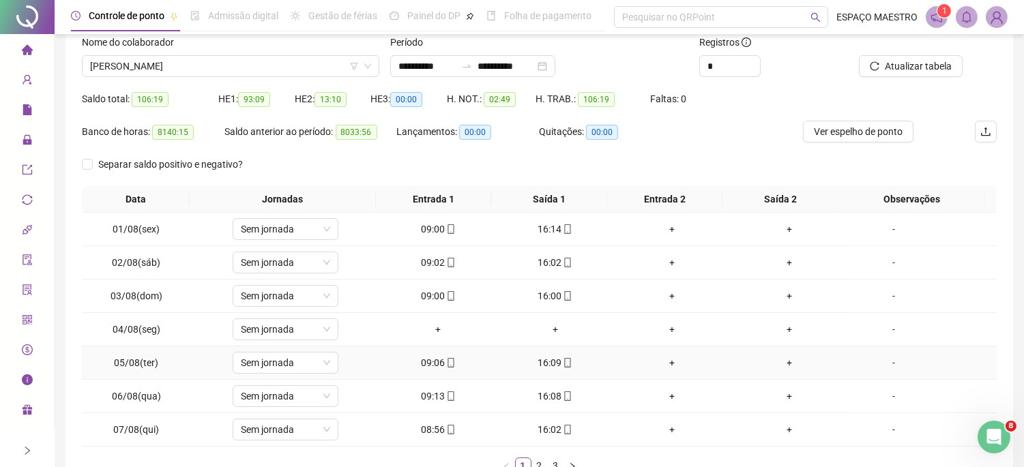
scroll to position [126, 0]
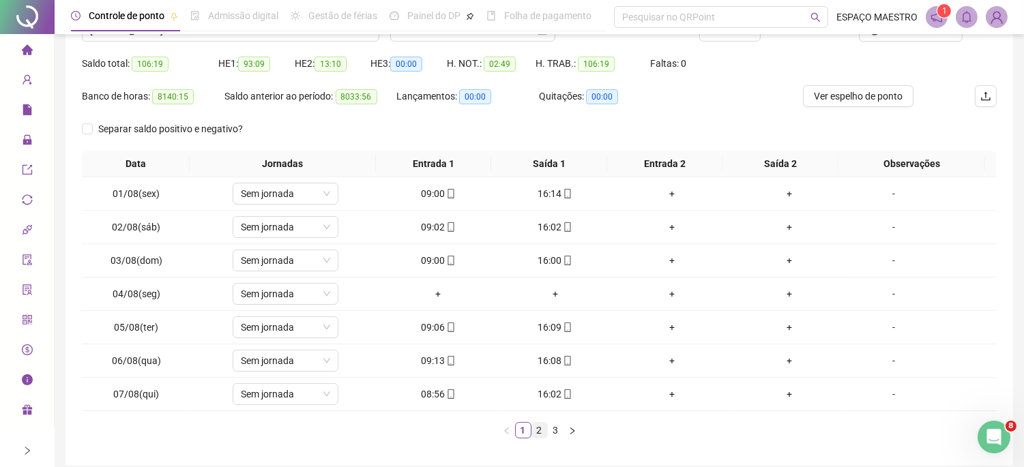
click at [538, 431] on link "2" at bounding box center [539, 430] width 15 height 15
click at [553, 427] on link "3" at bounding box center [556, 430] width 15 height 15
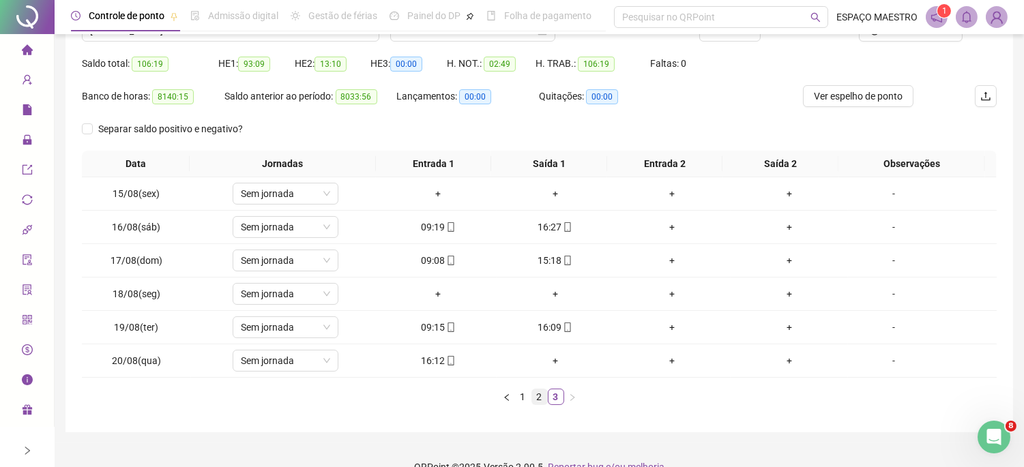
click at [538, 399] on link "2" at bounding box center [539, 397] width 15 height 15
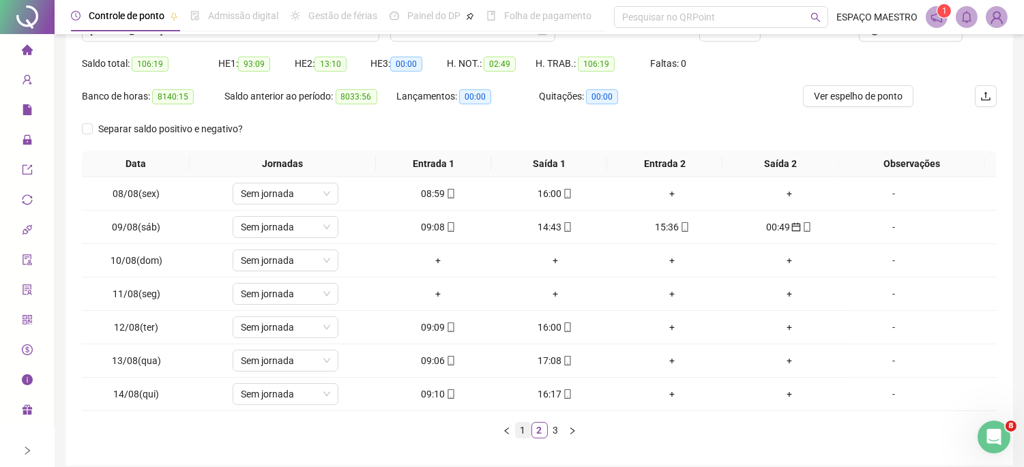
click at [519, 434] on link "1" at bounding box center [523, 430] width 15 height 15
click at [538, 431] on link "2" at bounding box center [539, 430] width 15 height 15
click at [558, 431] on link "3" at bounding box center [556, 430] width 15 height 15
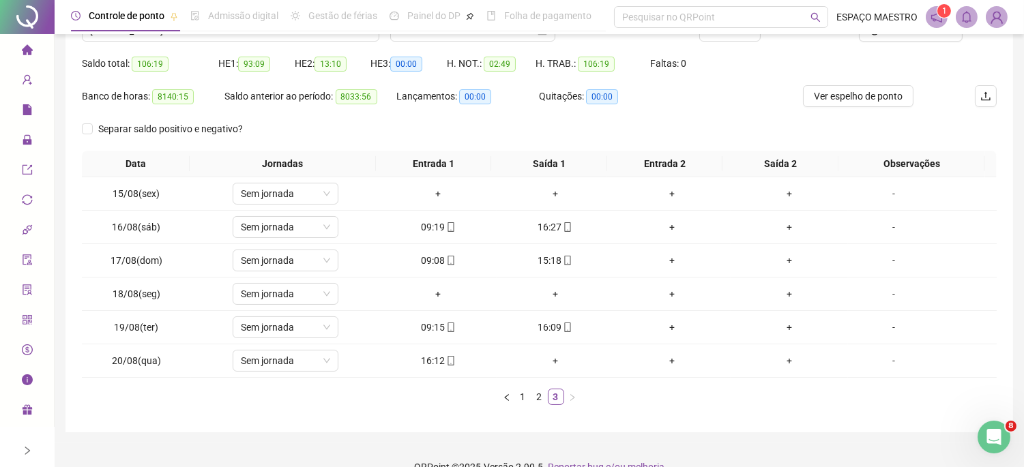
scroll to position [150, 0]
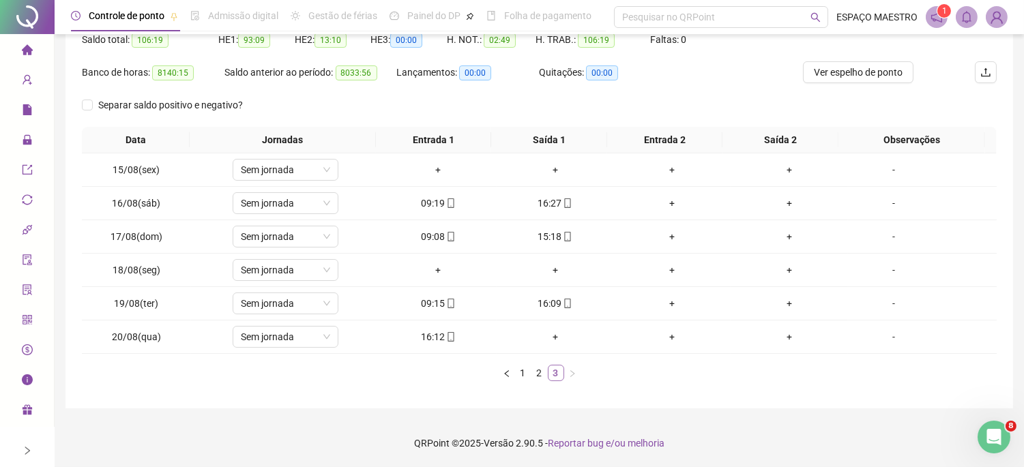
click at [560, 373] on link "3" at bounding box center [556, 373] width 15 height 15
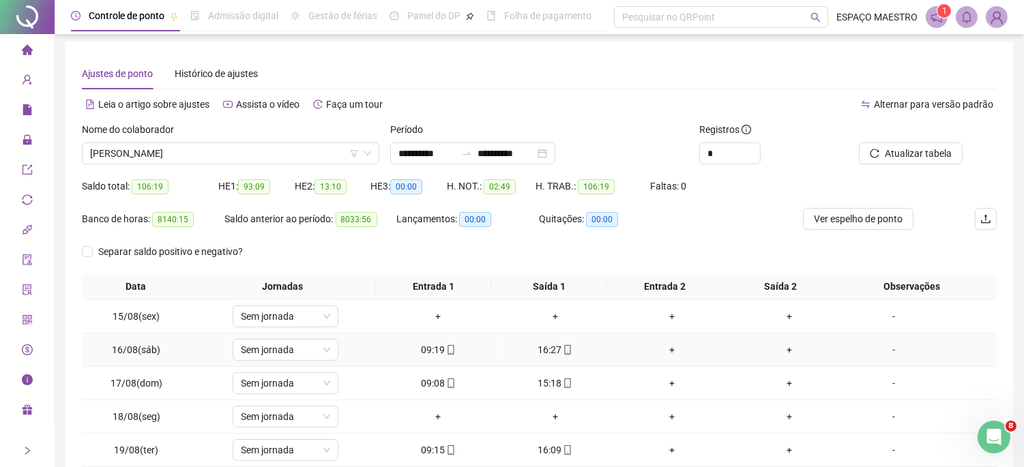
scroll to position [0, 0]
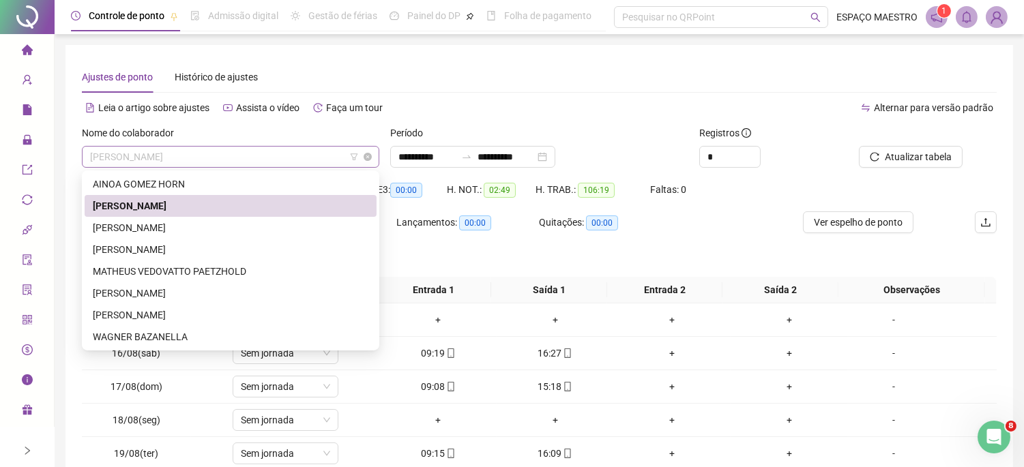
click at [180, 158] on span "[PERSON_NAME]" at bounding box center [230, 157] width 281 height 20
click at [141, 312] on div "[PERSON_NAME]" at bounding box center [231, 315] width 276 height 15
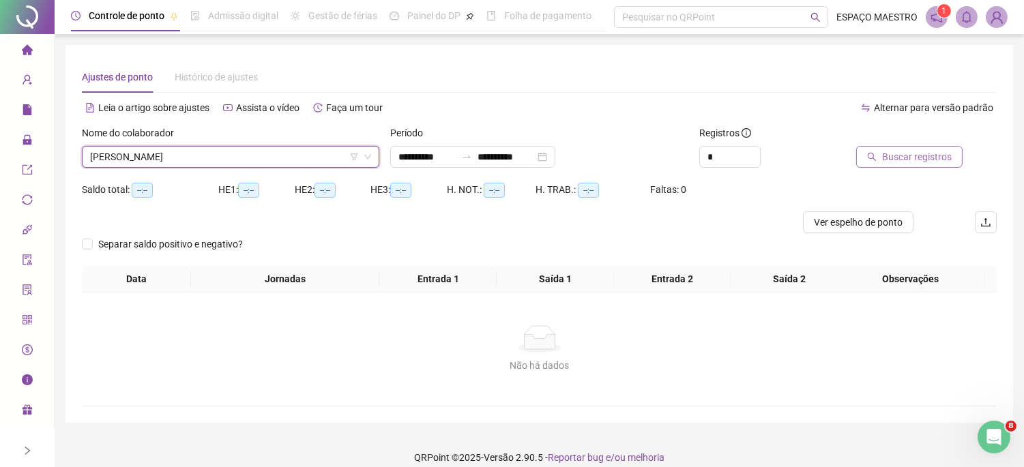
click at [877, 153] on icon "search" at bounding box center [872, 157] width 10 height 10
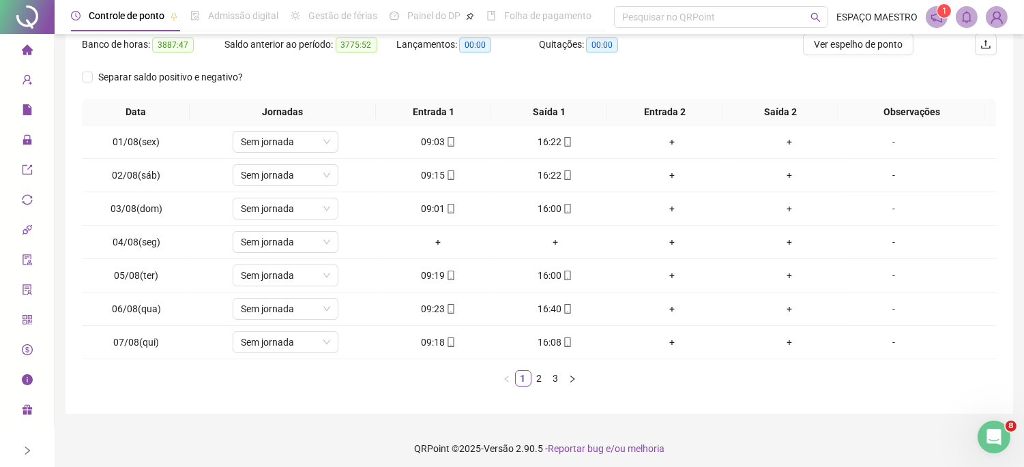
scroll to position [183, 0]
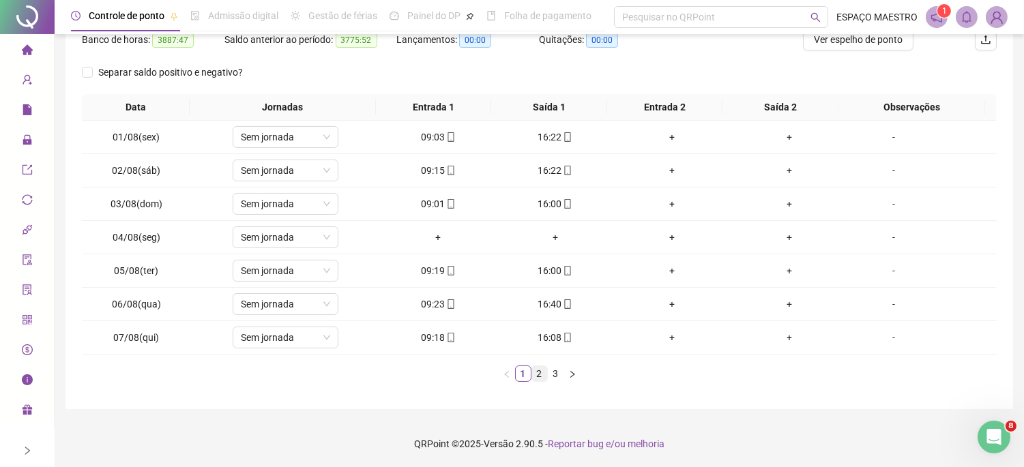
click at [540, 373] on link "2" at bounding box center [539, 373] width 15 height 15
drag, startPoint x: 554, startPoint y: 379, endPoint x: 568, endPoint y: 376, distance: 14.6
click at [554, 379] on link "3" at bounding box center [556, 373] width 15 height 15
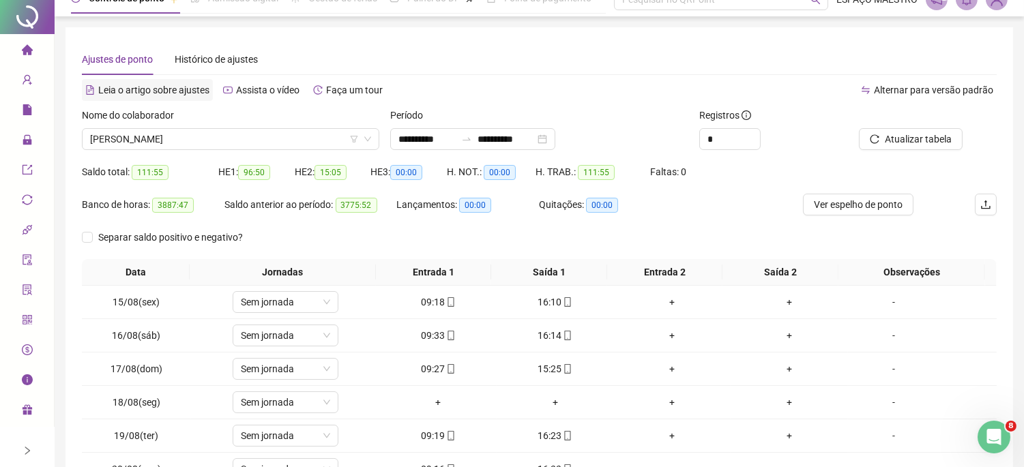
scroll to position [0, 0]
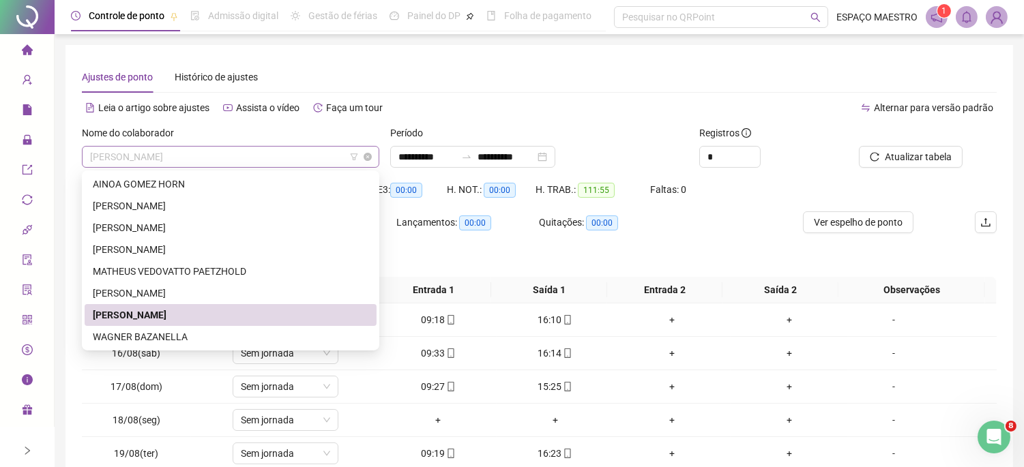
click at [237, 160] on span "[PERSON_NAME]" at bounding box center [230, 157] width 281 height 20
click at [158, 337] on div "WAGNER BAZANELLA" at bounding box center [231, 337] width 276 height 15
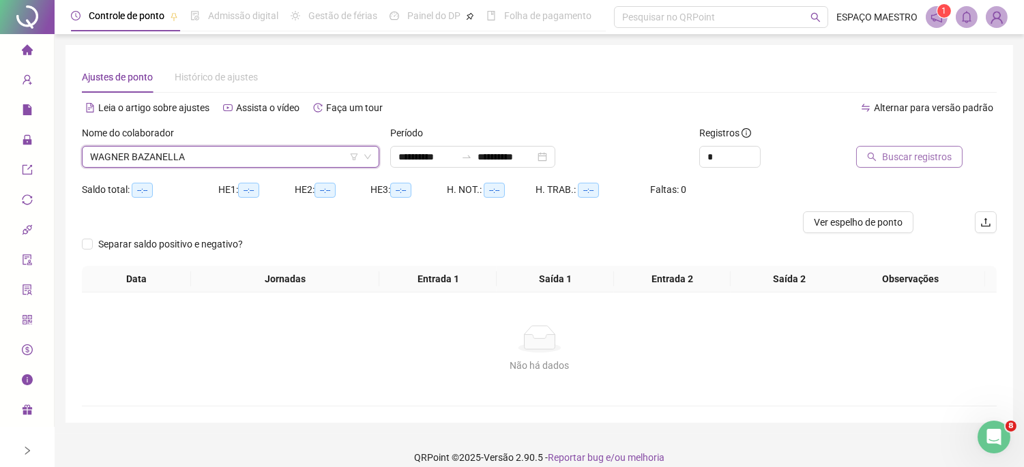
click at [919, 158] on span "Buscar registros" at bounding box center [917, 156] width 70 height 15
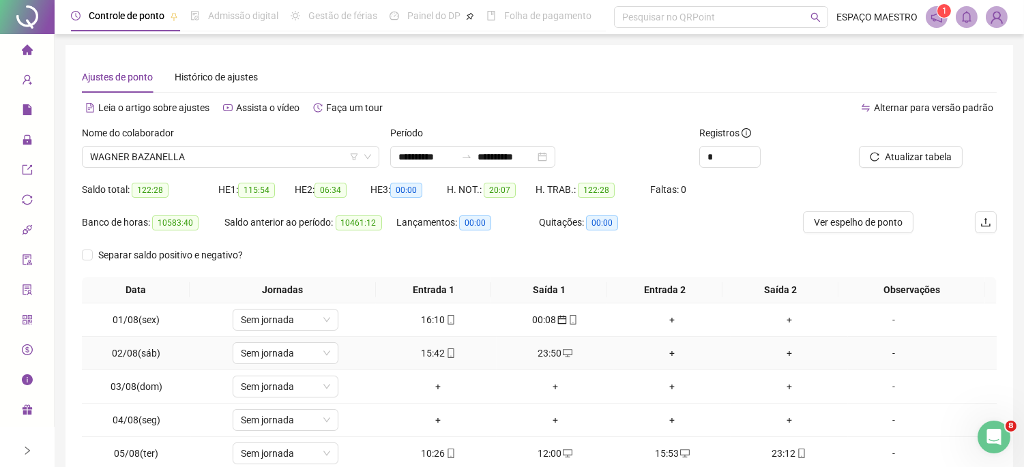
scroll to position [183, 0]
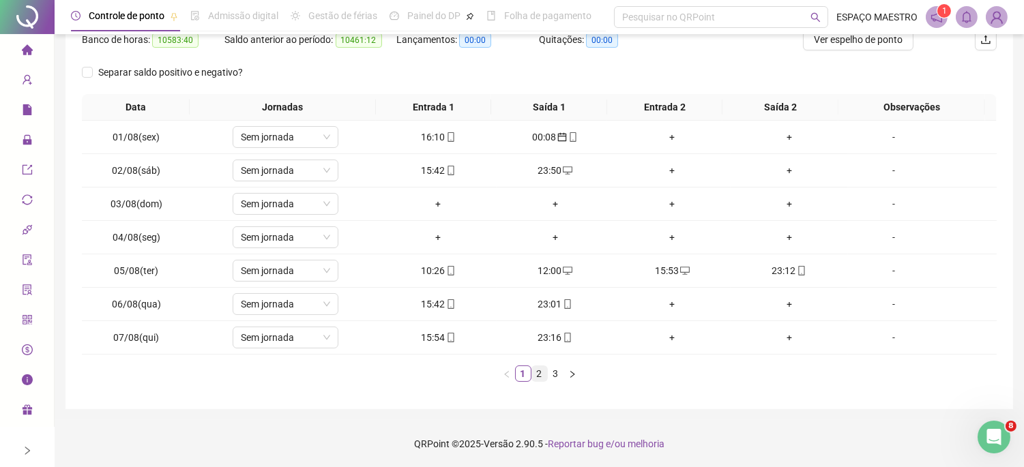
click at [534, 374] on link "2" at bounding box center [539, 373] width 15 height 15
click at [562, 374] on link "3" at bounding box center [556, 373] width 15 height 15
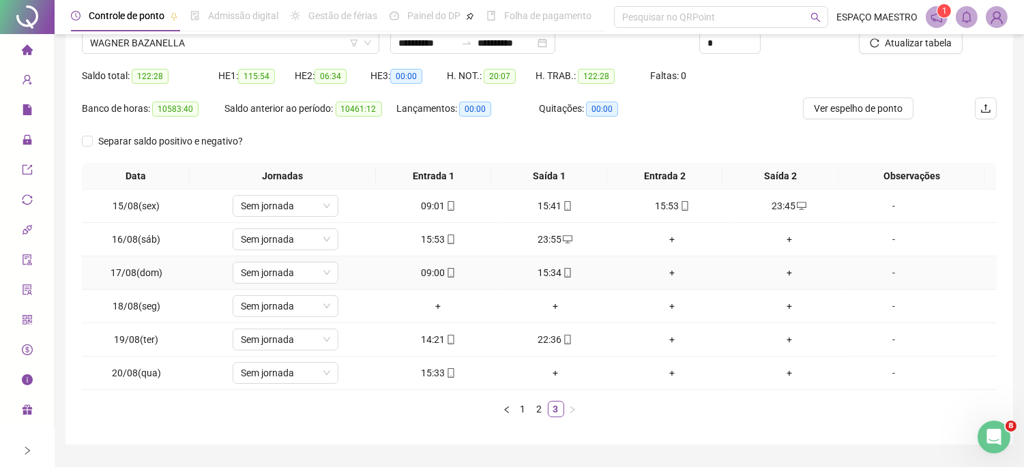
scroll to position [150, 0]
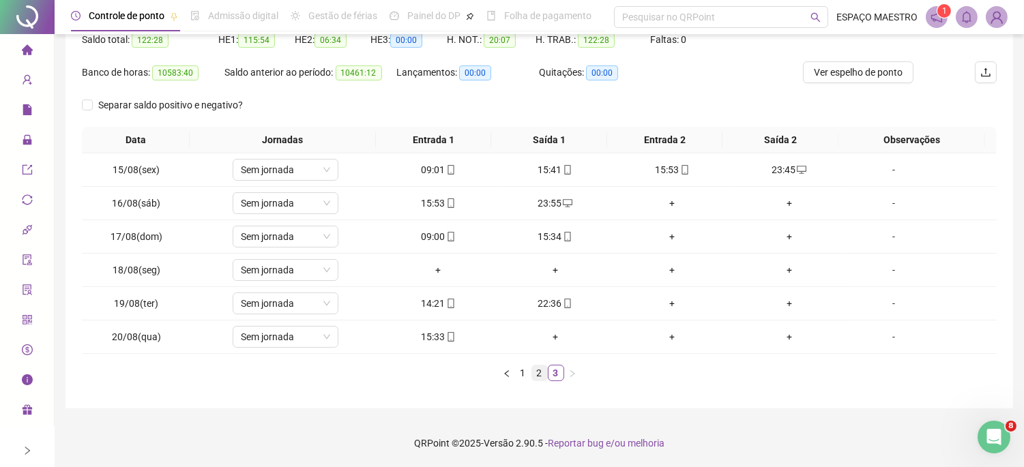
click at [538, 377] on link "2" at bounding box center [539, 373] width 15 height 15
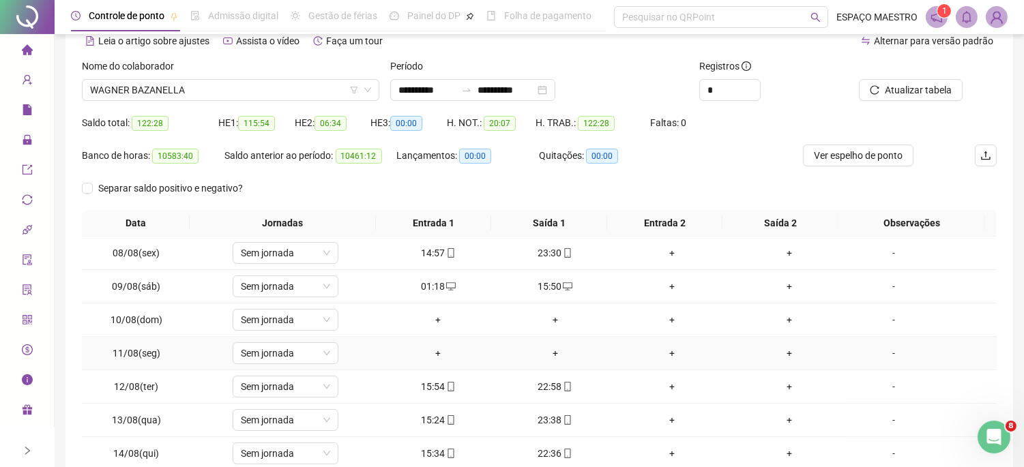
scroll to position [0, 0]
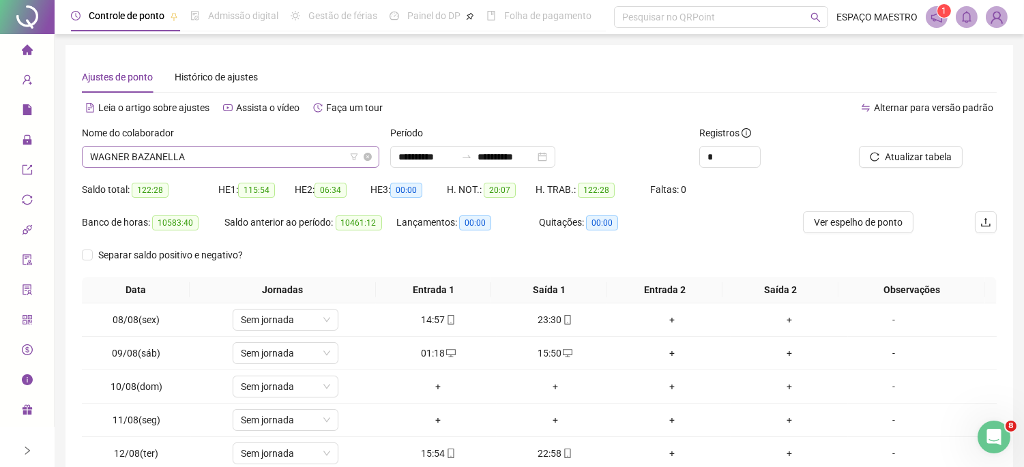
click at [274, 154] on span "WAGNER BAZANELLA" at bounding box center [230, 157] width 281 height 20
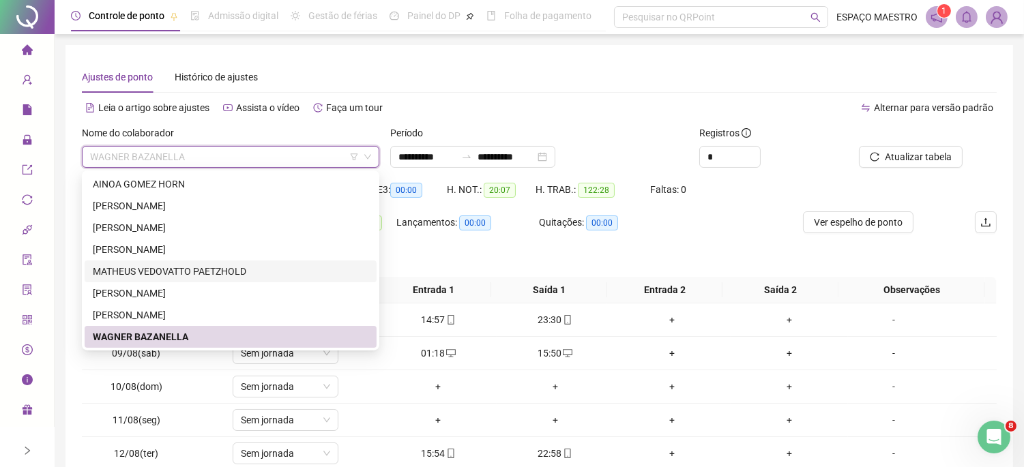
click at [210, 268] on div "MATHEUS VEDOVATTO PAETZHOLD" at bounding box center [231, 271] width 276 height 15
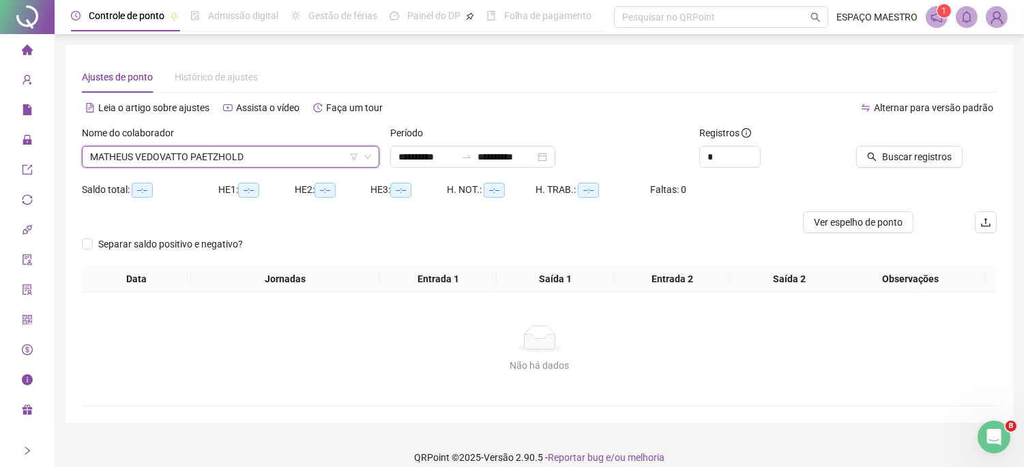
click at [884, 169] on div "Buscar registros" at bounding box center [925, 152] width 154 height 53
click at [895, 156] on span "Buscar registros" at bounding box center [917, 156] width 70 height 15
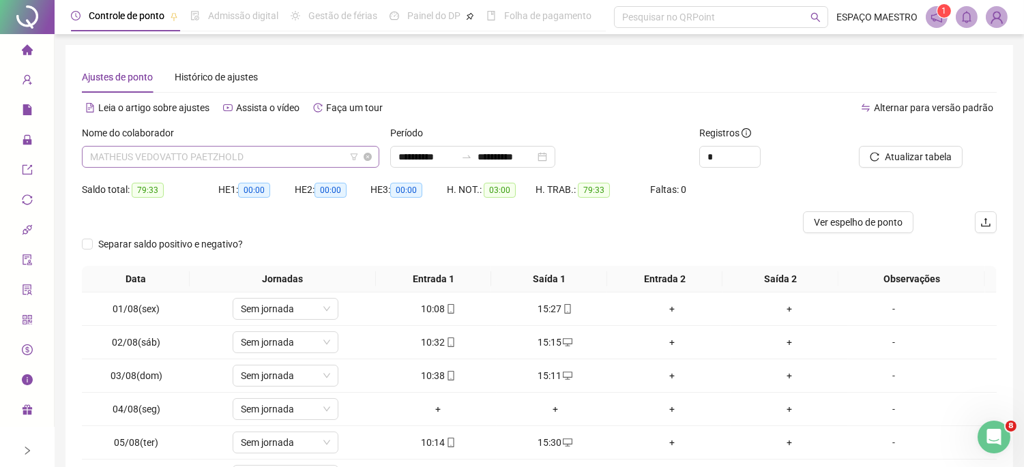
click at [302, 158] on span "MATHEUS VEDOVATTO PAETZHOLD" at bounding box center [230, 157] width 281 height 20
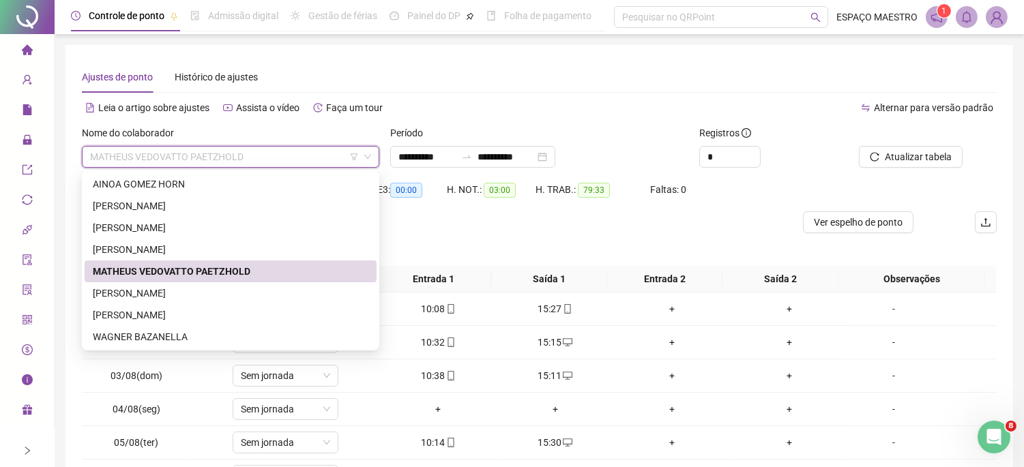
click at [201, 273] on div "MATHEUS VEDOVATTO PAETZHOLD" at bounding box center [231, 271] width 276 height 15
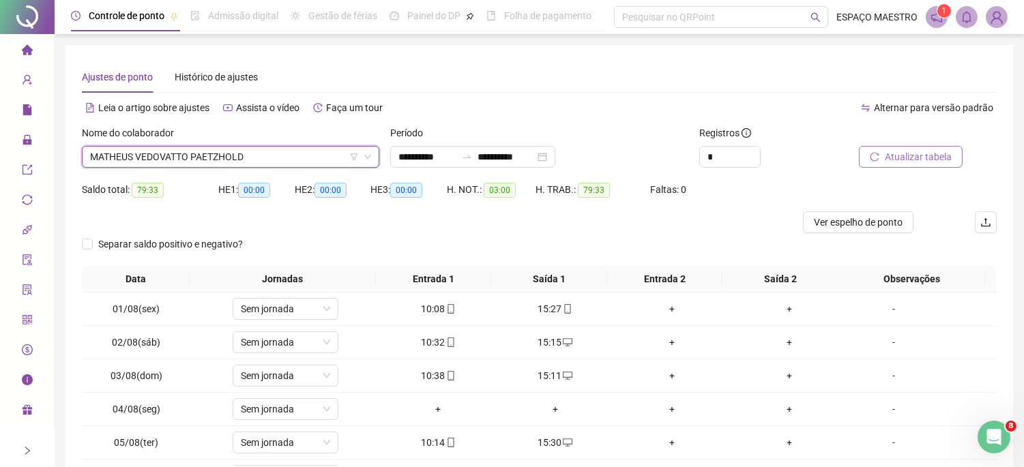
click at [925, 154] on span "Atualizar tabela" at bounding box center [918, 156] width 67 height 15
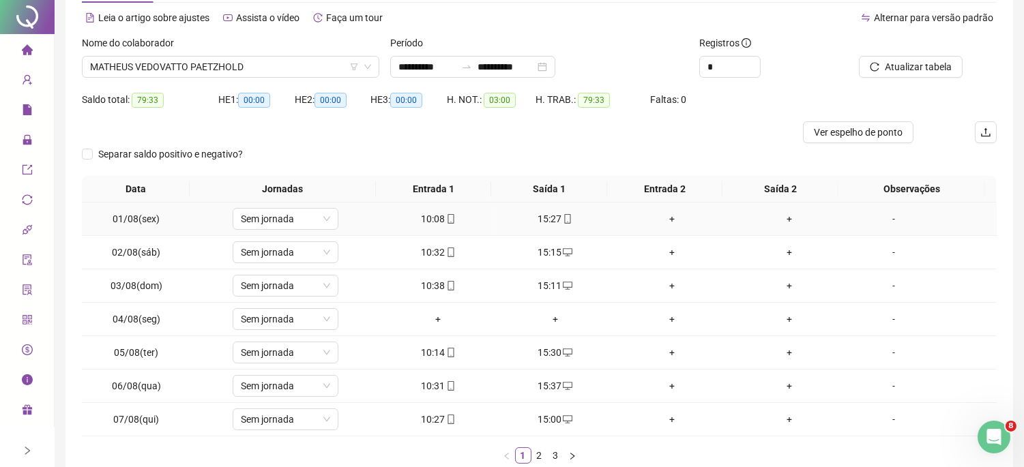
scroll to position [126, 0]
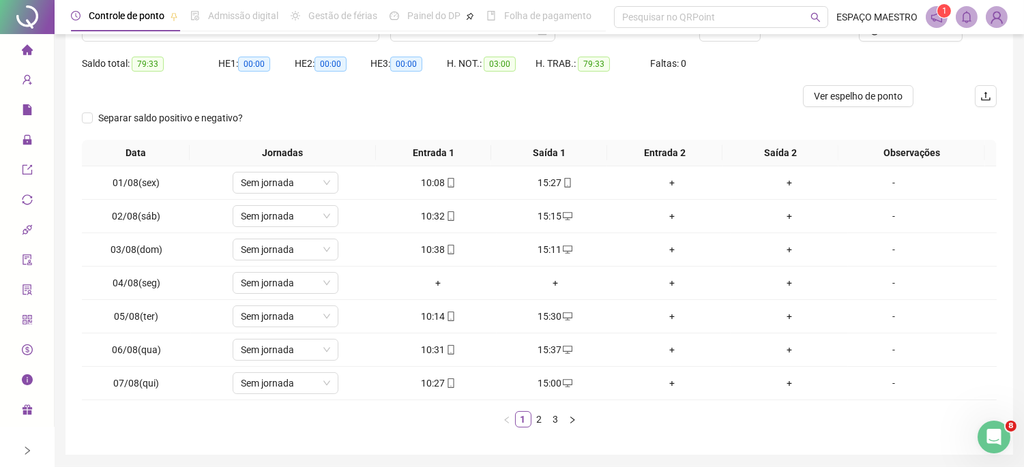
drag, startPoint x: 539, startPoint y: 423, endPoint x: 547, endPoint y: 467, distance: 44.4
click at [539, 423] on link "2" at bounding box center [539, 419] width 15 height 15
click at [467, 234] on td "+" at bounding box center [437, 249] width 117 height 33
click at [429, 214] on div "02:00" at bounding box center [438, 216] width 106 height 15
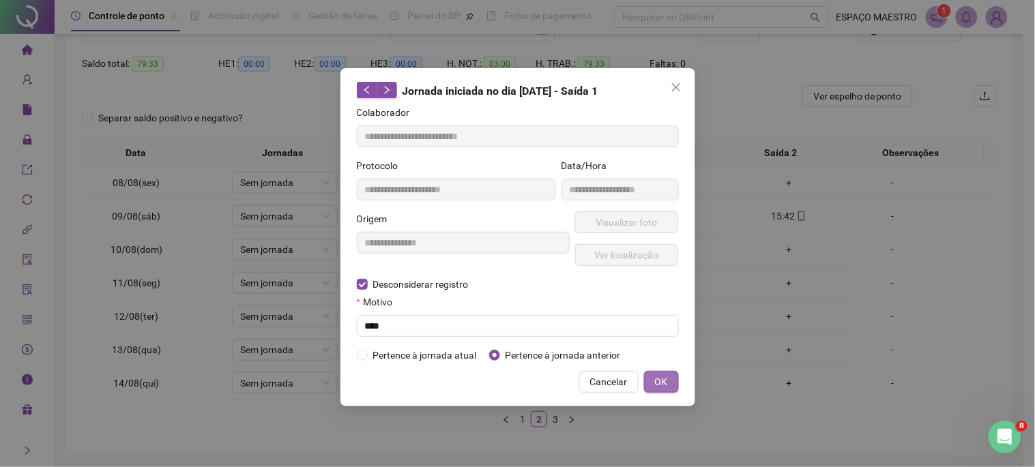
click at [665, 388] on span "OK" at bounding box center [661, 382] width 13 height 15
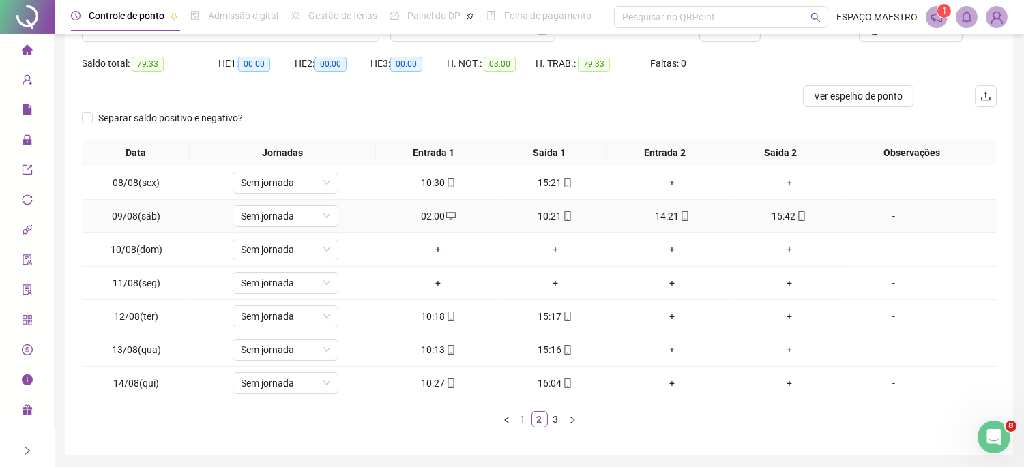
click at [431, 213] on div "02:00" at bounding box center [438, 216] width 106 height 15
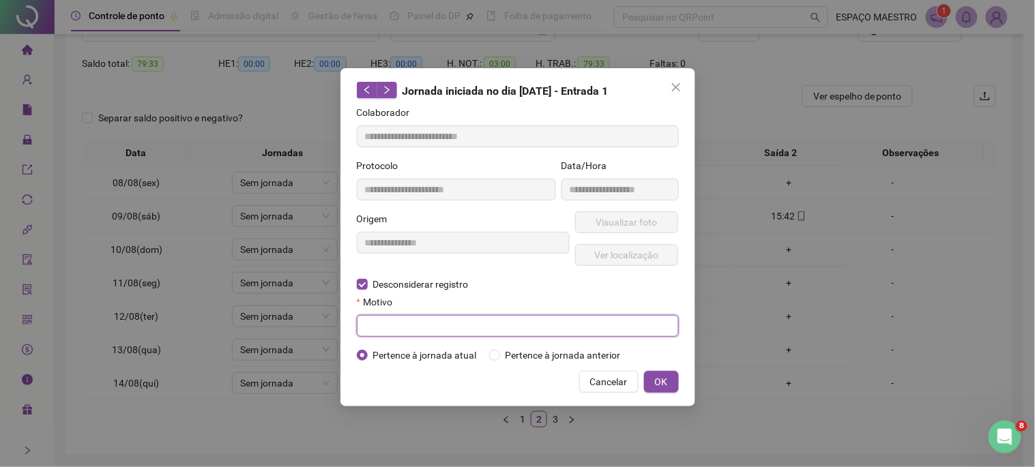
click at [515, 325] on input "text" at bounding box center [518, 326] width 322 height 22
type input "****"
click at [669, 390] on button "OK" at bounding box center [661, 382] width 35 height 22
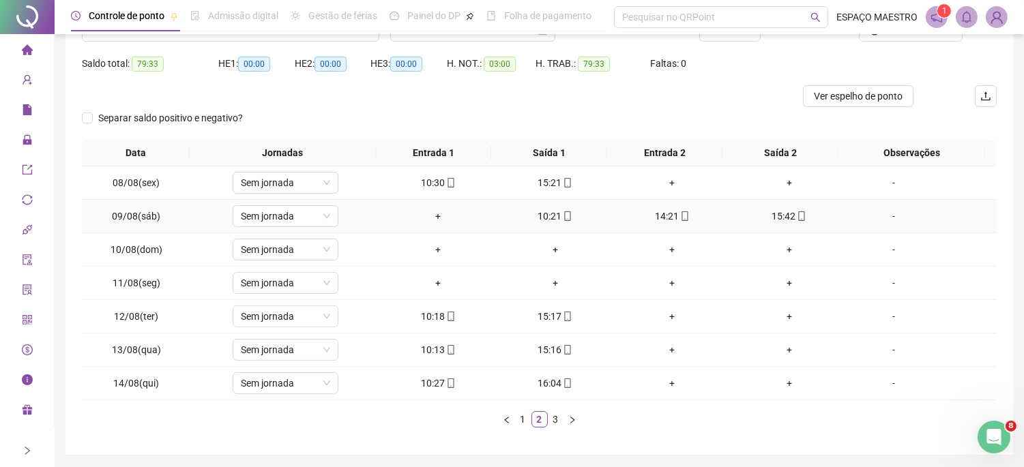
click at [543, 215] on div "10:21" at bounding box center [555, 216] width 106 height 15
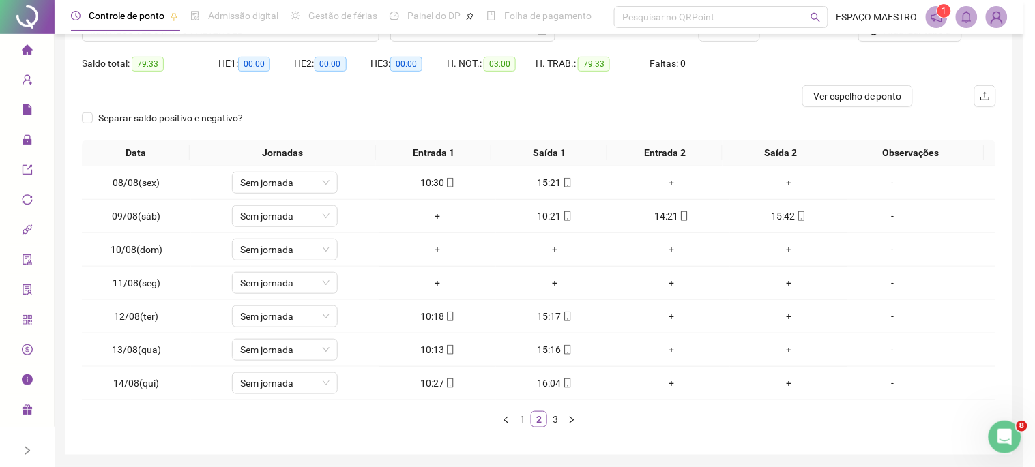
type input "**********"
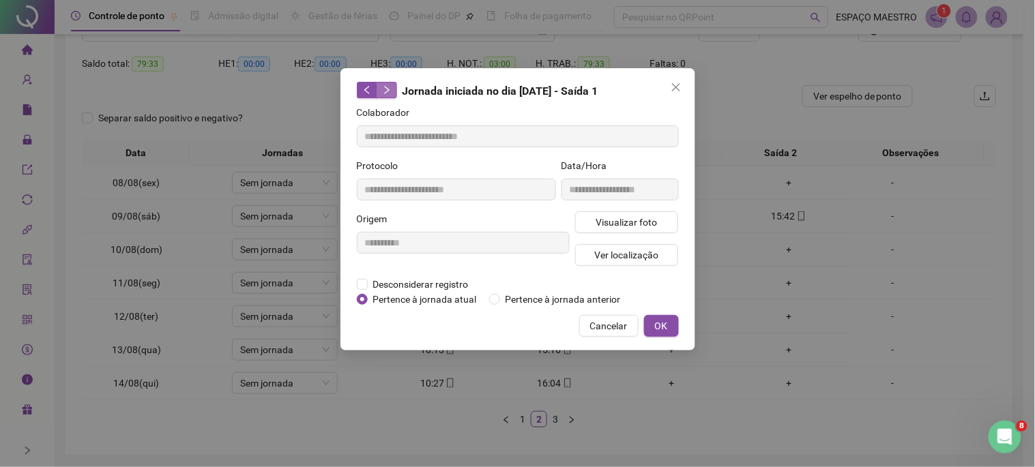
click at [391, 96] on button "button" at bounding box center [387, 90] width 20 height 16
type input "**********"
click at [365, 87] on icon "left" at bounding box center [367, 90] width 10 height 10
type input "**********"
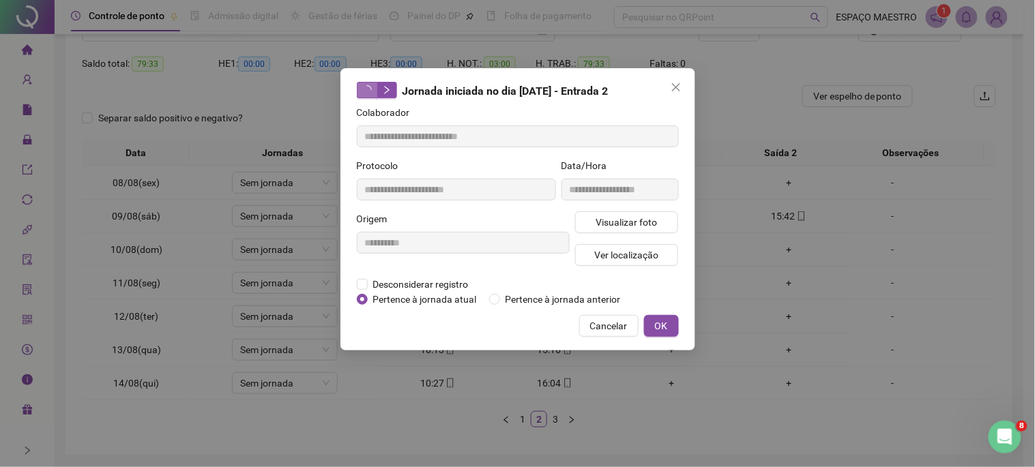
type input "**********"
click at [605, 325] on span "Cancelar" at bounding box center [609, 326] width 38 height 15
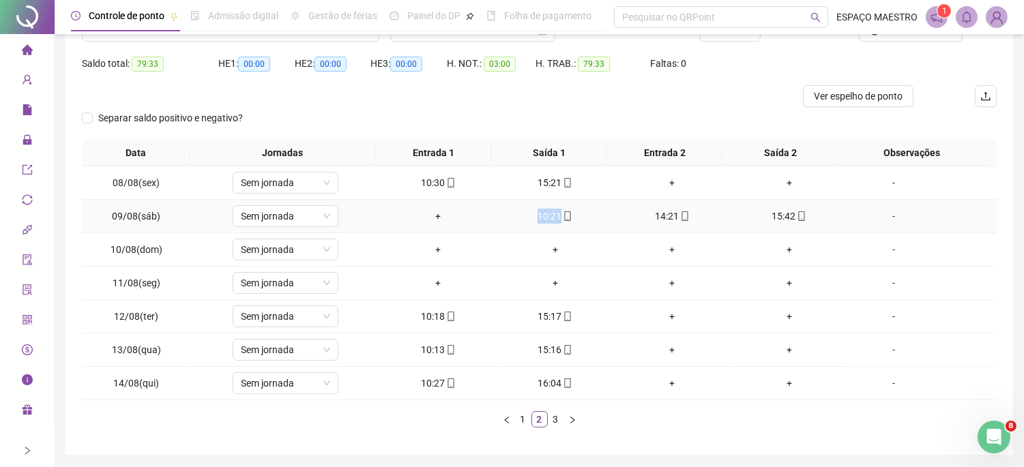
drag, startPoint x: 554, startPoint y: 210, endPoint x: 459, endPoint y: 218, distance: 95.2
click at [459, 218] on tr "09/08(sáb) Sem jornada + 10:21 14:21 15:42 -" at bounding box center [539, 216] width 915 height 33
click at [502, 219] on div "10:21" at bounding box center [555, 216] width 106 height 15
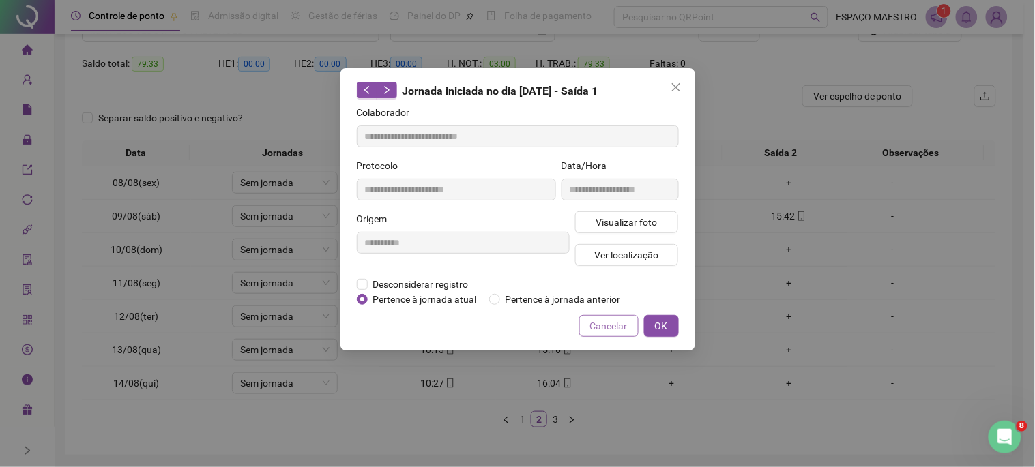
click at [619, 323] on span "Cancelar" at bounding box center [609, 326] width 38 height 15
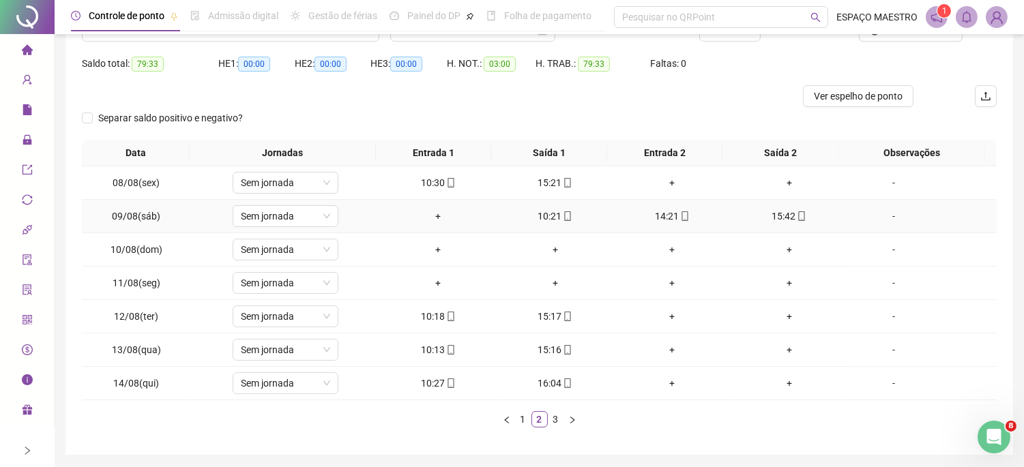
click at [549, 216] on div "10:21" at bounding box center [555, 216] width 106 height 15
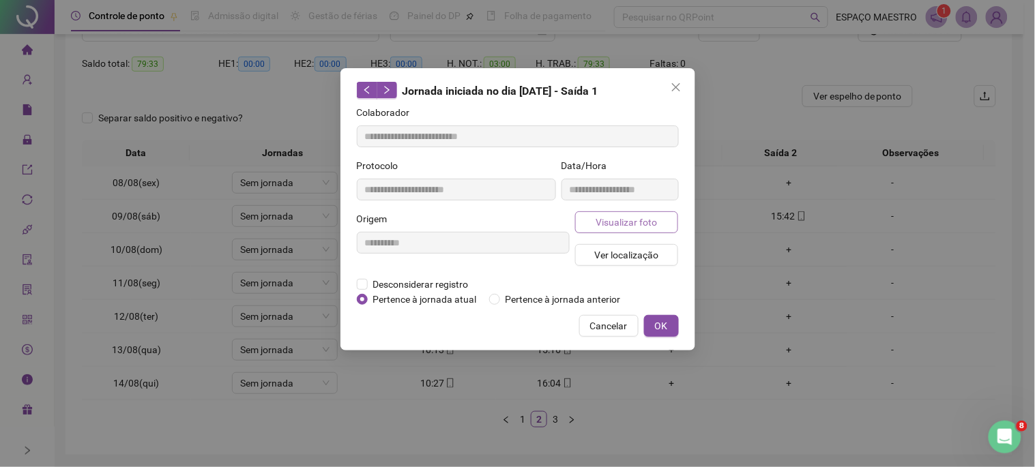
click at [635, 215] on span "Visualizar foto" at bounding box center [626, 222] width 61 height 15
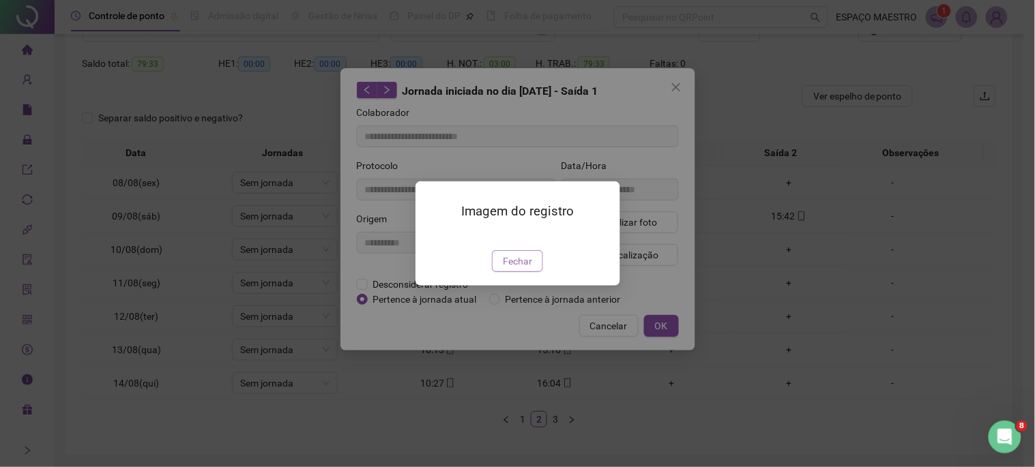
click at [525, 269] on span "Fechar" at bounding box center [517, 261] width 29 height 15
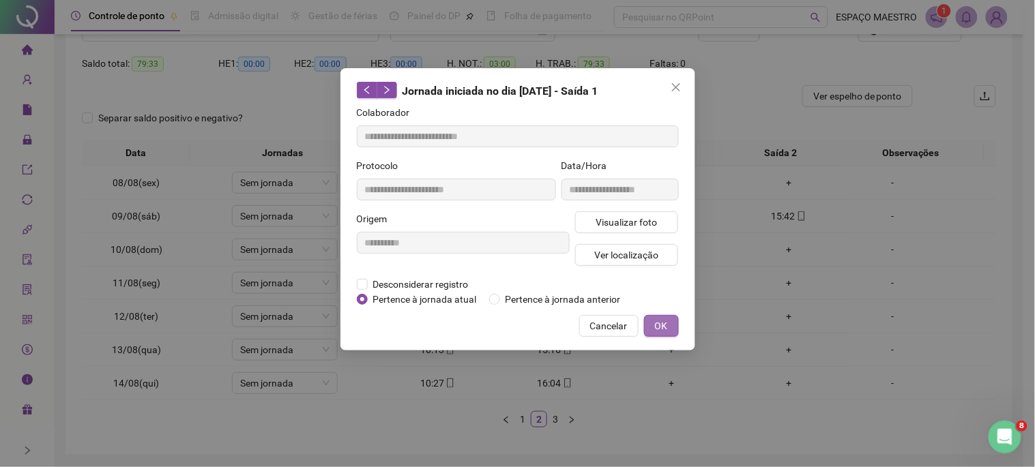
click at [650, 326] on button "OK" at bounding box center [661, 326] width 35 height 22
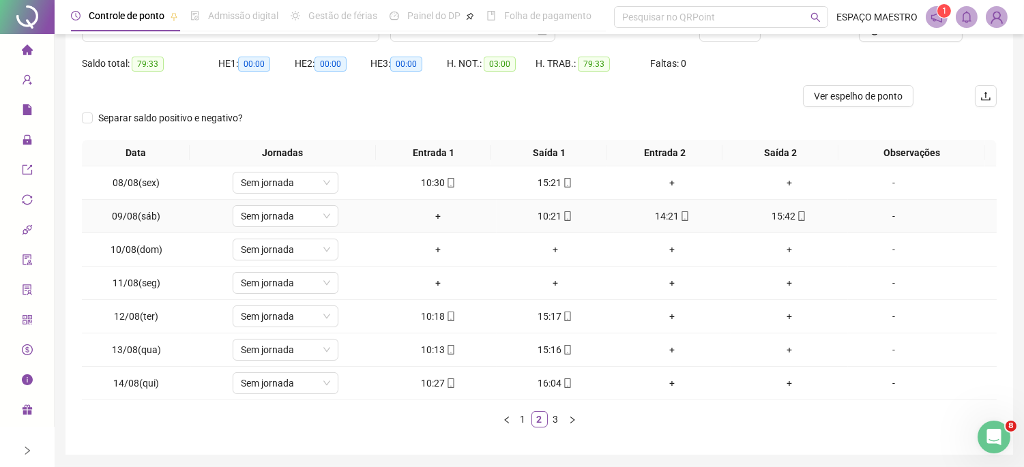
click at [662, 216] on div "14:21" at bounding box center [673, 216] width 106 height 15
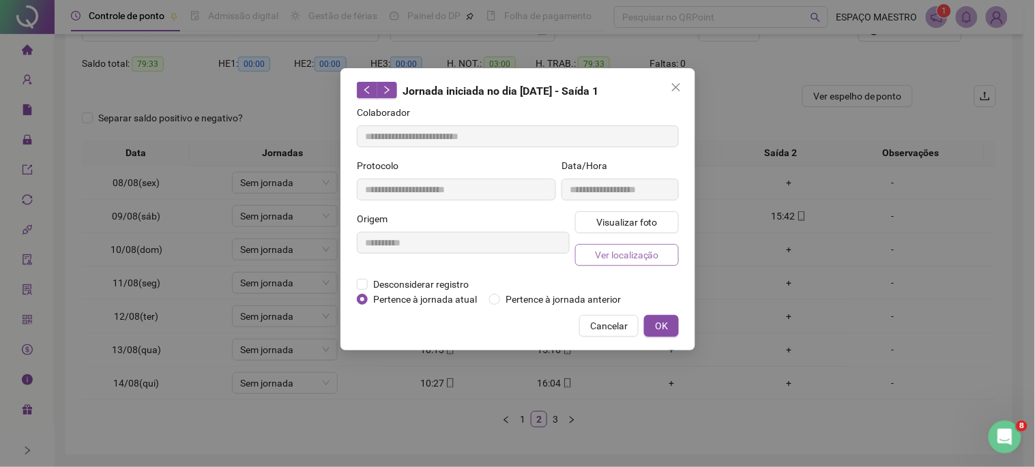
type input "**********"
click at [628, 227] on span "Visualizar foto" at bounding box center [626, 222] width 61 height 15
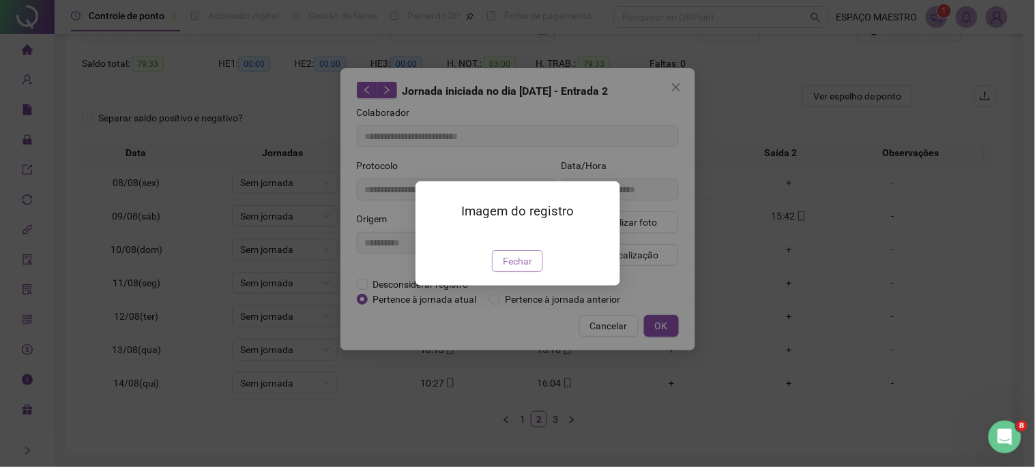
click at [529, 269] on span "Fechar" at bounding box center [517, 261] width 29 height 15
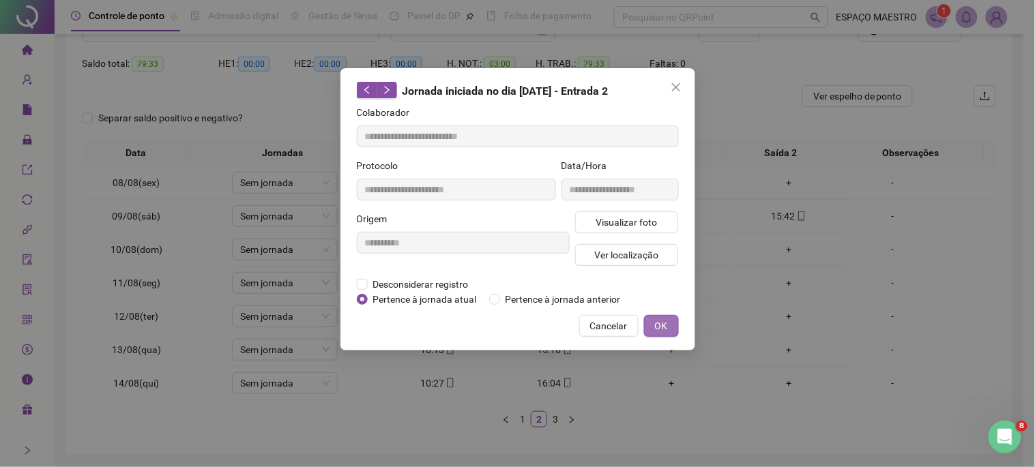
click at [666, 324] on span "OK" at bounding box center [661, 326] width 13 height 15
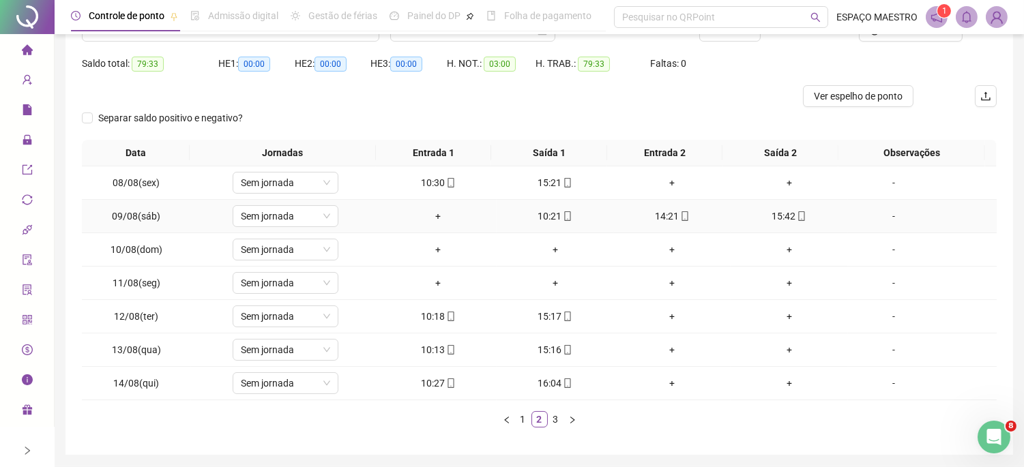
click at [774, 217] on div "15:42" at bounding box center [789, 216] width 106 height 15
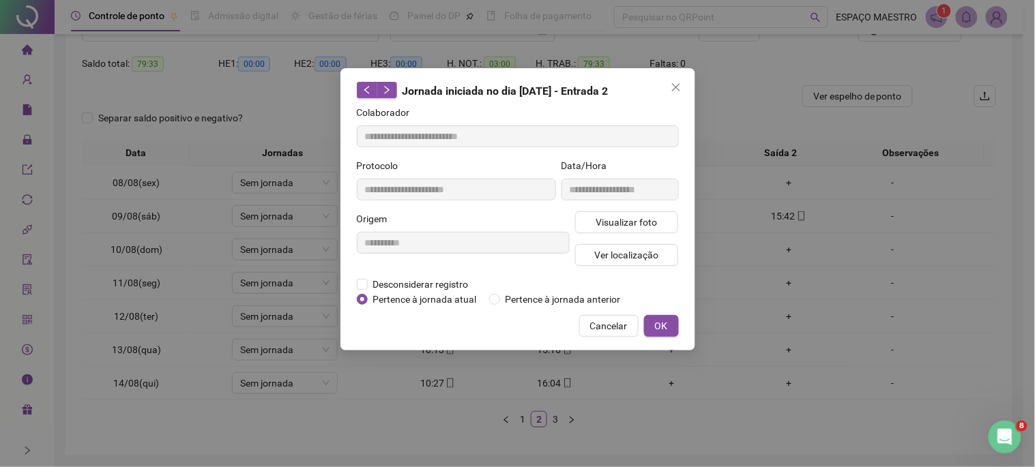
type input "**********"
click at [647, 222] on span "Visualizar foto" at bounding box center [626, 222] width 61 height 15
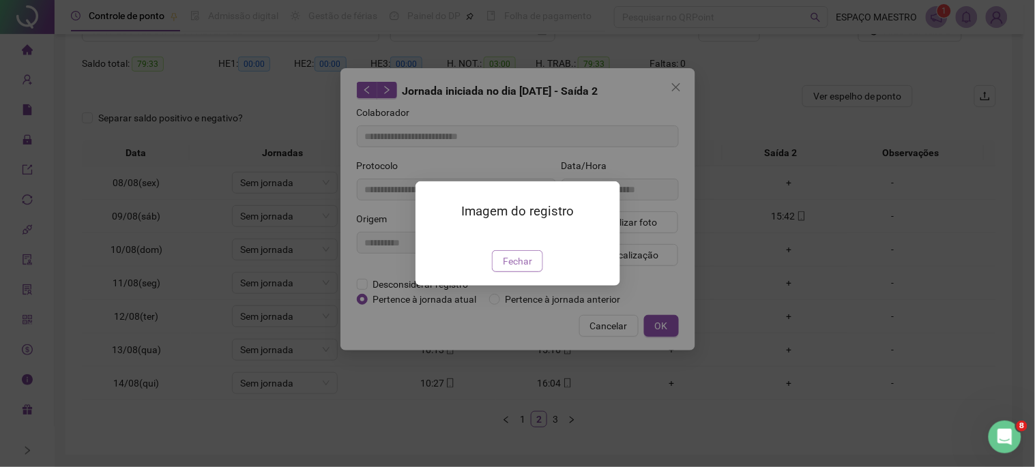
click at [523, 269] on span "Fechar" at bounding box center [517, 261] width 29 height 15
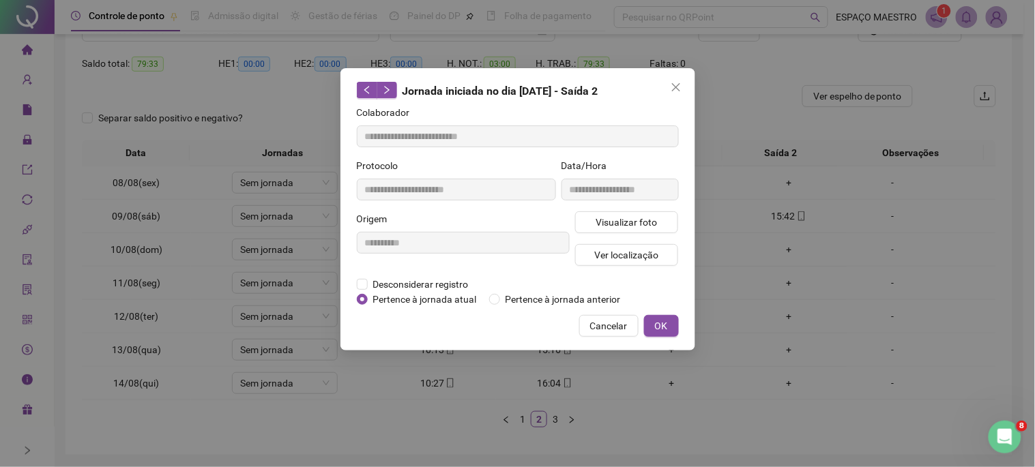
click at [840, 229] on div "**********" at bounding box center [517, 233] width 1035 height 467
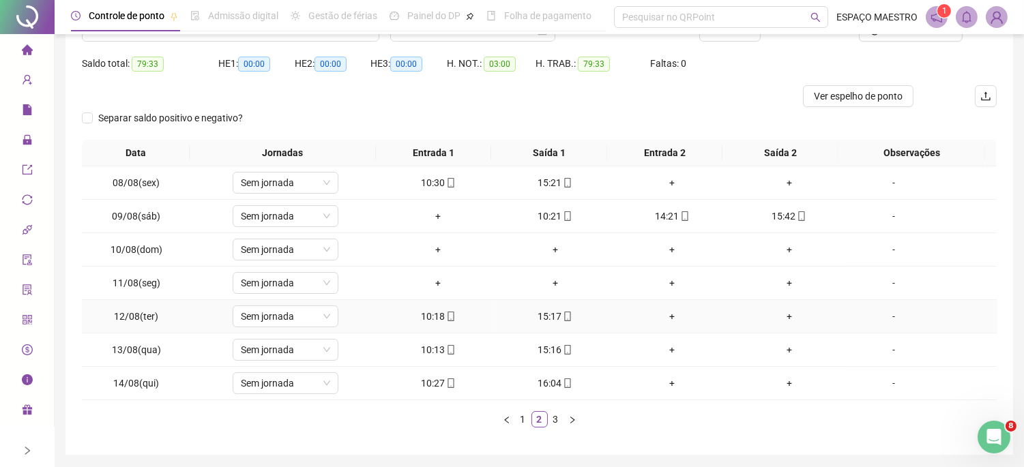
click at [544, 317] on div "15:17" at bounding box center [555, 316] width 106 height 15
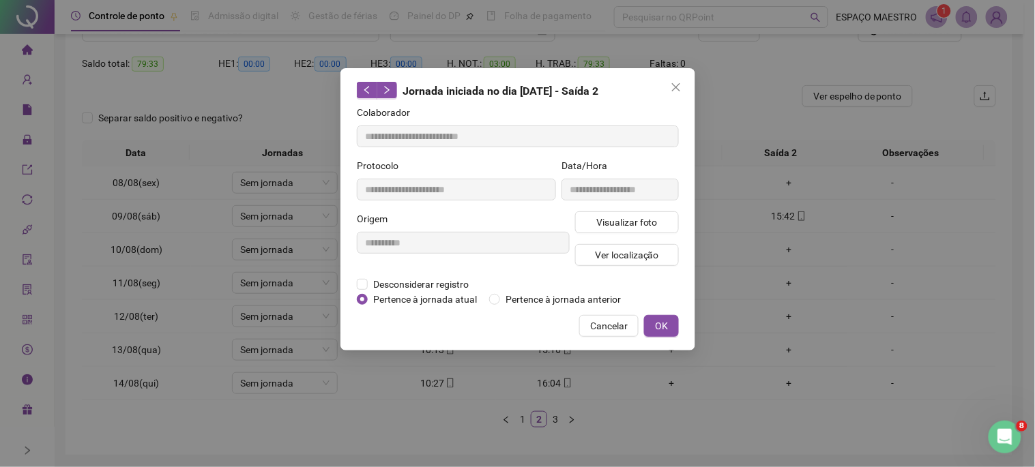
type input "**********"
click at [636, 220] on span "Visualizar foto" at bounding box center [626, 222] width 61 height 15
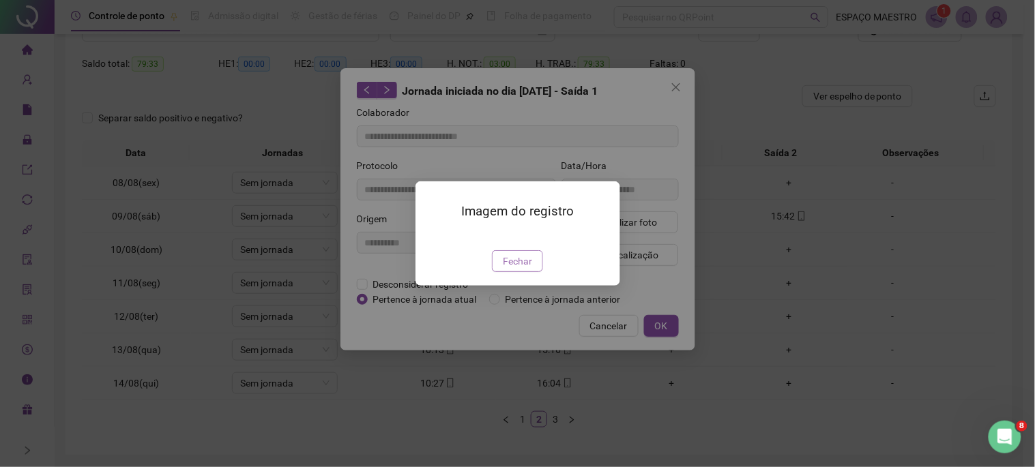
click at [516, 269] on span "Fechar" at bounding box center [517, 261] width 29 height 15
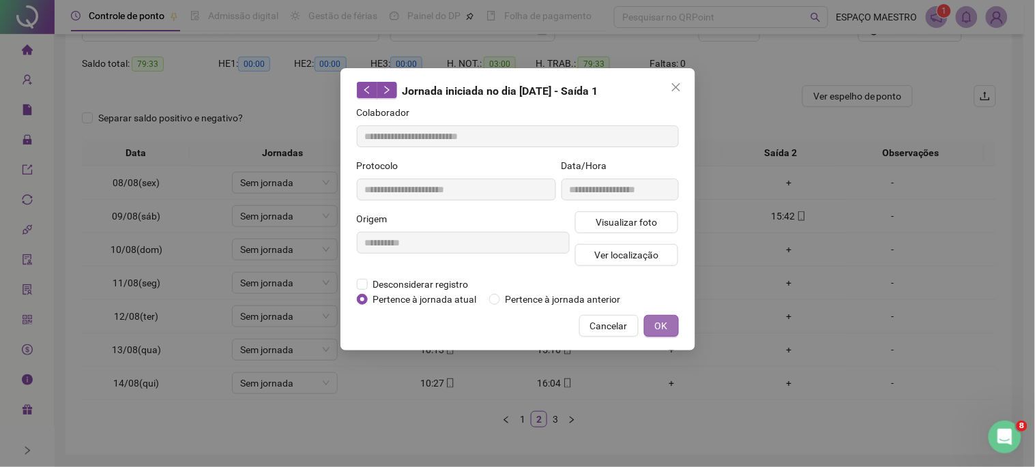
click at [659, 326] on span "OK" at bounding box center [661, 326] width 13 height 15
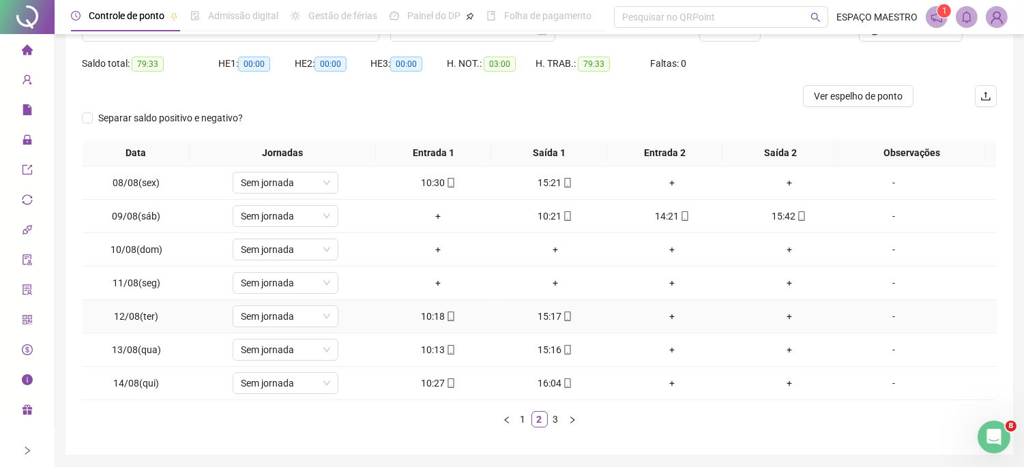
click at [446, 315] on icon "mobile" at bounding box center [451, 317] width 10 height 10
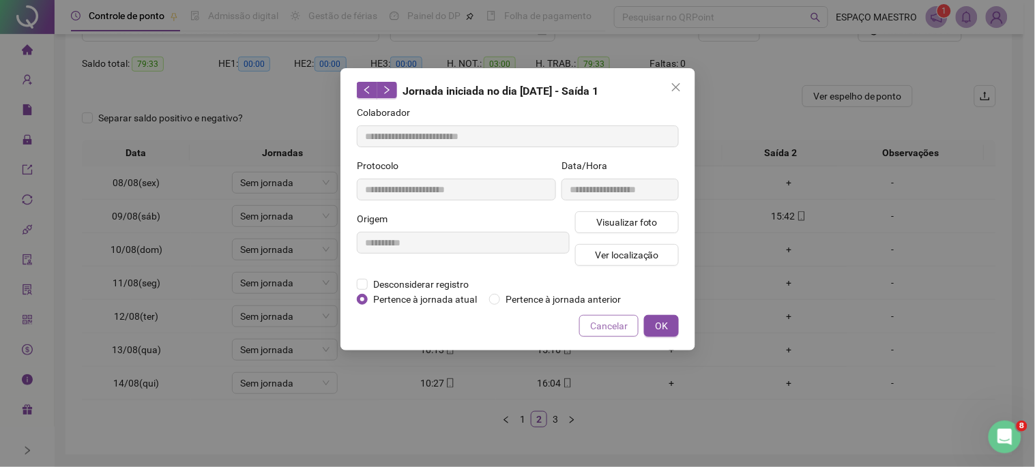
type input "**********"
click at [637, 227] on span "Visualizar foto" at bounding box center [626, 222] width 61 height 15
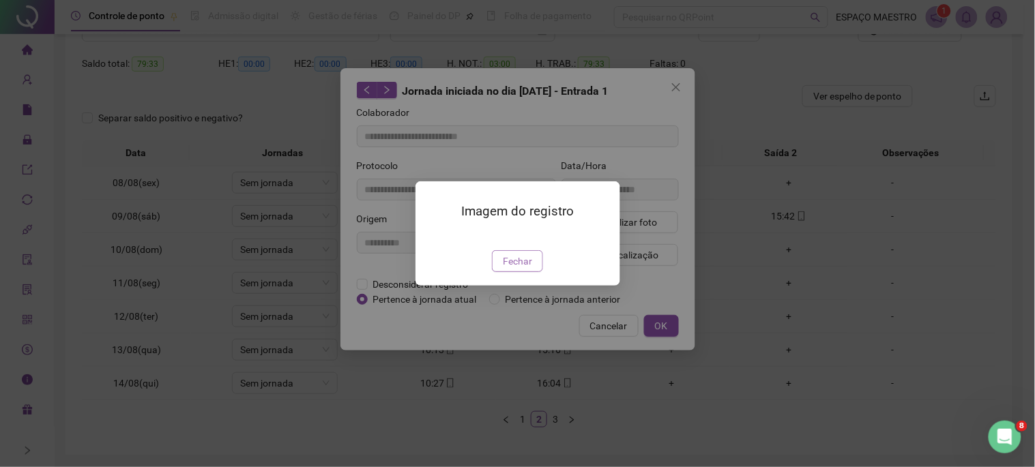
click at [516, 269] on span "Fechar" at bounding box center [517, 261] width 29 height 15
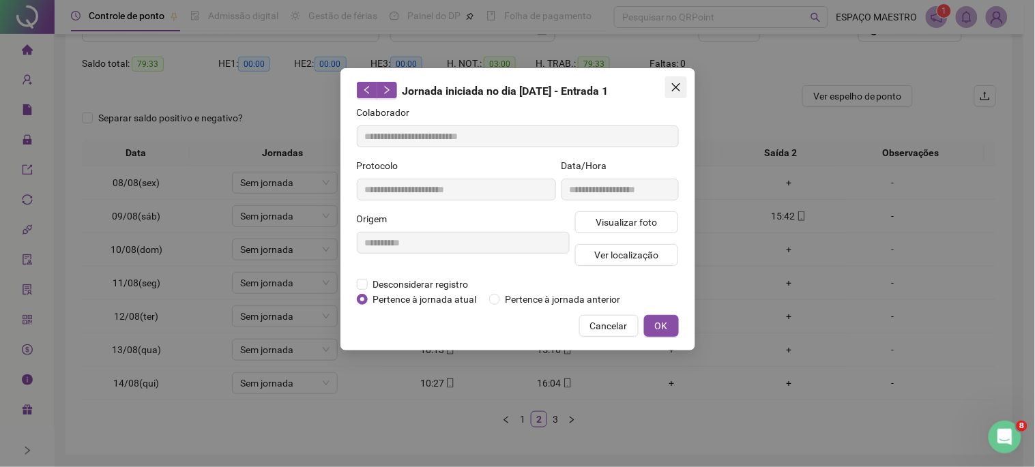
click at [680, 93] on button "Close" at bounding box center [676, 87] width 22 height 22
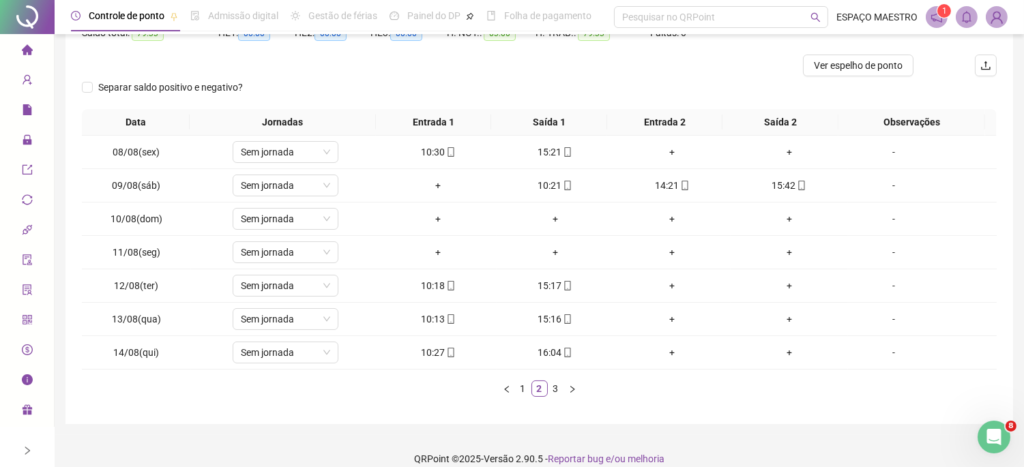
scroll to position [173, 0]
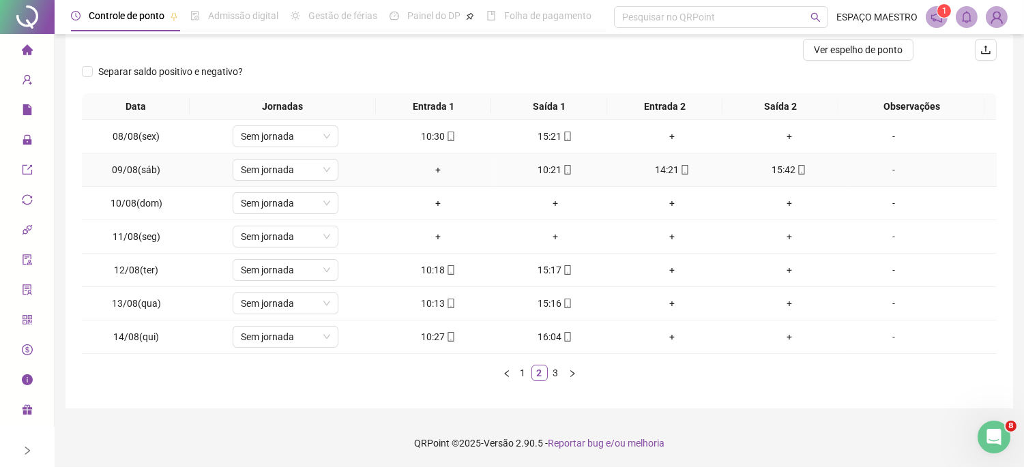
click at [433, 167] on div "+" at bounding box center [438, 169] width 106 height 15
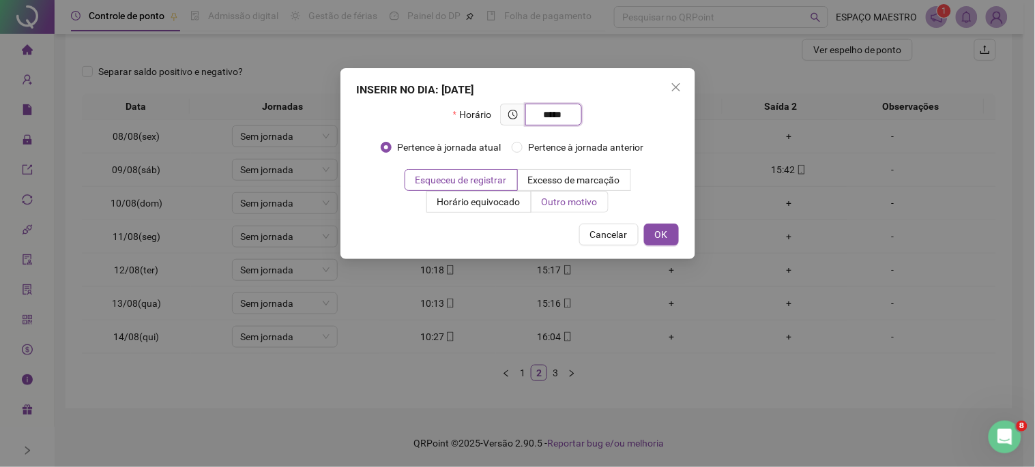
type input "*****"
click at [581, 200] on span "Outro motivo" at bounding box center [570, 202] width 56 height 11
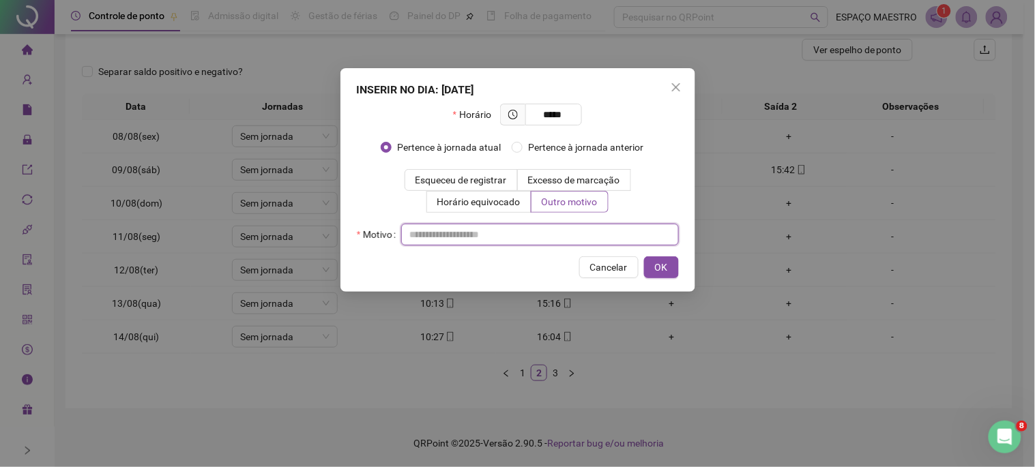
click at [472, 237] on input "text" at bounding box center [540, 235] width 278 height 22
type input "****"
drag, startPoint x: 462, startPoint y: 235, endPoint x: 353, endPoint y: 242, distance: 108.8
click at [353, 242] on div "INSERIR NO DIA : [DATE] Horário ***** Pertence à jornada atual [GEOGRAPHIC_DATA…" at bounding box center [518, 180] width 355 height 224
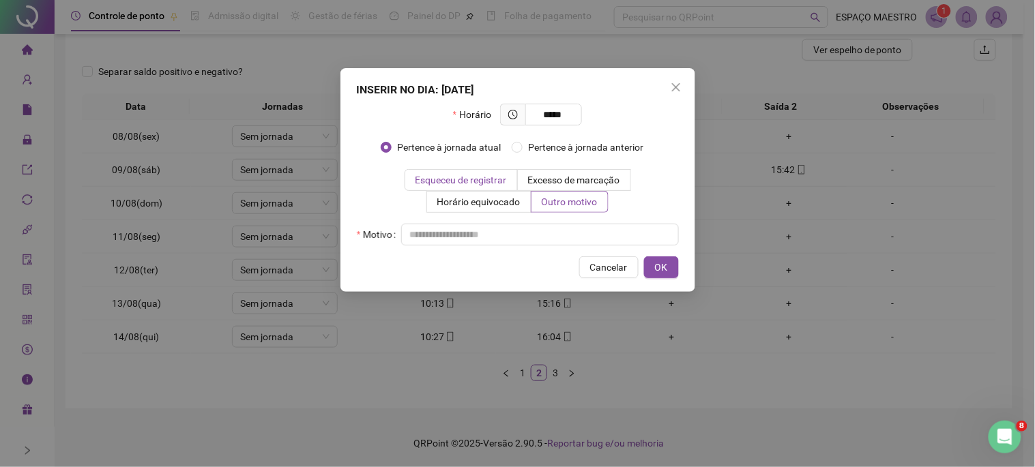
click at [486, 179] on span "Esqueceu de registrar" at bounding box center [461, 180] width 91 height 11
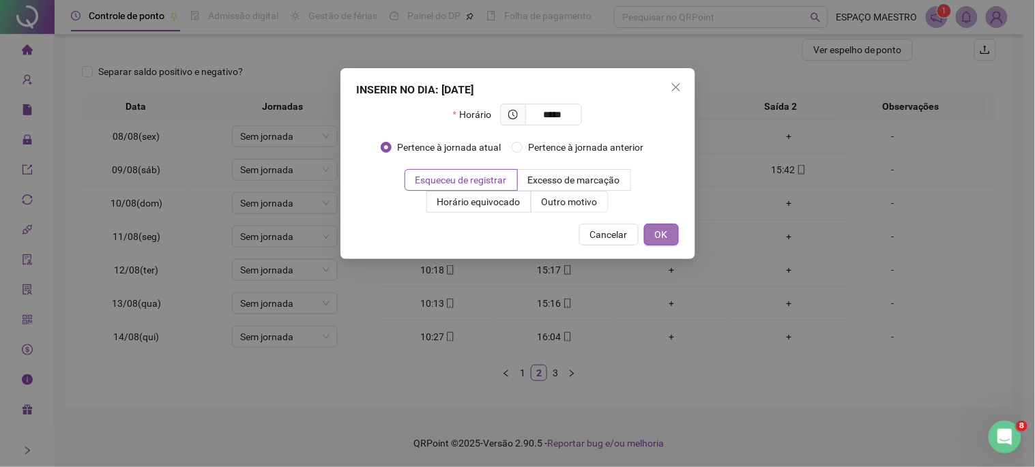
click at [660, 235] on span "OK" at bounding box center [661, 234] width 13 height 15
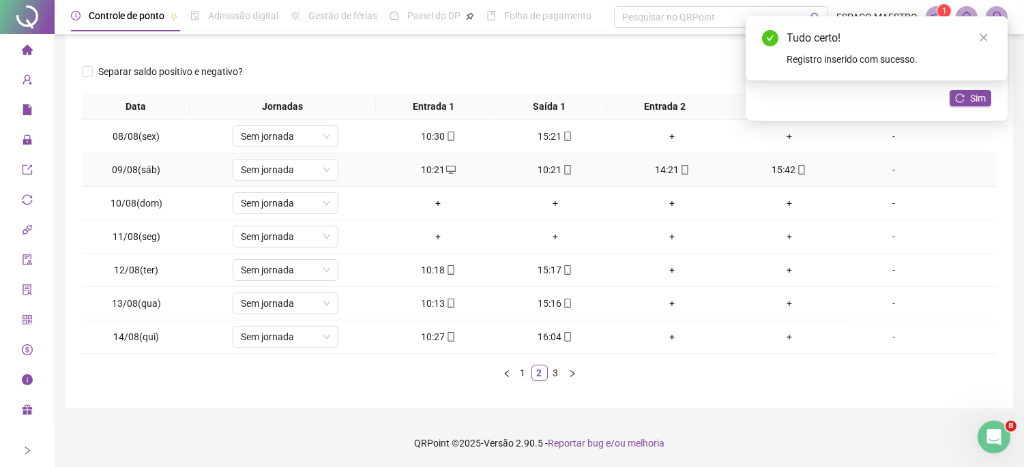
click at [547, 173] on div "10:21" at bounding box center [555, 169] width 106 height 15
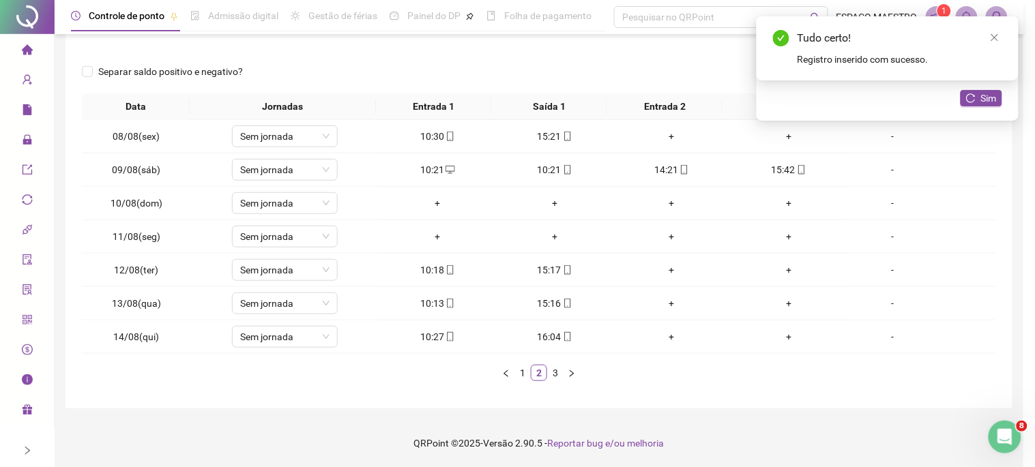
type input "**********"
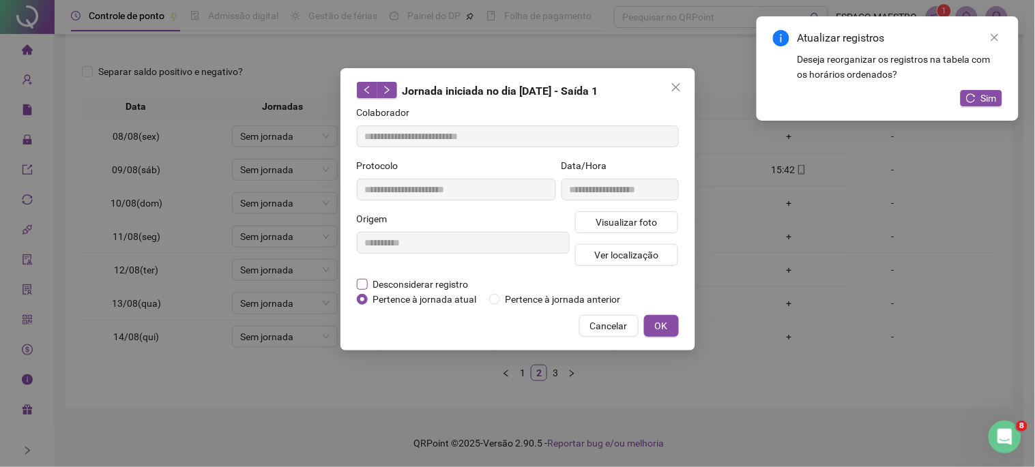
click at [420, 284] on span "Desconsiderar registro" at bounding box center [421, 284] width 106 height 15
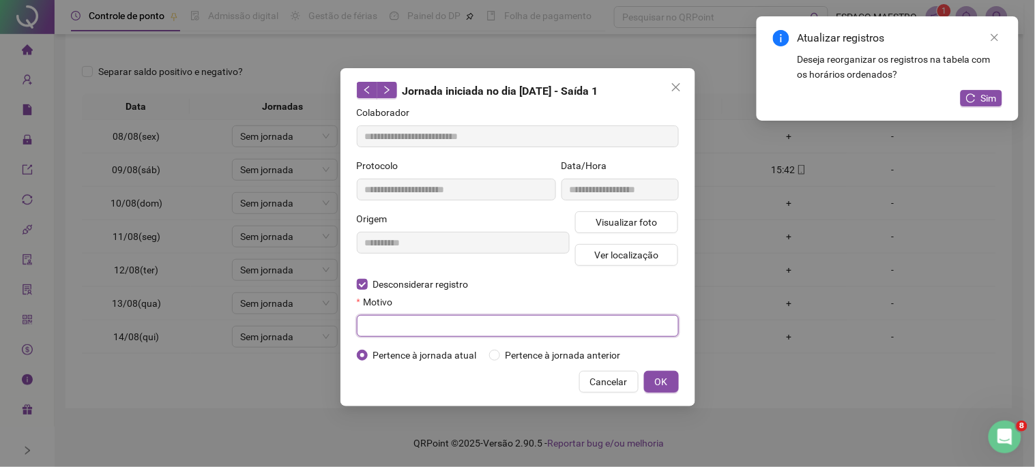
click at [442, 326] on input "text" at bounding box center [518, 326] width 322 height 22
type input "****"
click at [671, 379] on button "OK" at bounding box center [661, 382] width 35 height 22
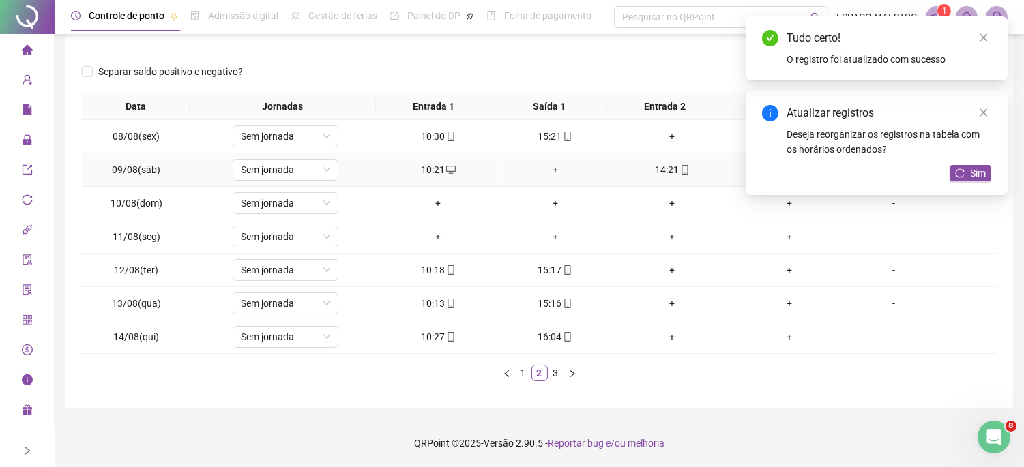
click at [549, 168] on div "+" at bounding box center [555, 169] width 106 height 15
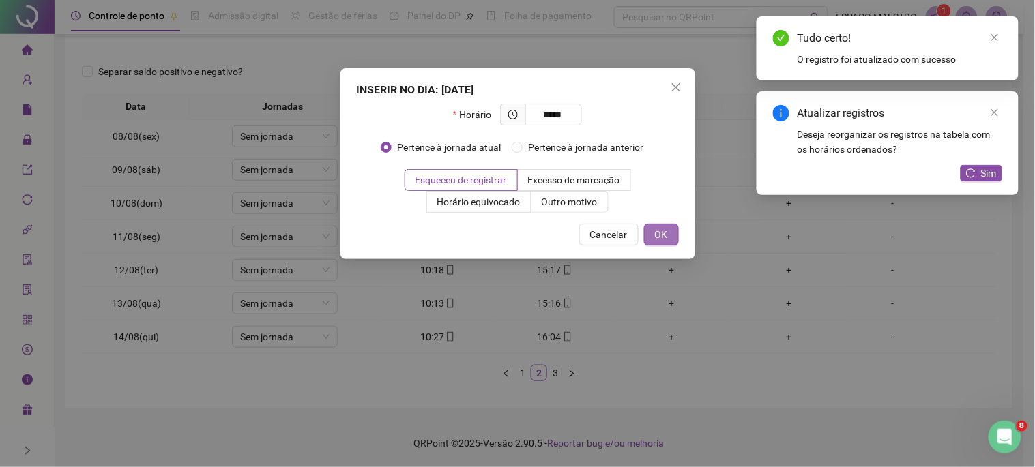
type input "*****"
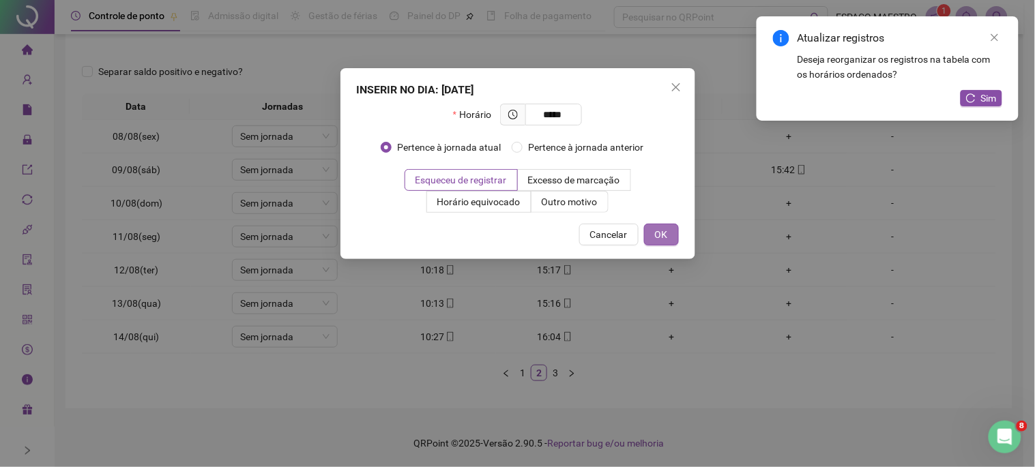
click at [666, 231] on span "OK" at bounding box center [661, 234] width 13 height 15
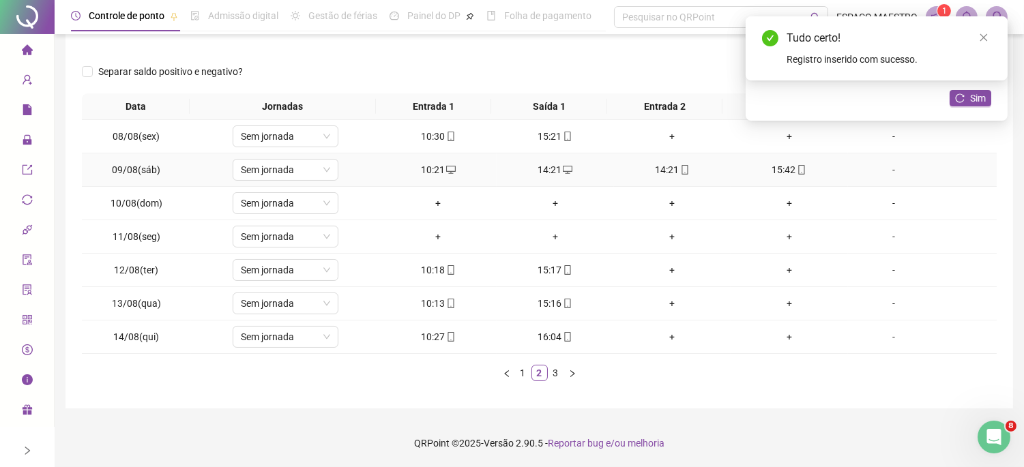
click at [665, 168] on div "14:21" at bounding box center [673, 169] width 106 height 15
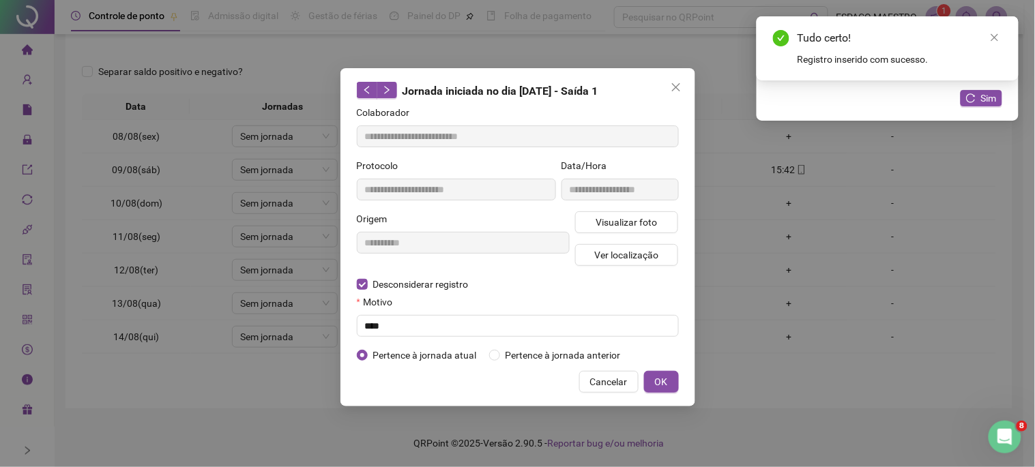
type input "**********"
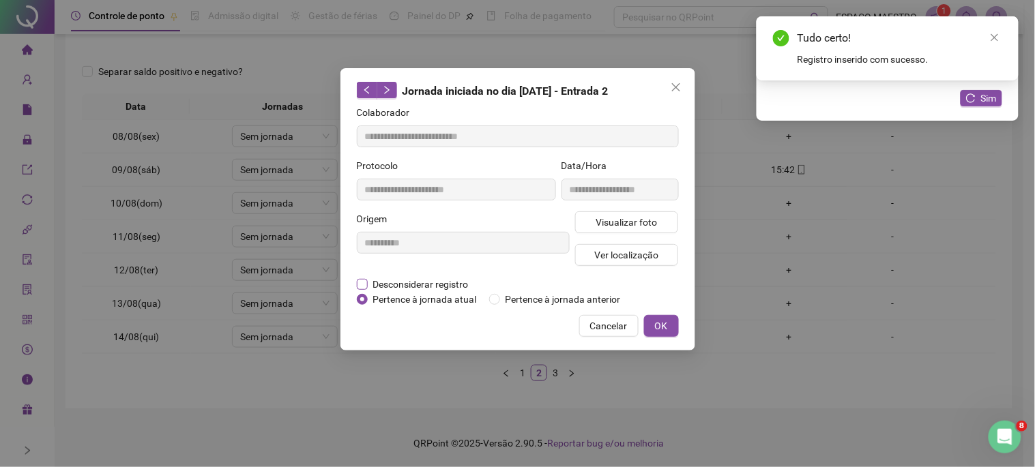
click at [405, 280] on span "Desconsiderar registro" at bounding box center [421, 284] width 106 height 15
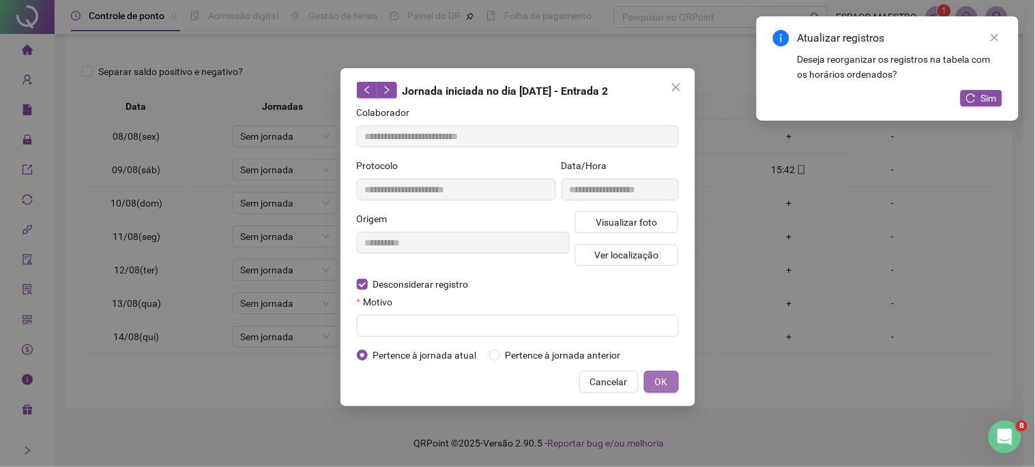
click at [663, 379] on span "OK" at bounding box center [661, 382] width 13 height 15
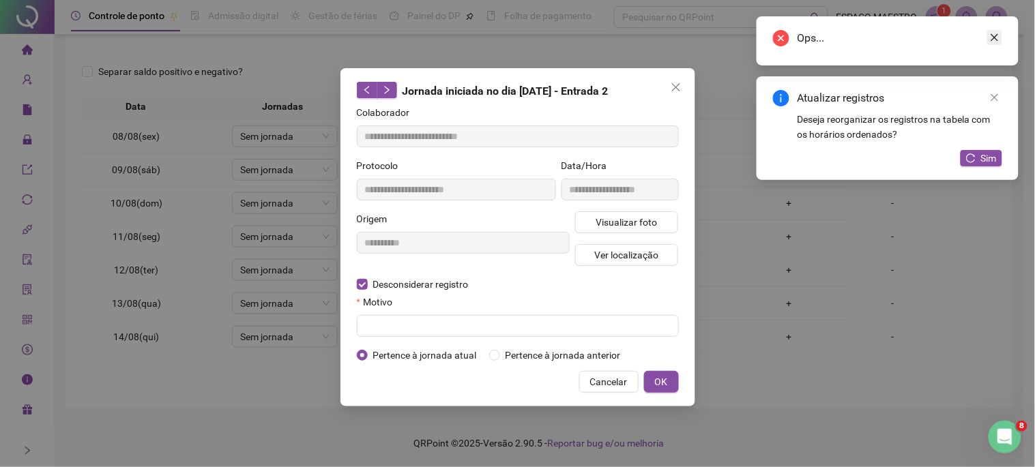
click at [996, 35] on icon "close" at bounding box center [995, 38] width 10 height 10
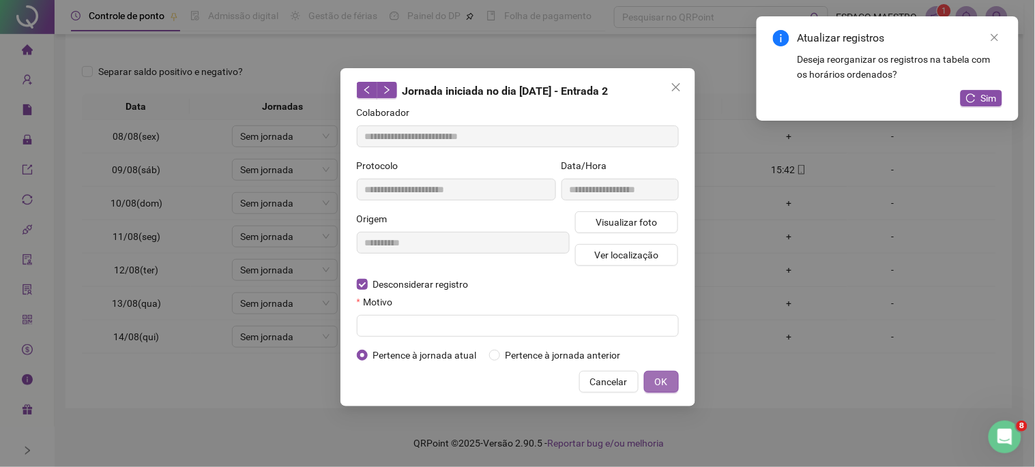
click at [672, 386] on button "OK" at bounding box center [661, 382] width 35 height 22
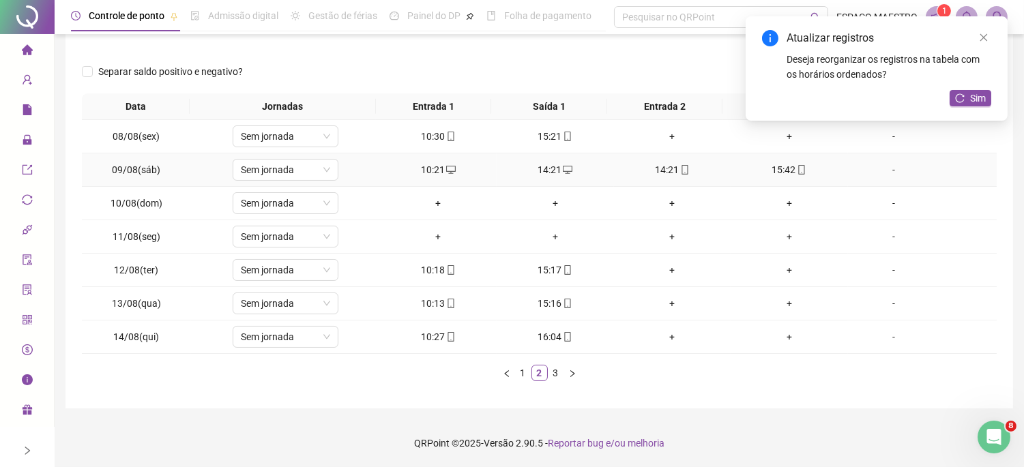
click at [663, 169] on div "14:21" at bounding box center [673, 169] width 106 height 15
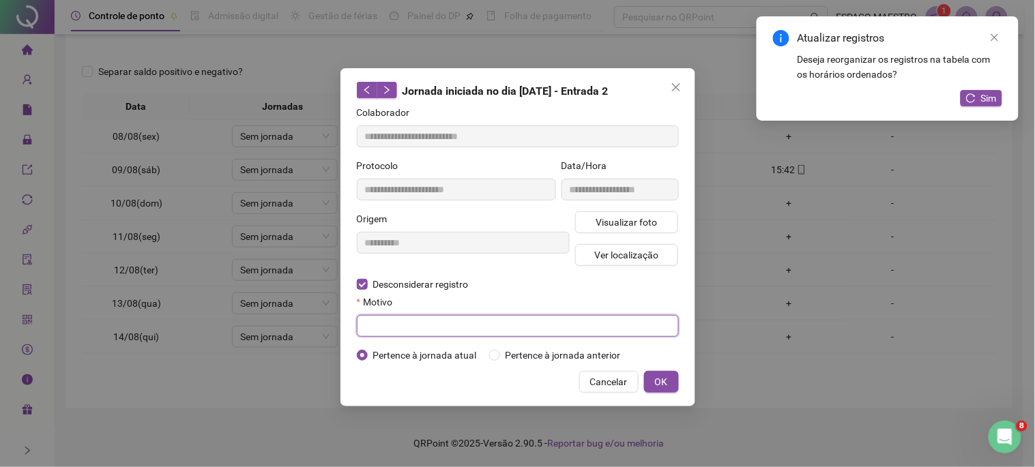
click at [476, 328] on input "text" at bounding box center [518, 326] width 322 height 22
type input "****"
click at [667, 381] on span "OK" at bounding box center [661, 382] width 13 height 15
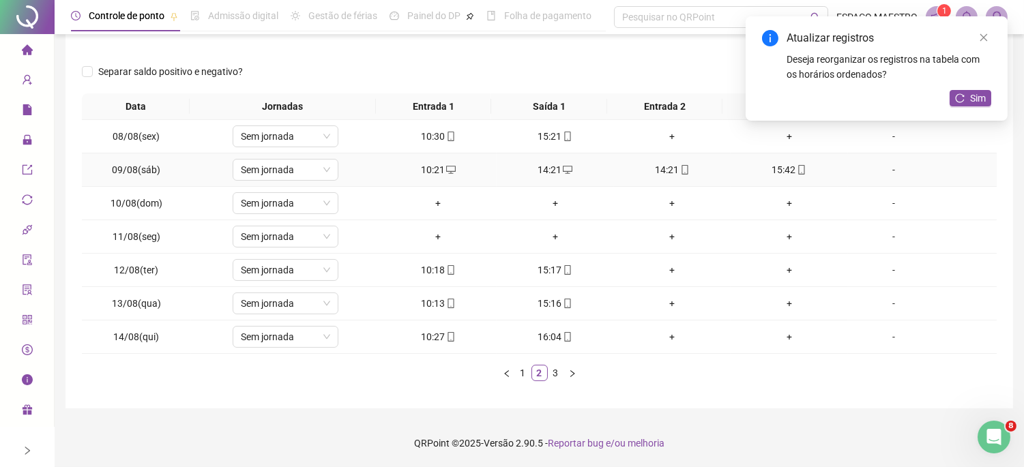
click at [665, 167] on div "14:21" at bounding box center [673, 169] width 106 height 15
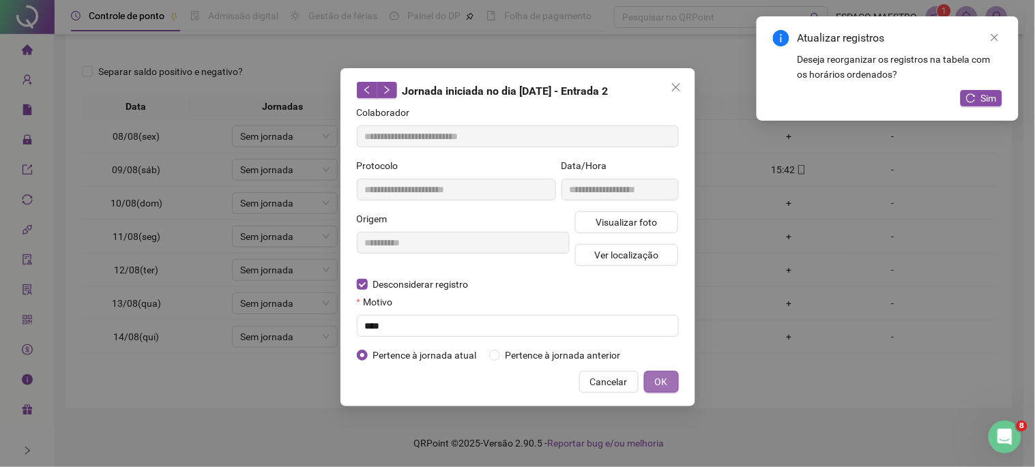
click at [660, 381] on span "OK" at bounding box center [661, 382] width 13 height 15
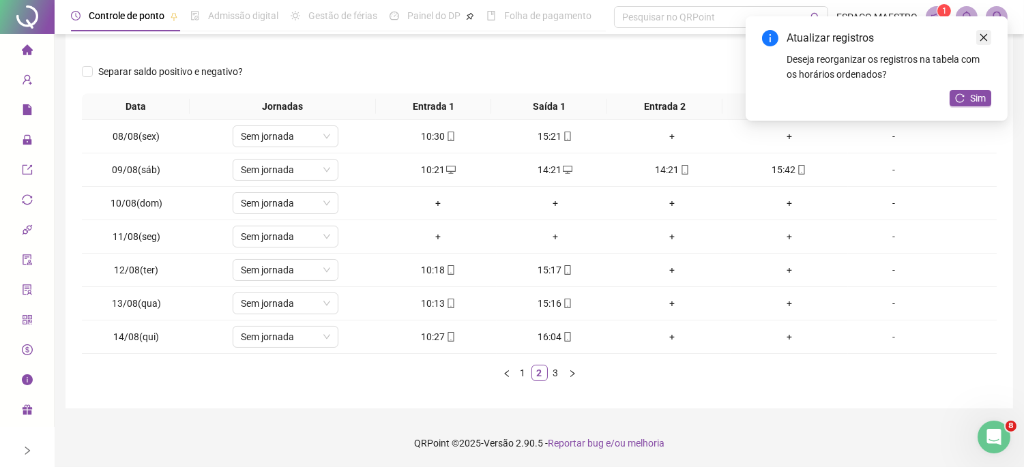
click at [985, 34] on icon "close" at bounding box center [984, 38] width 10 height 10
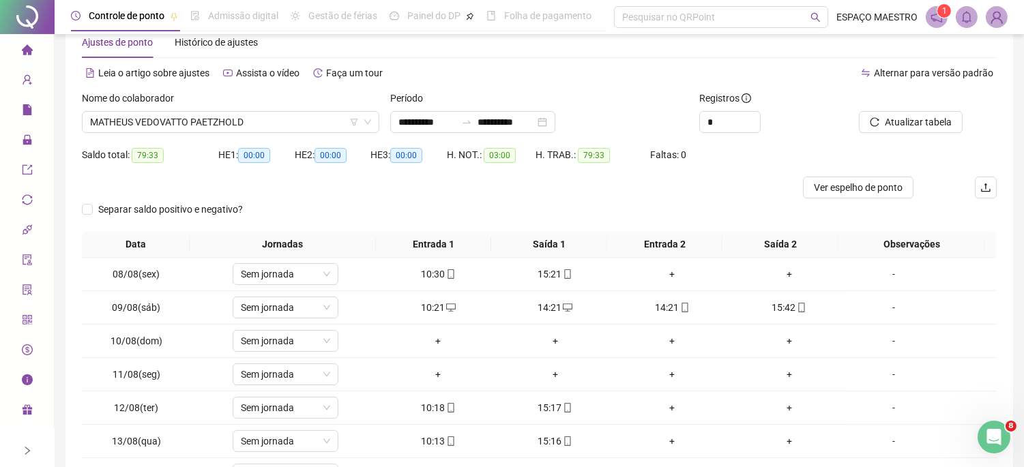
scroll to position [0, 0]
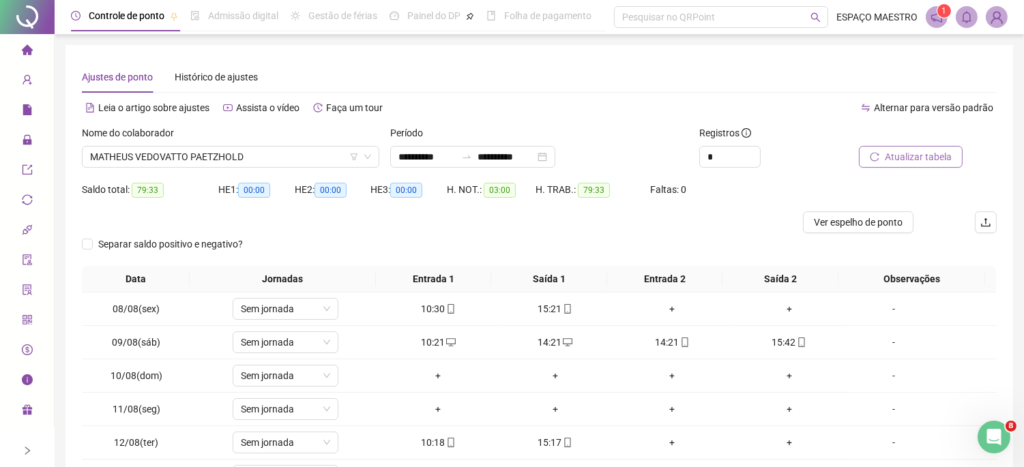
click at [930, 156] on span "Atualizar tabela" at bounding box center [918, 156] width 67 height 15
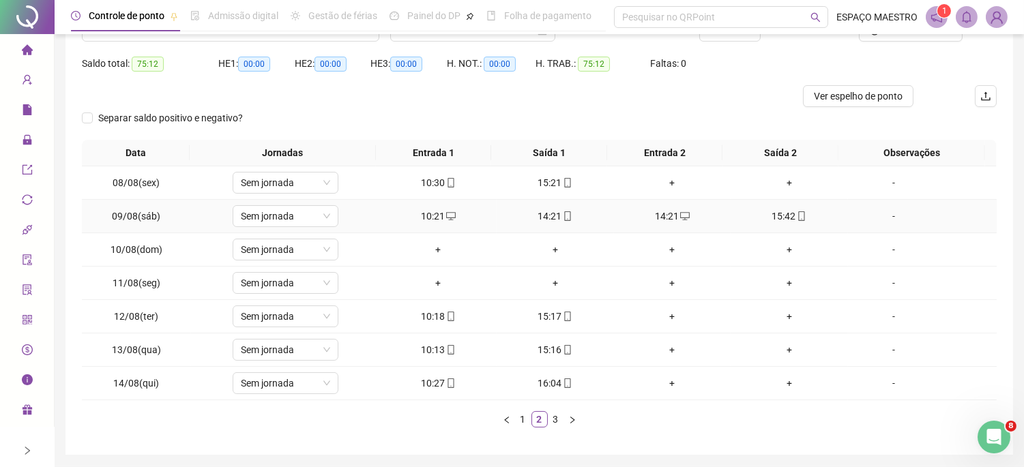
click at [665, 217] on div "14:21" at bounding box center [673, 216] width 106 height 15
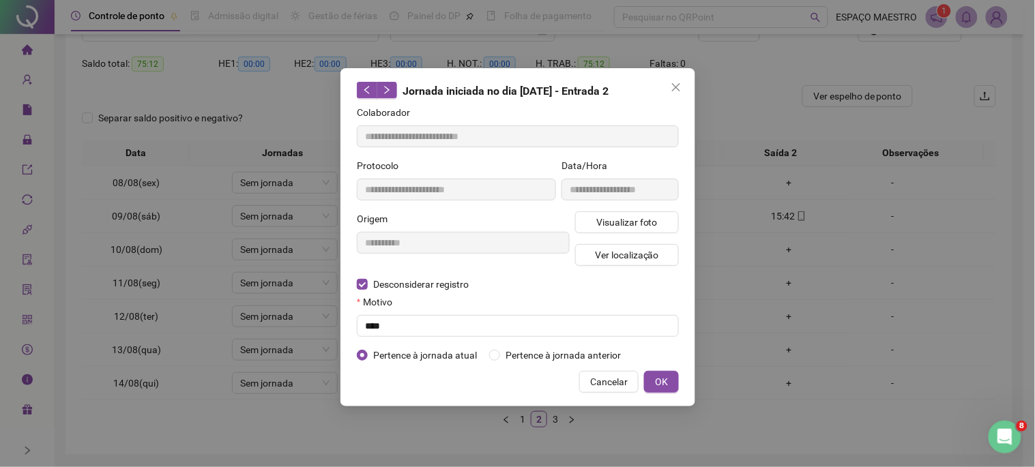
type input "**********"
click at [419, 329] on input "text" at bounding box center [518, 326] width 322 height 22
type input "****"
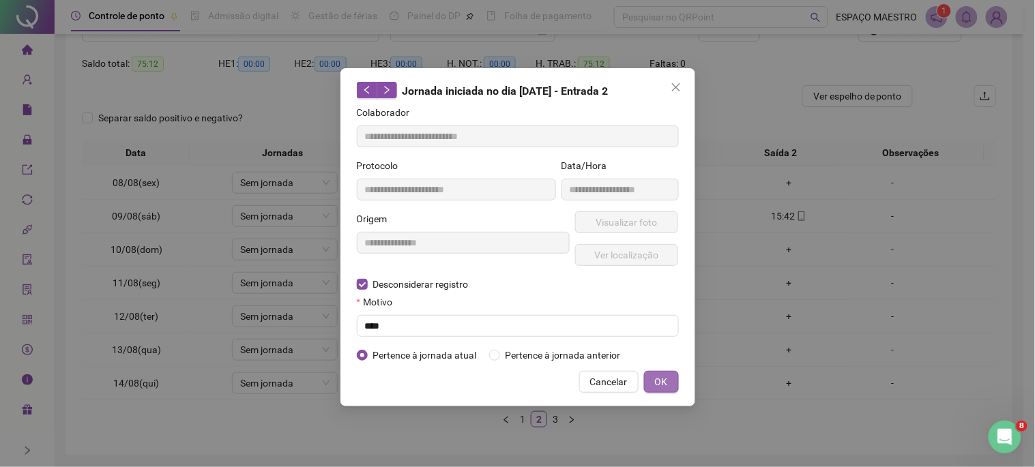
click at [664, 383] on span "OK" at bounding box center [661, 382] width 13 height 15
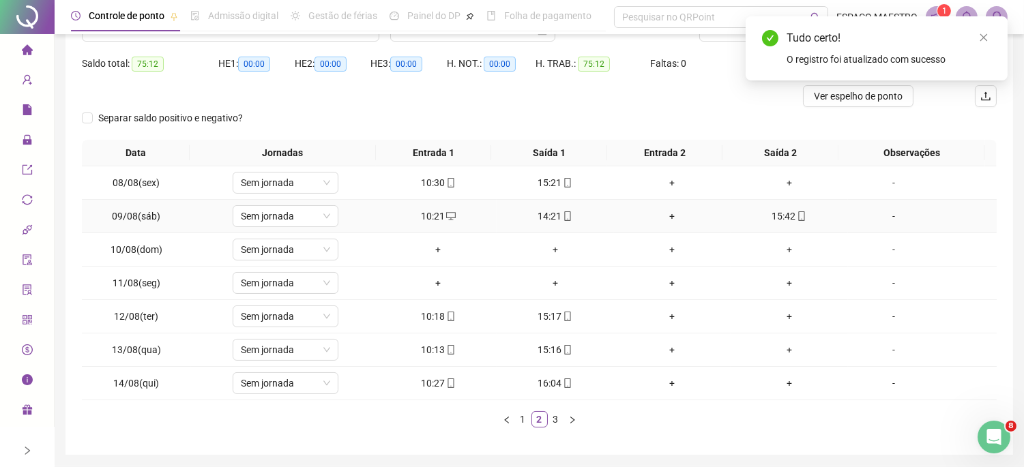
click at [669, 214] on div "+" at bounding box center [673, 216] width 106 height 15
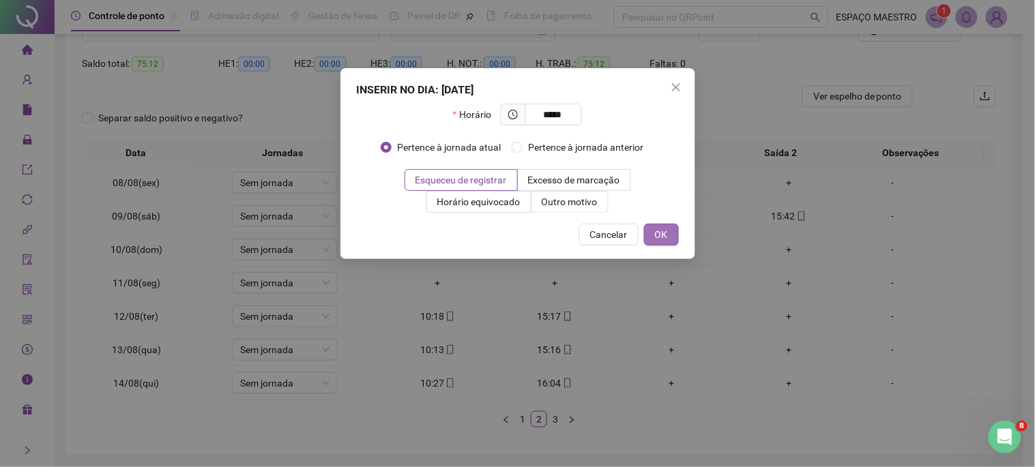
type input "*****"
click at [665, 234] on span "OK" at bounding box center [661, 234] width 13 height 15
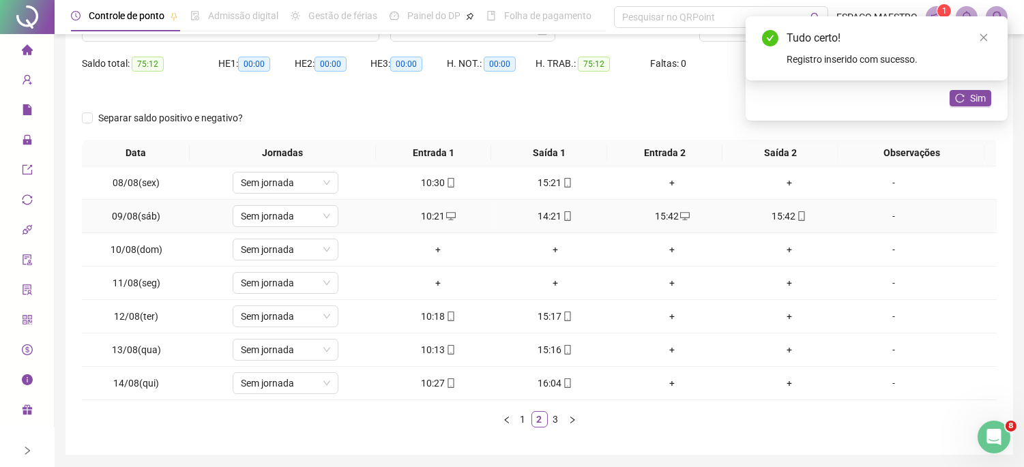
click at [777, 213] on div "15:42" at bounding box center [789, 216] width 106 height 15
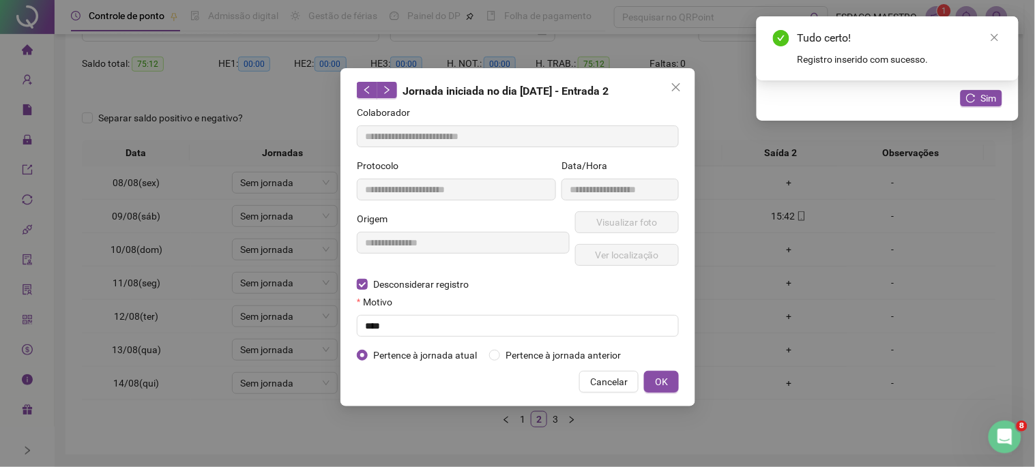
type input "**********"
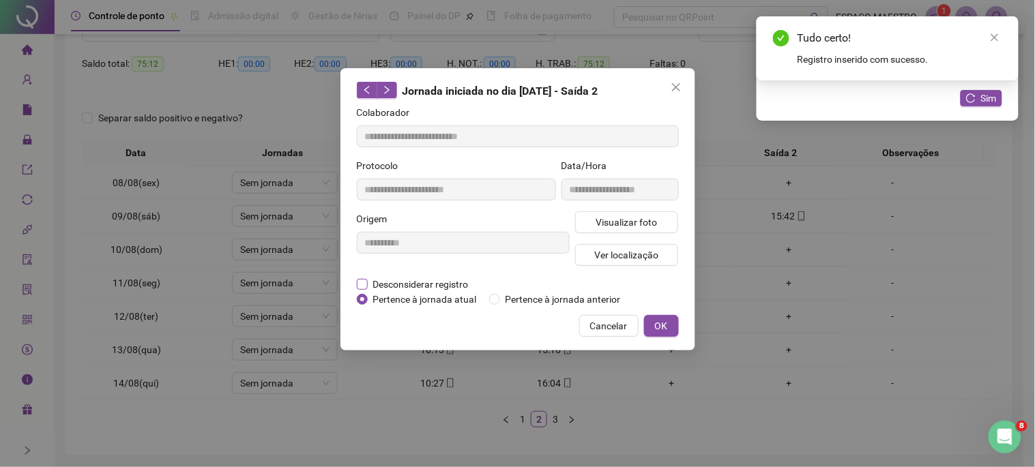
click at [368, 287] on span "Desconsiderar registro" at bounding box center [421, 284] width 106 height 15
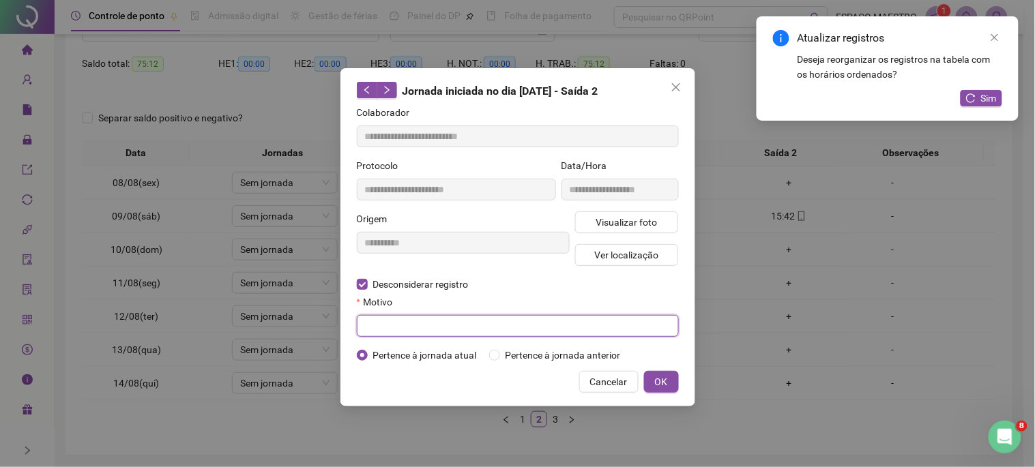
click at [536, 328] on input "text" at bounding box center [518, 326] width 322 height 22
type input "****"
click at [663, 380] on span "OK" at bounding box center [661, 382] width 13 height 15
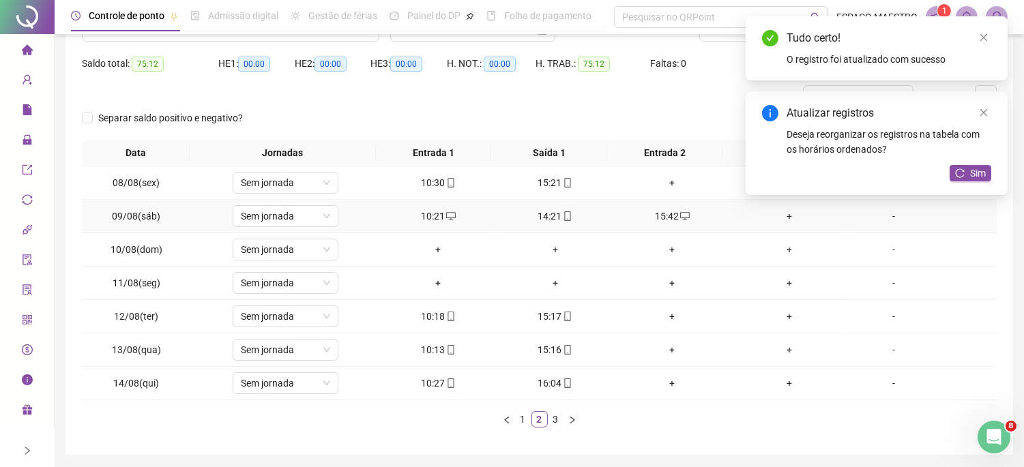
click at [775, 218] on div "+" at bounding box center [789, 216] width 106 height 15
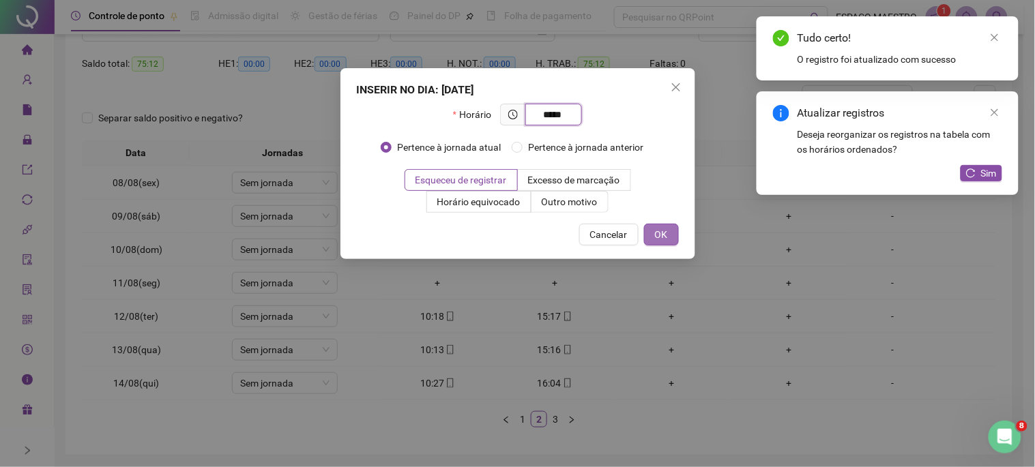
type input "*****"
click at [671, 236] on button "OK" at bounding box center [661, 235] width 35 height 22
